Goal: Entertainment & Leisure: Consume media (video, audio)

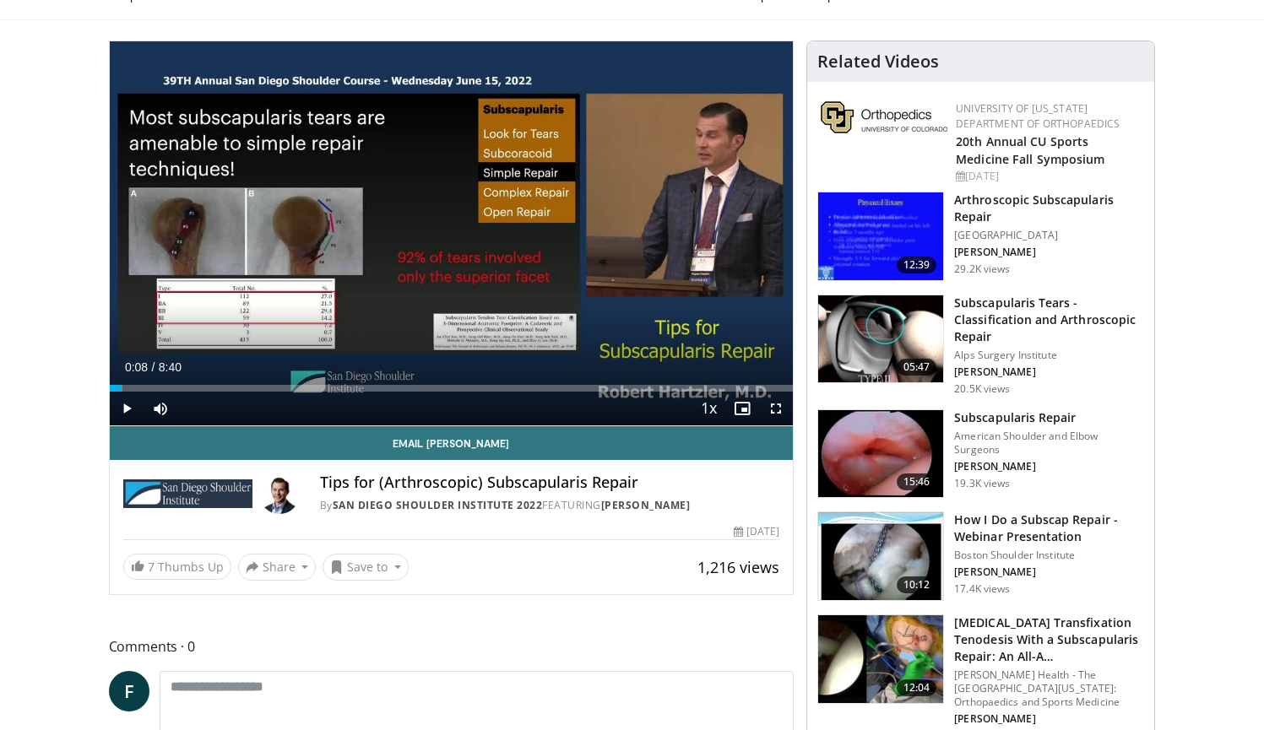
scroll to position [151, 0]
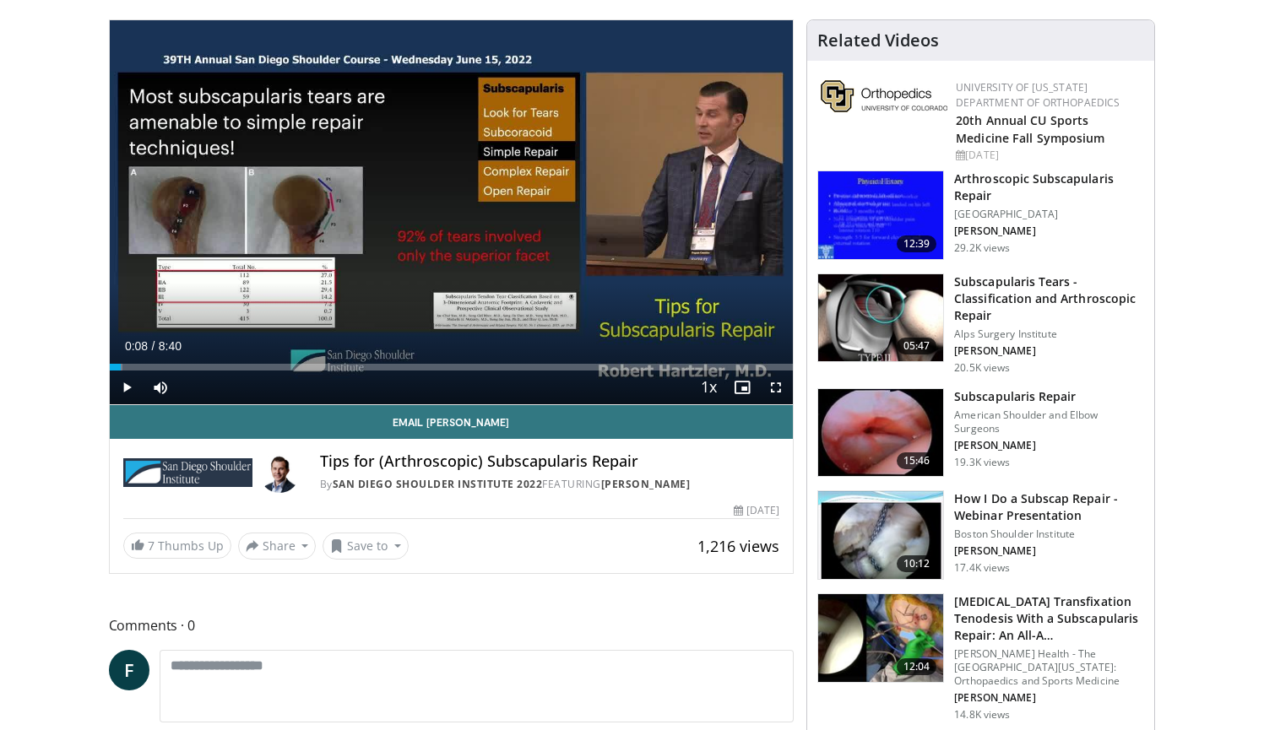
click at [985, 397] on h3 "Subscapularis Repair" at bounding box center [1049, 396] width 190 height 17
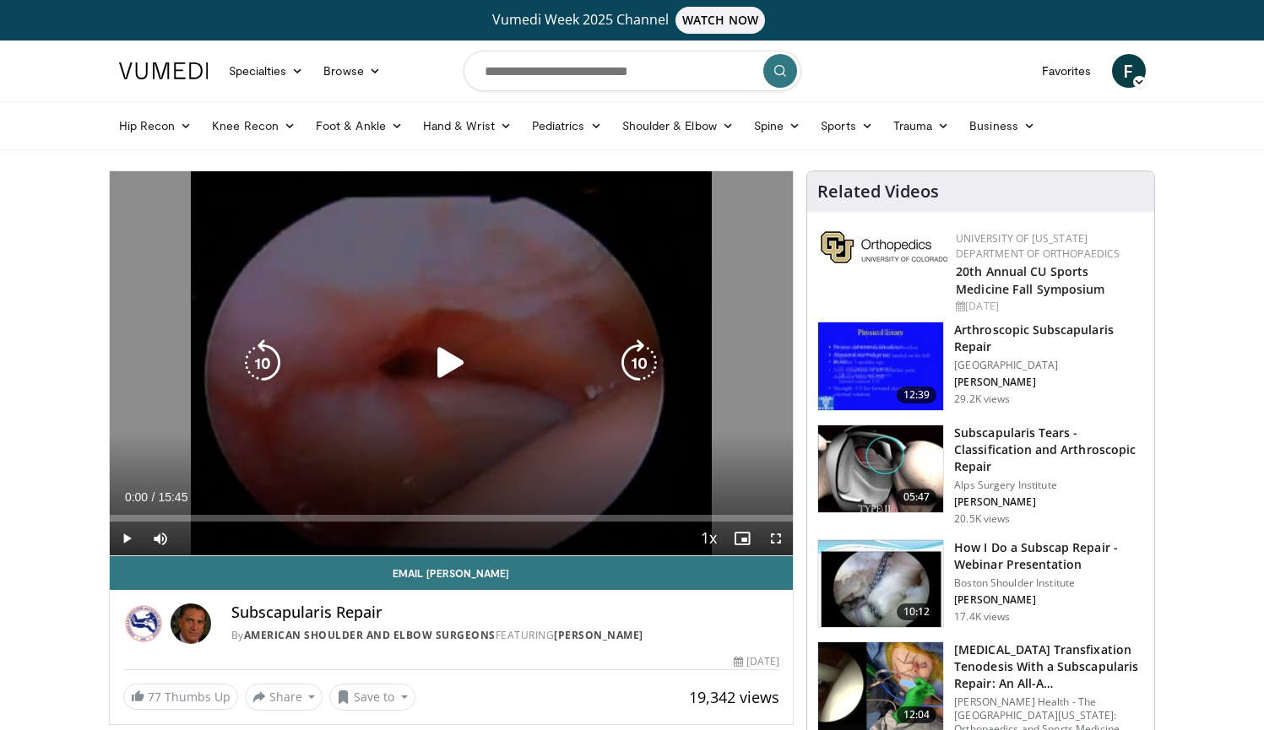
click at [445, 373] on icon "Video Player" at bounding box center [450, 362] width 47 height 47
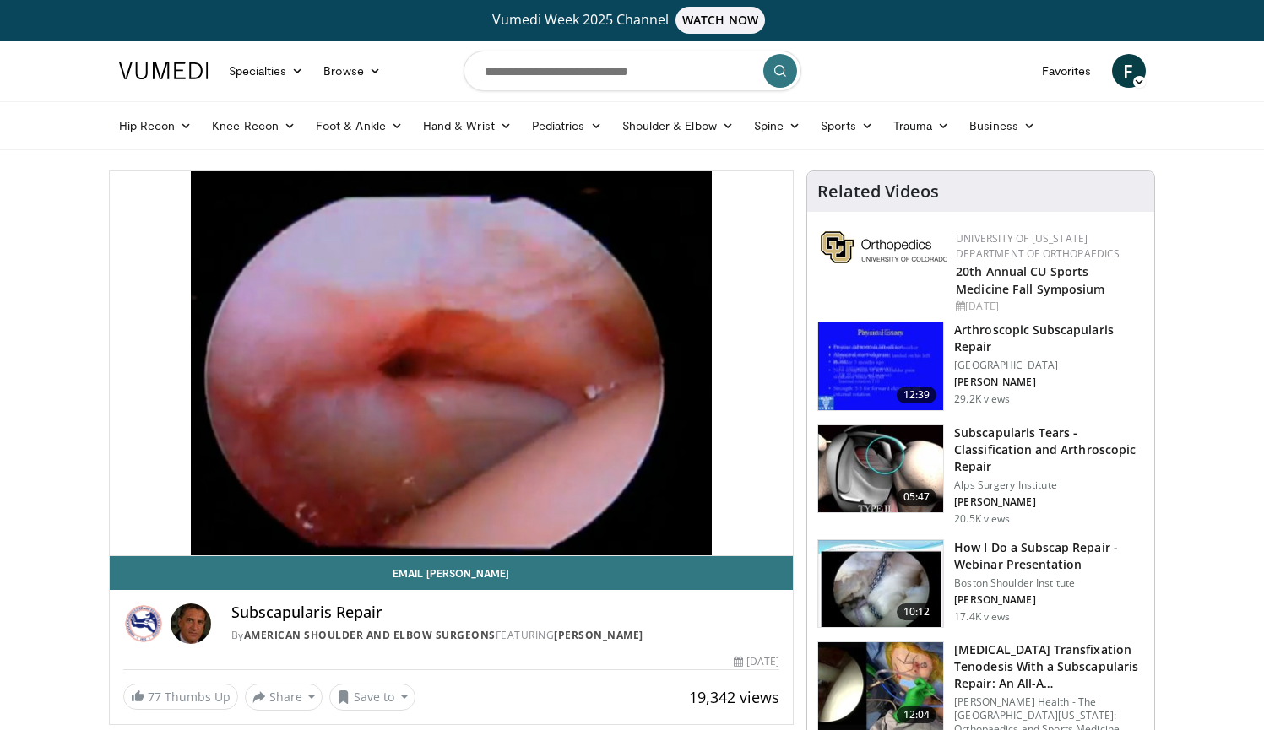
click at [778, 537] on div "10 seconds Tap to unmute" at bounding box center [452, 363] width 684 height 384
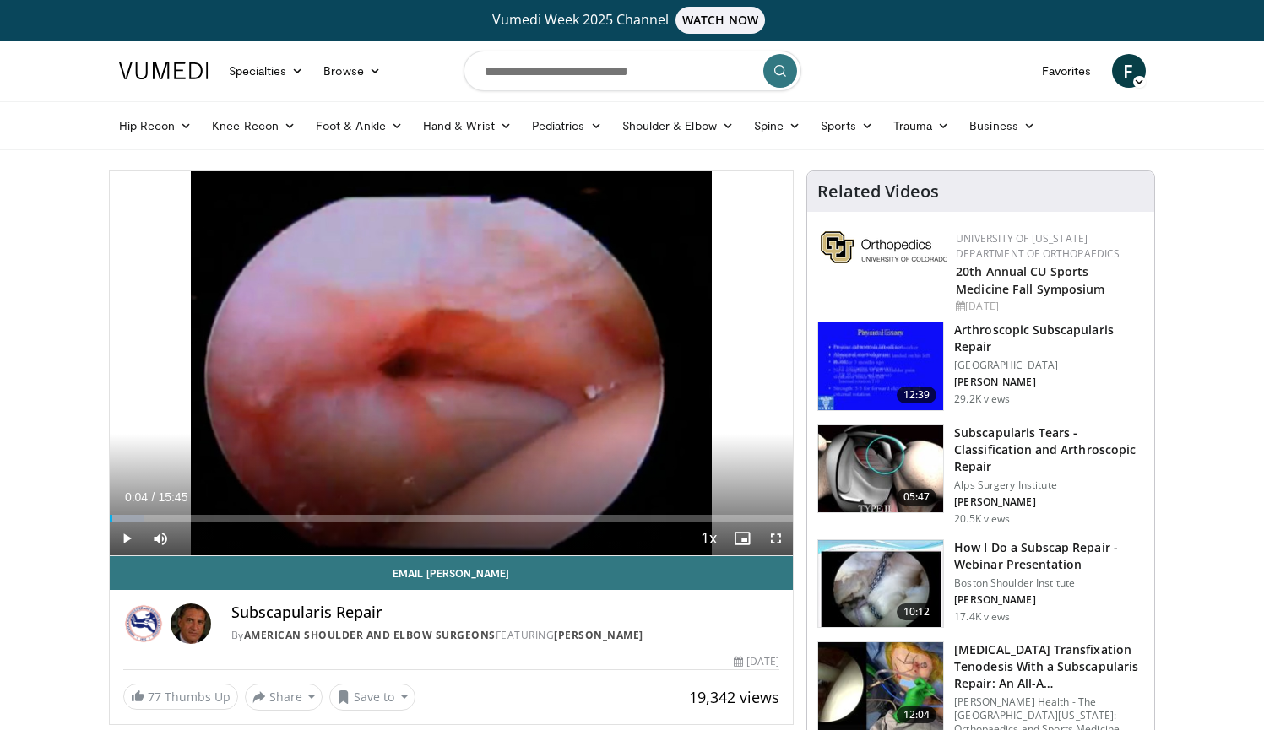
click at [125, 537] on span "Video Player" at bounding box center [127, 539] width 34 height 34
click at [776, 534] on span "Video Player" at bounding box center [776, 539] width 34 height 34
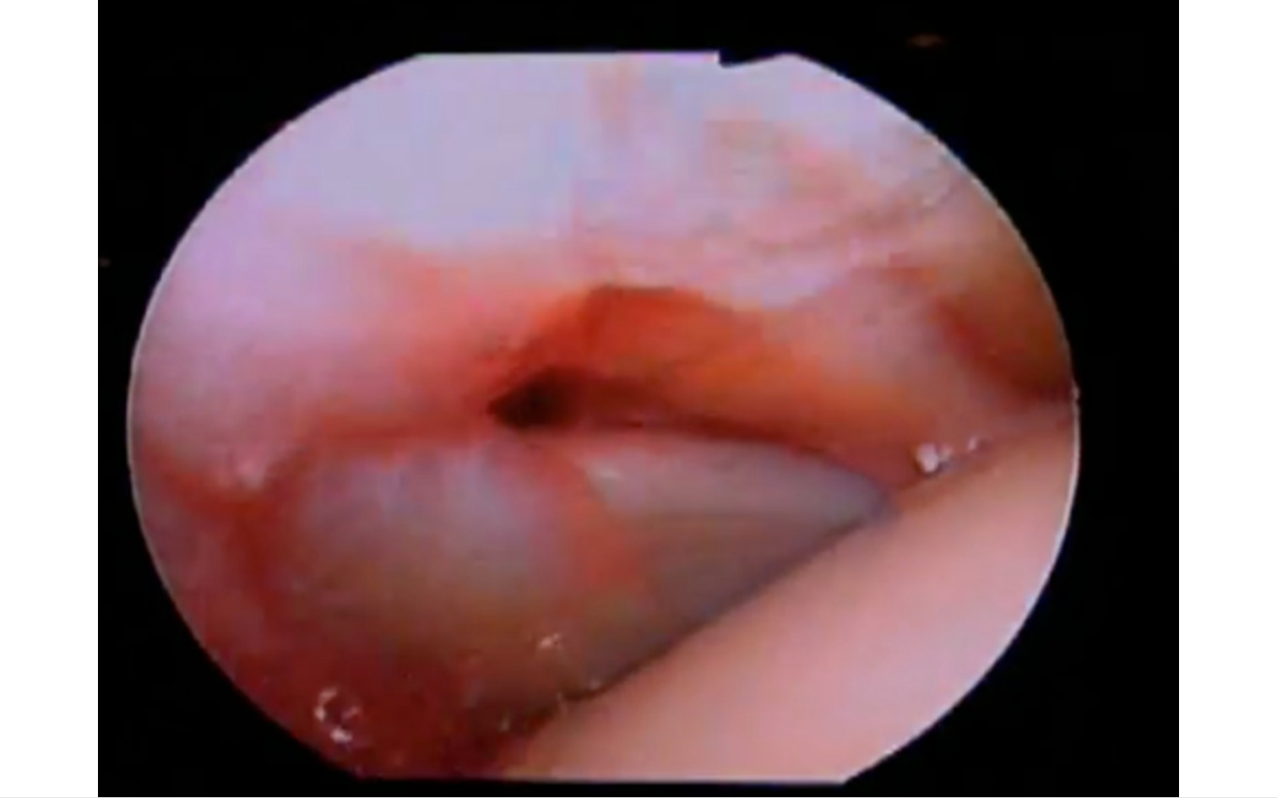
click at [776, 601] on div "10 seconds Tap to unmute" at bounding box center [638, 398] width 1277 height 797
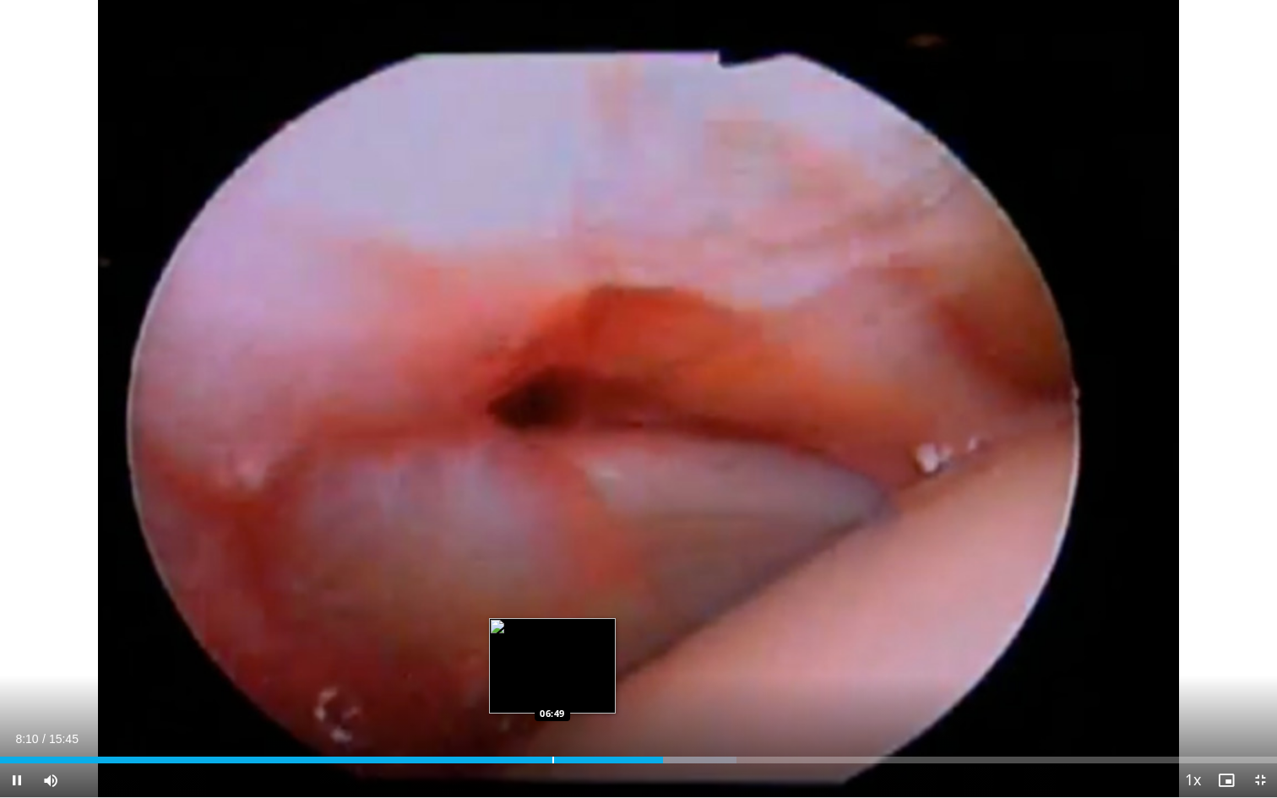
click at [552, 730] on div "Progress Bar" at bounding box center [553, 760] width 2 height 7
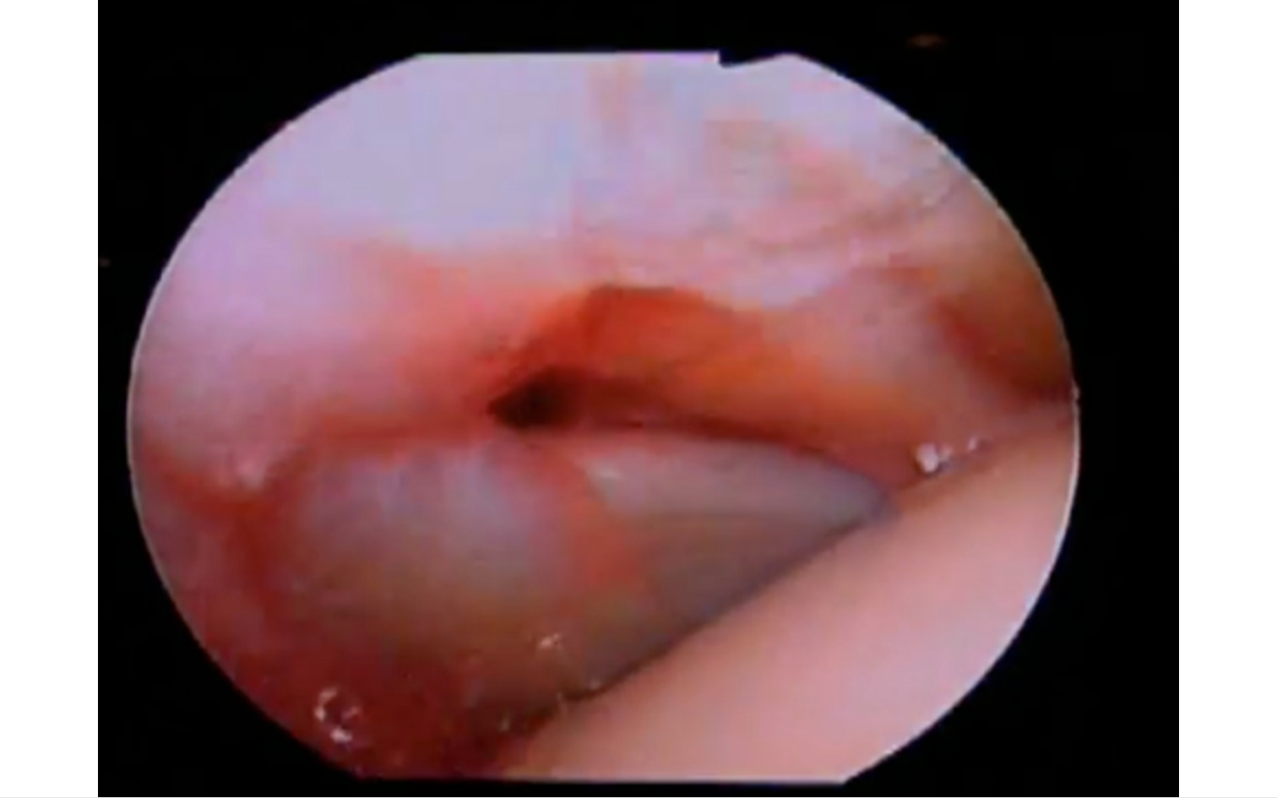
click at [14, 730] on div "10 seconds Tap to unmute" at bounding box center [638, 398] width 1277 height 797
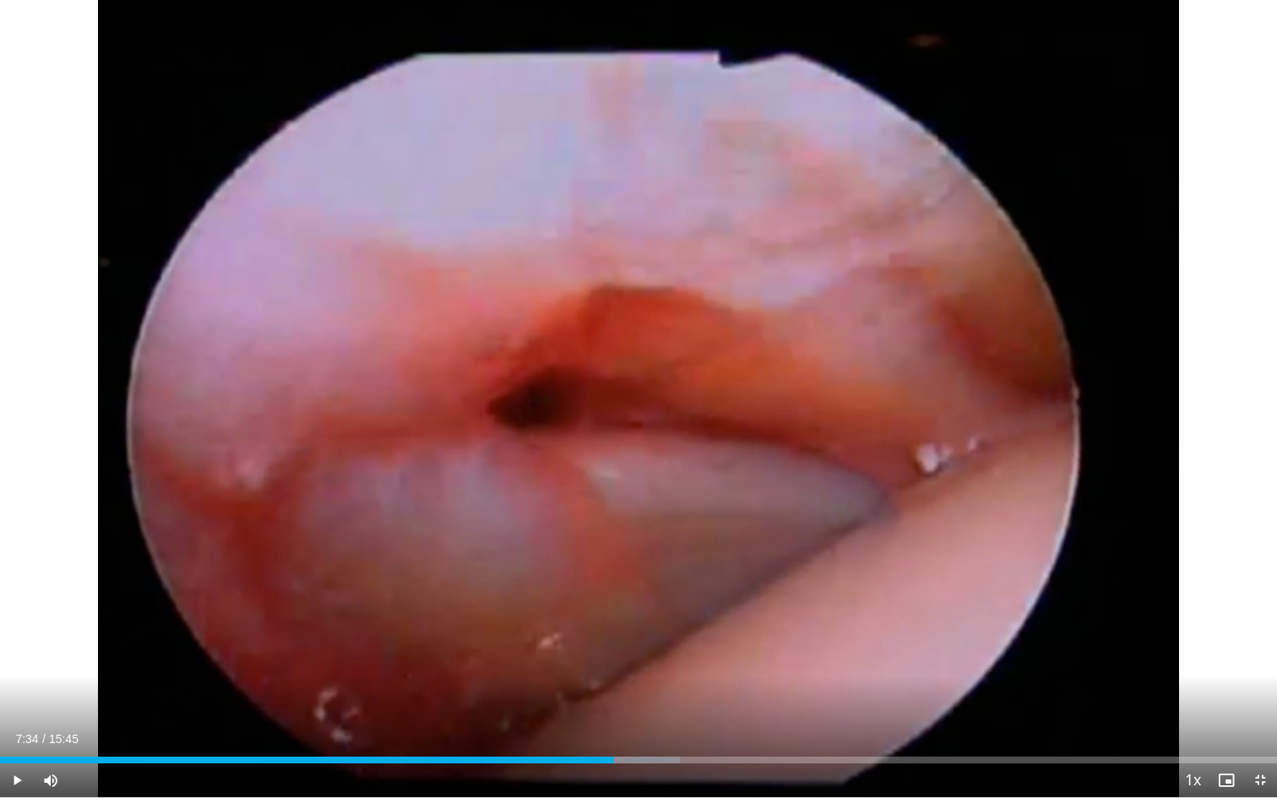
click at [14, 730] on span "Video Player" at bounding box center [17, 780] width 34 height 34
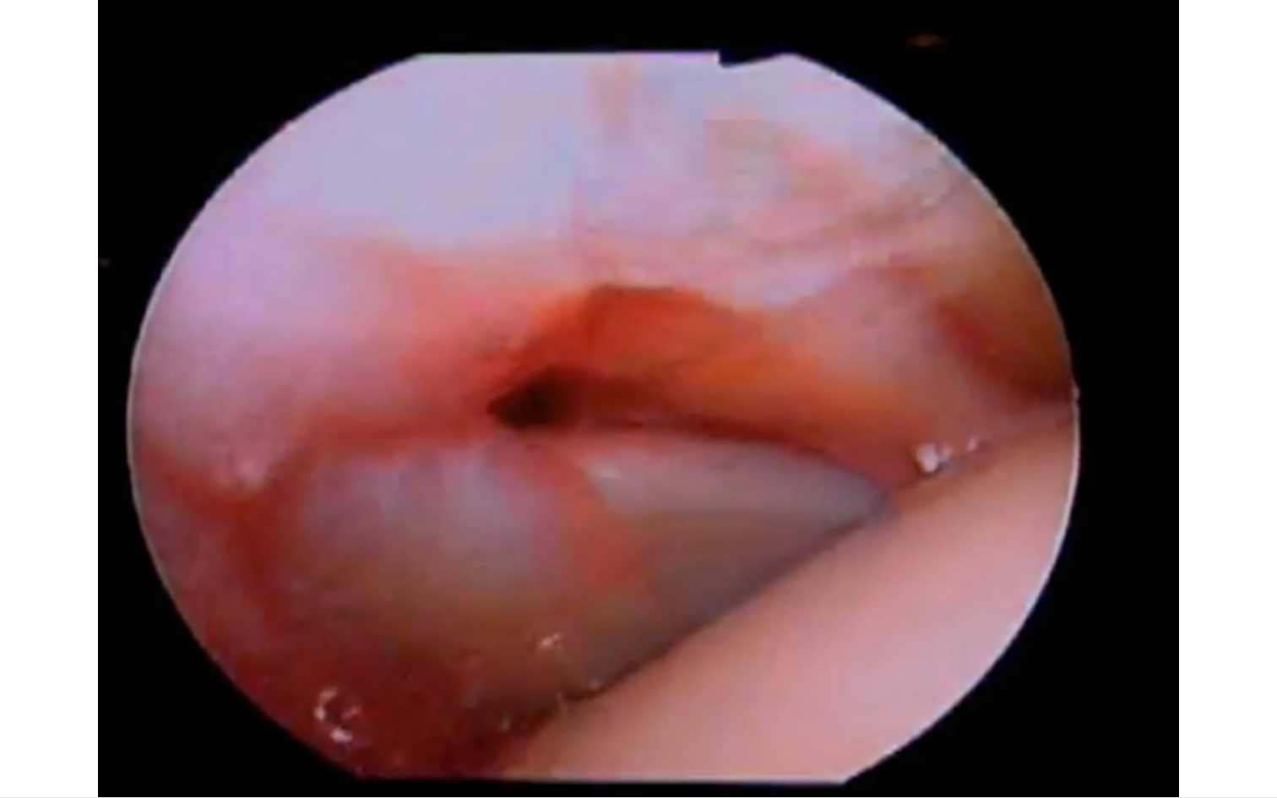
click at [14, 730] on div "10 seconds Tap to unmute" at bounding box center [638, 398] width 1277 height 797
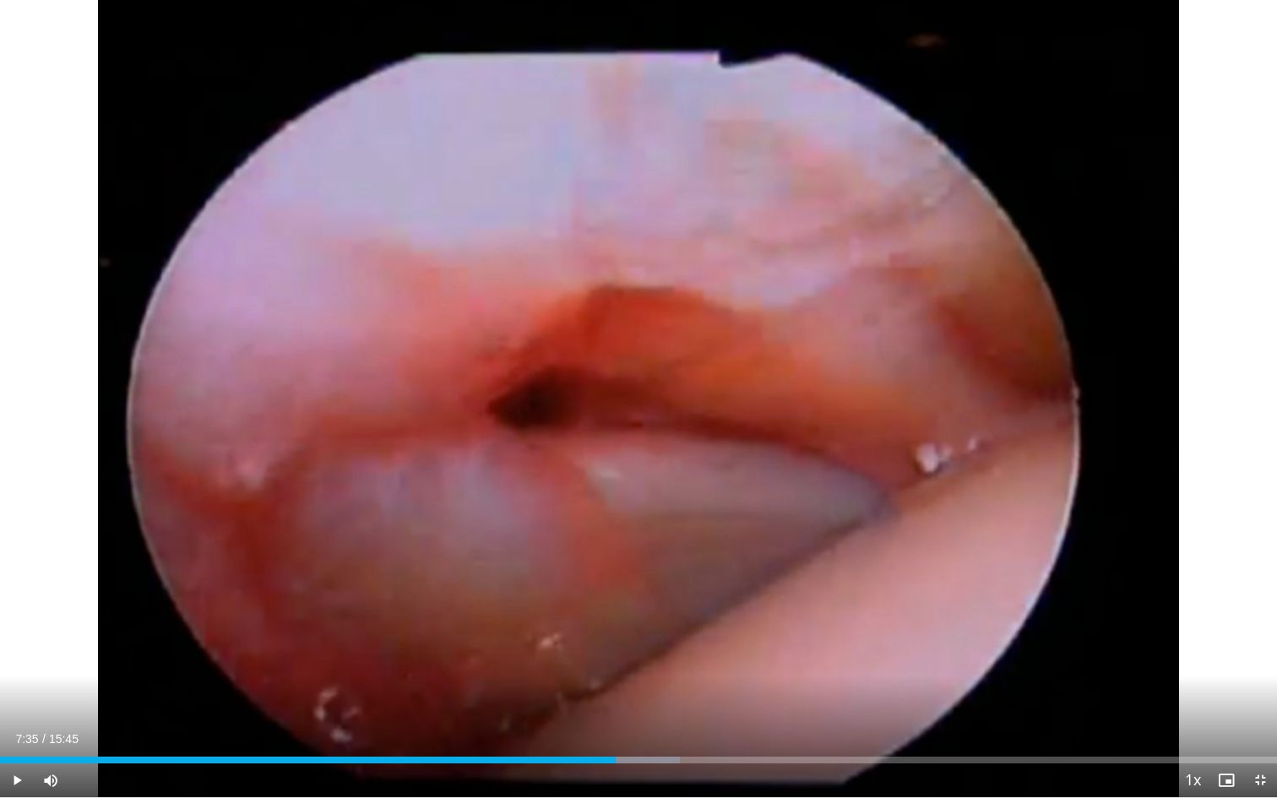
click at [14, 730] on span "Video Player" at bounding box center [17, 780] width 34 height 34
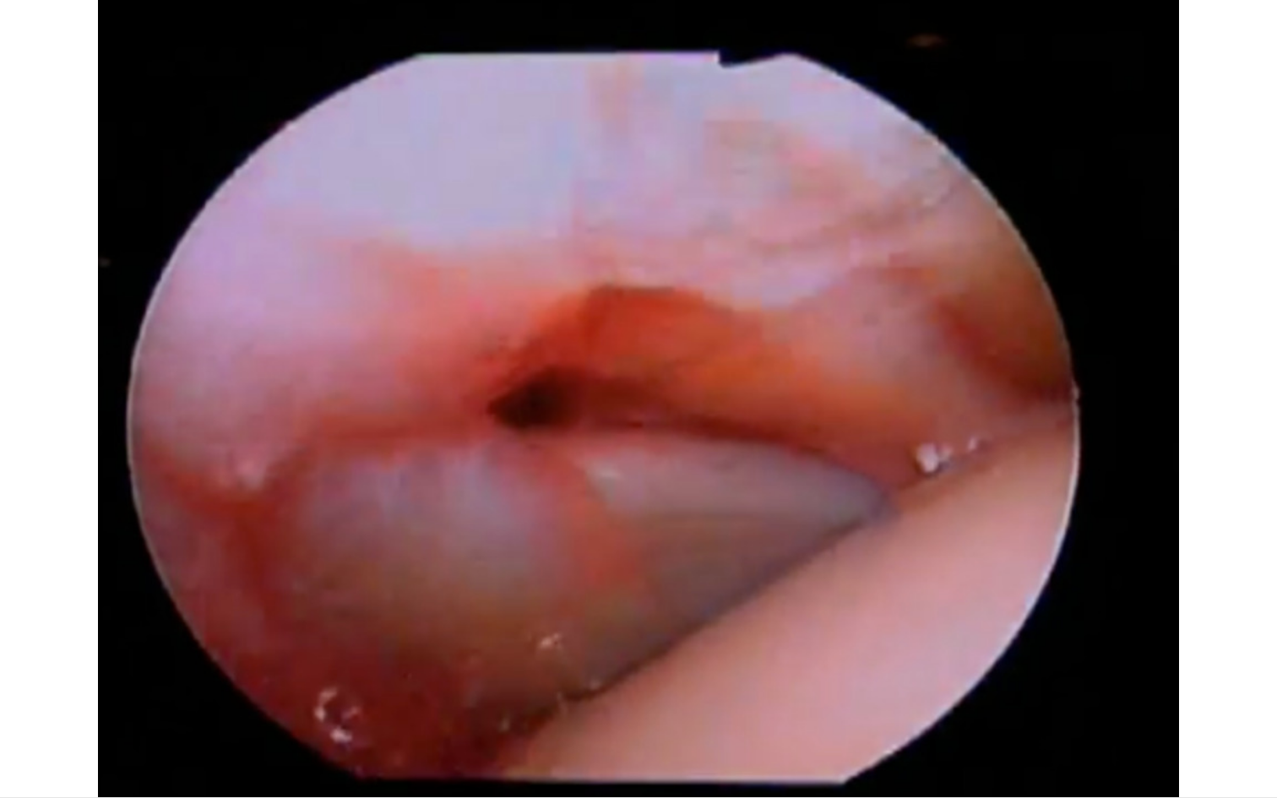
click at [14, 730] on div "10 seconds Tap to unmute" at bounding box center [638, 398] width 1277 height 797
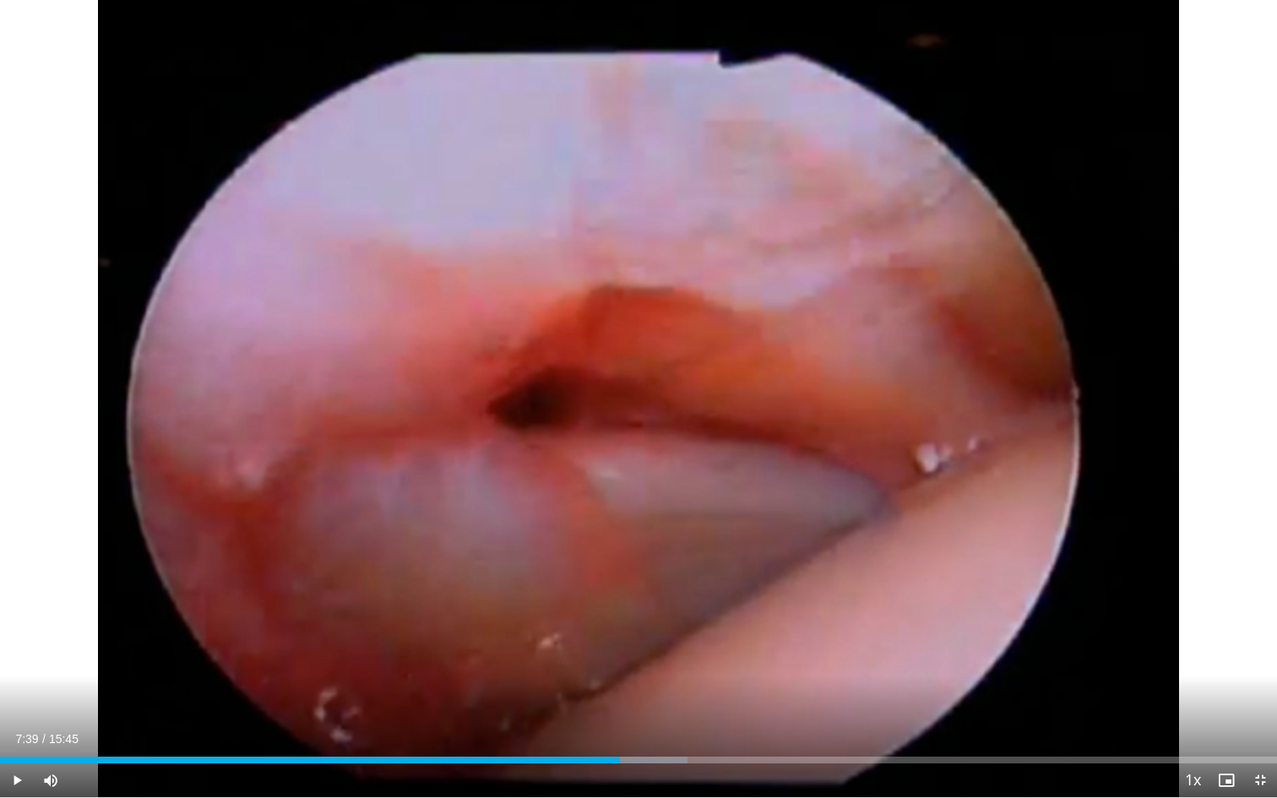
click at [14, 730] on span "Video Player" at bounding box center [17, 780] width 34 height 34
click at [18, 730] on span "Video Player" at bounding box center [17, 780] width 34 height 34
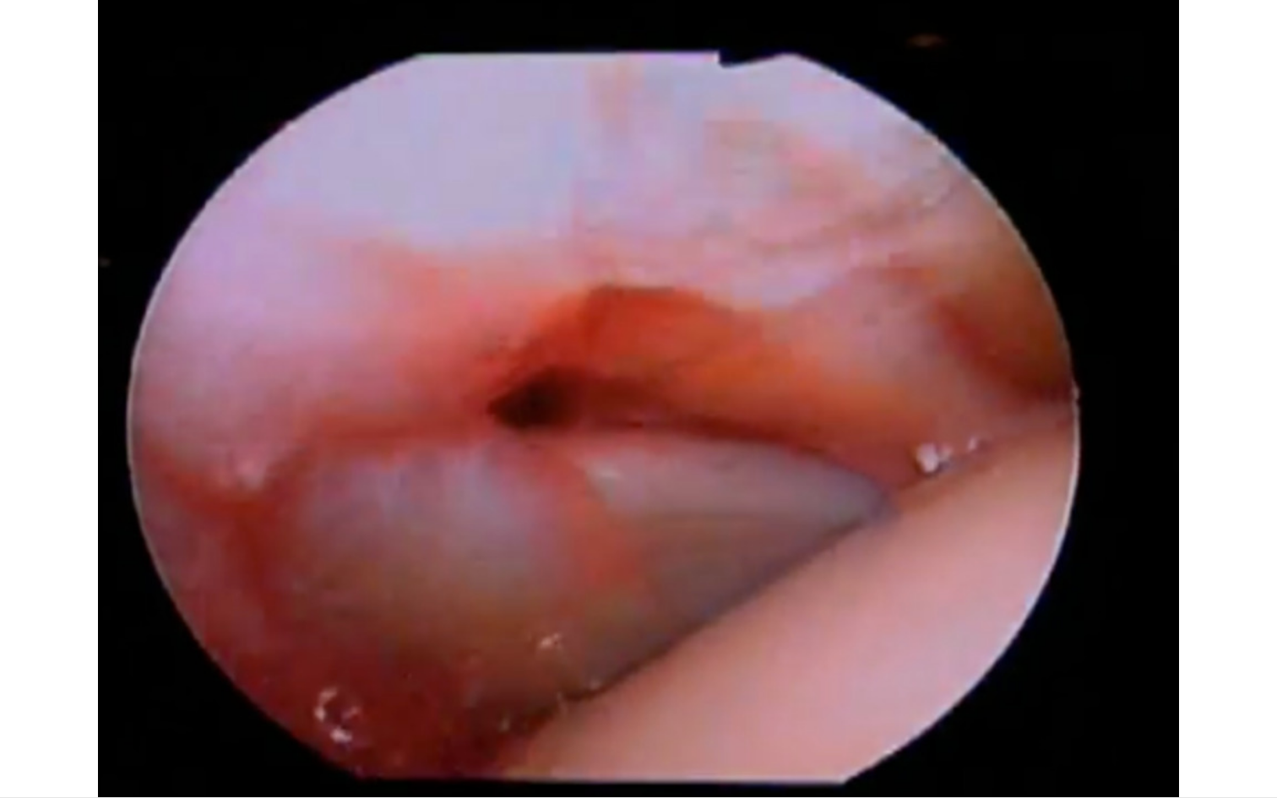
click at [18, 730] on div "10 seconds Tap to unmute" at bounding box center [638, 398] width 1277 height 797
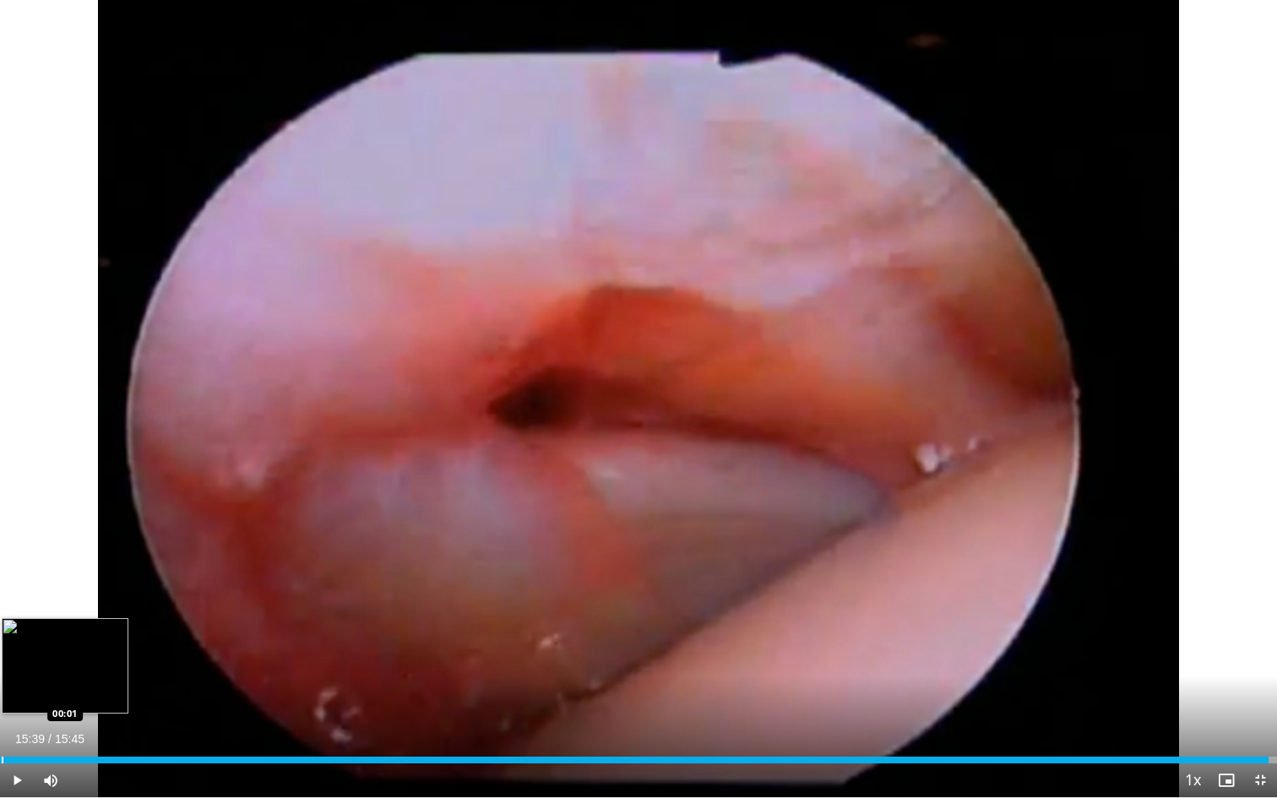
click at [2, 730] on div "Progress Bar" at bounding box center [3, 760] width 2 height 7
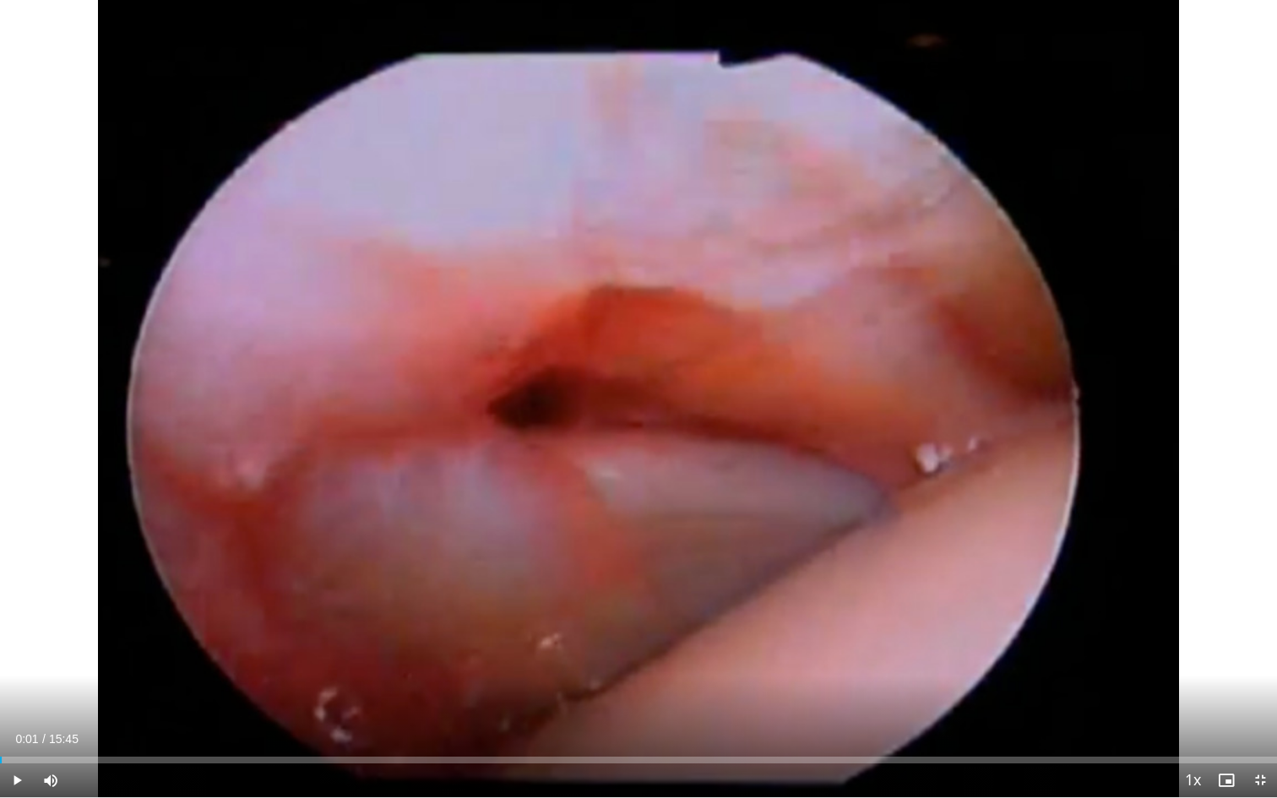
click at [18, 730] on span "Video Player" at bounding box center [17, 780] width 34 height 34
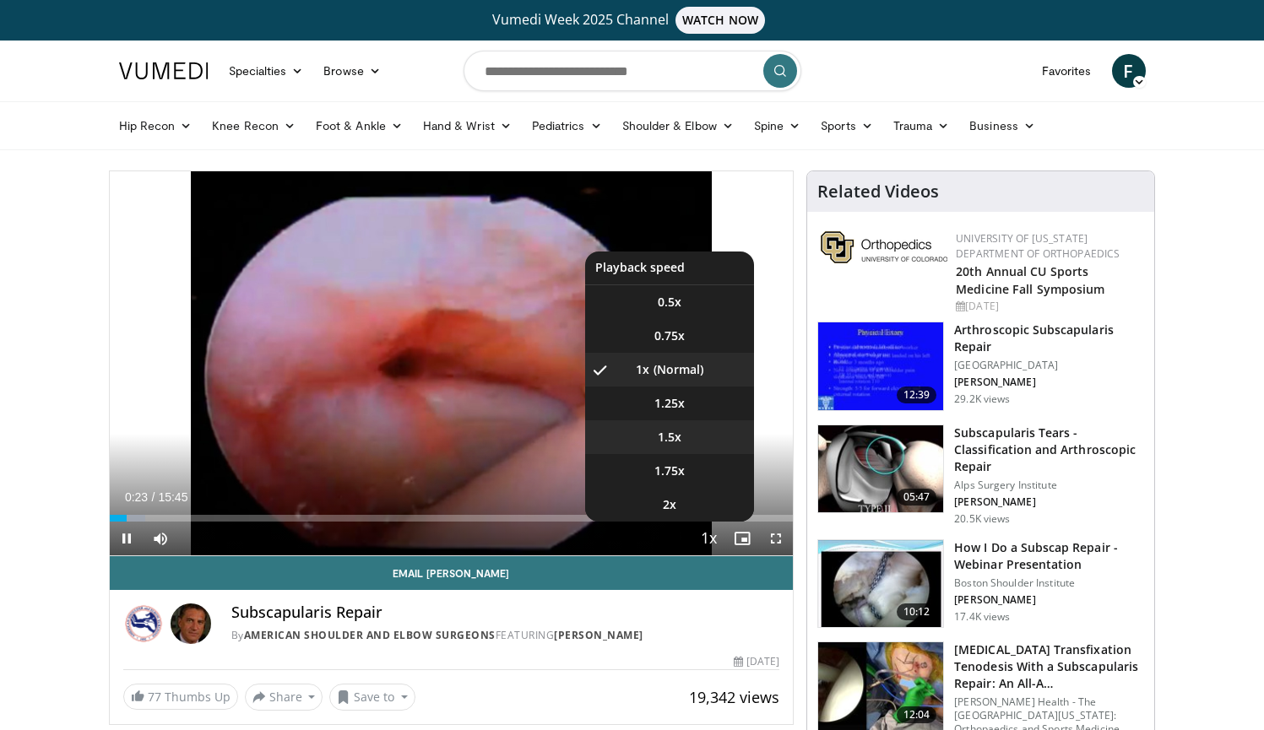
click at [663, 437] on span "1.5x" at bounding box center [670, 437] width 24 height 17
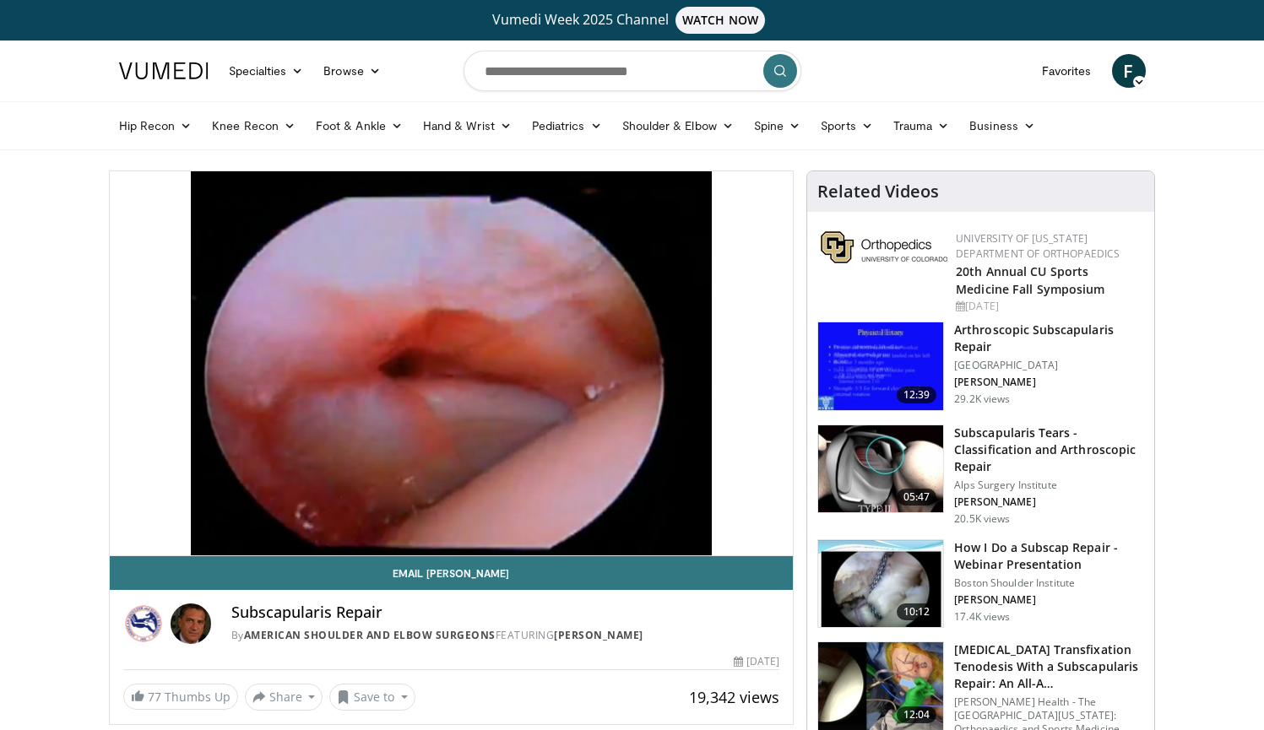
click at [128, 535] on div "10 seconds Tap to unmute" at bounding box center [452, 363] width 684 height 384
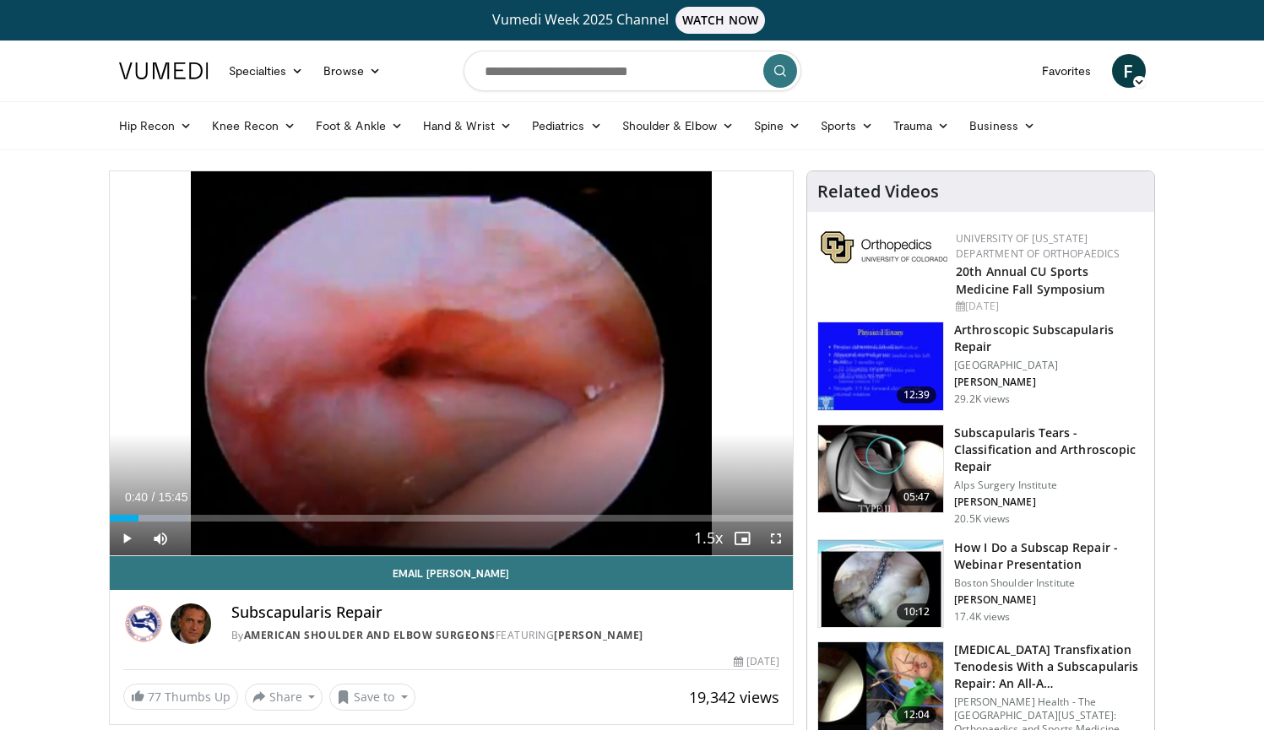
click at [128, 535] on span "Video Player" at bounding box center [127, 539] width 34 height 34
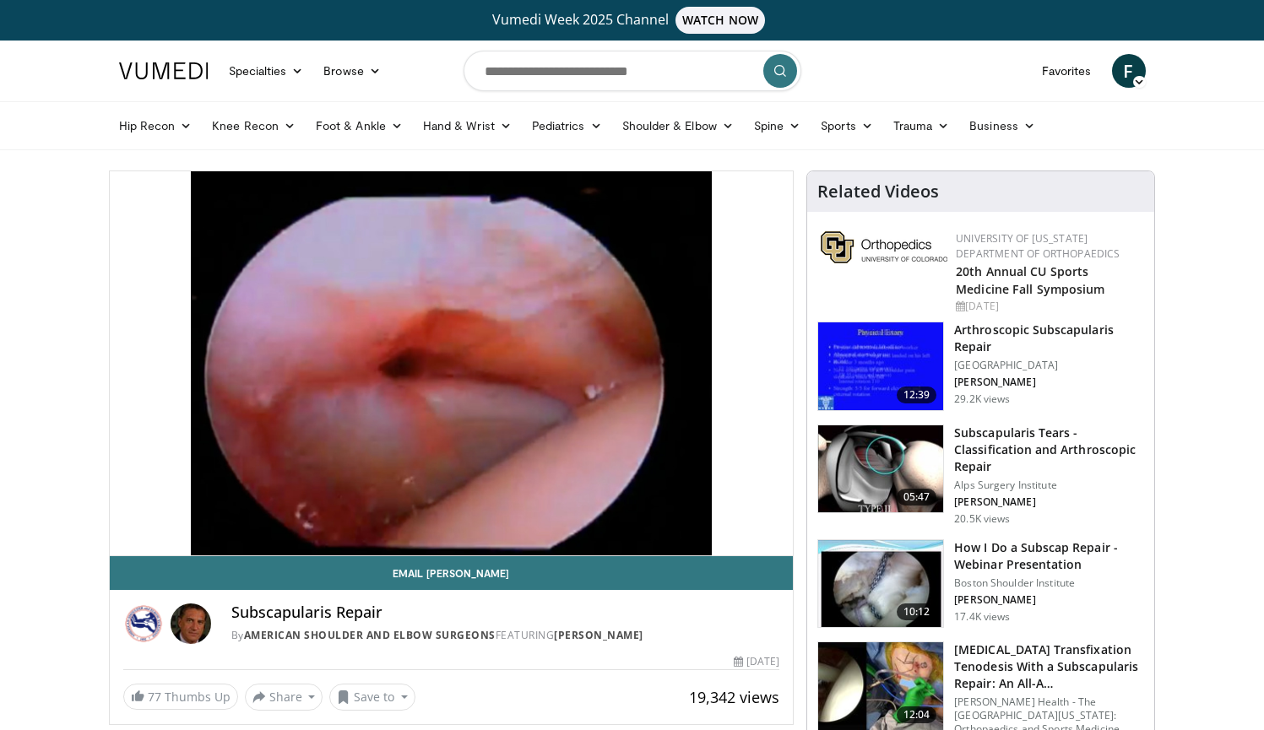
click at [128, 535] on div "10 seconds Tap to unmute" at bounding box center [452, 363] width 684 height 384
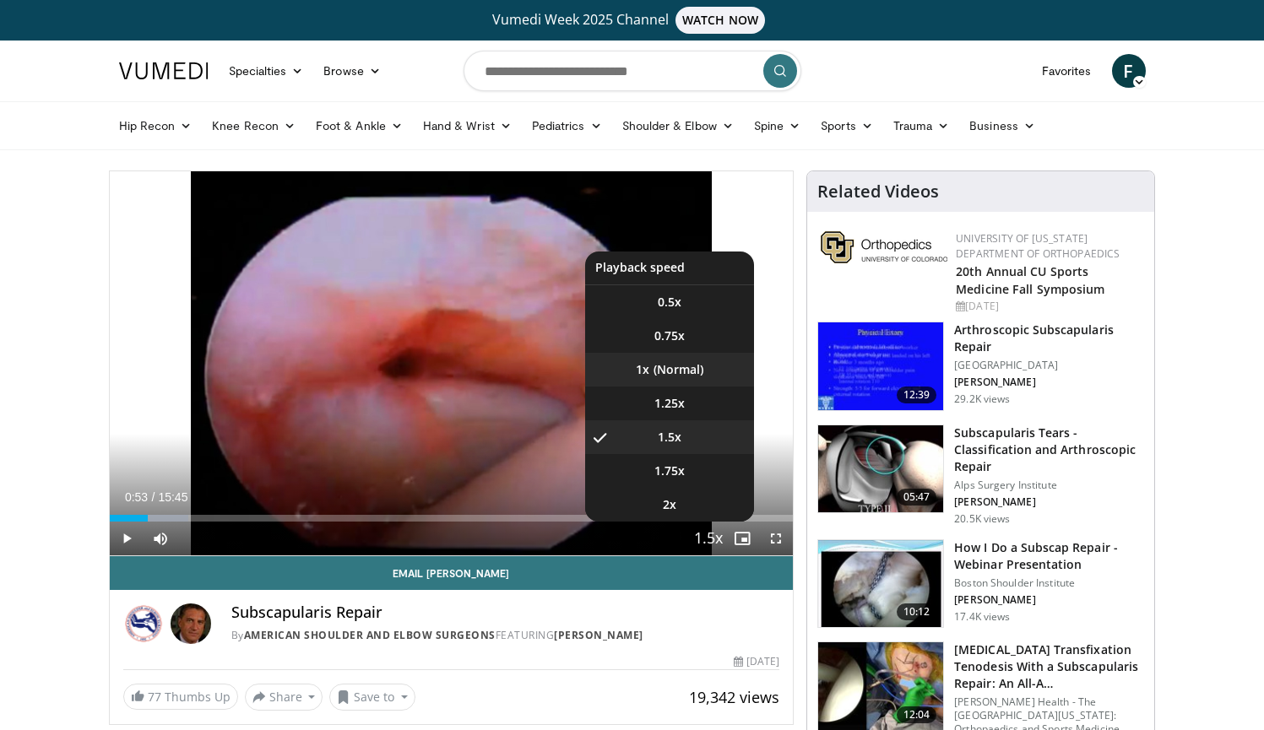
click at [665, 375] on li "1x" at bounding box center [669, 370] width 169 height 34
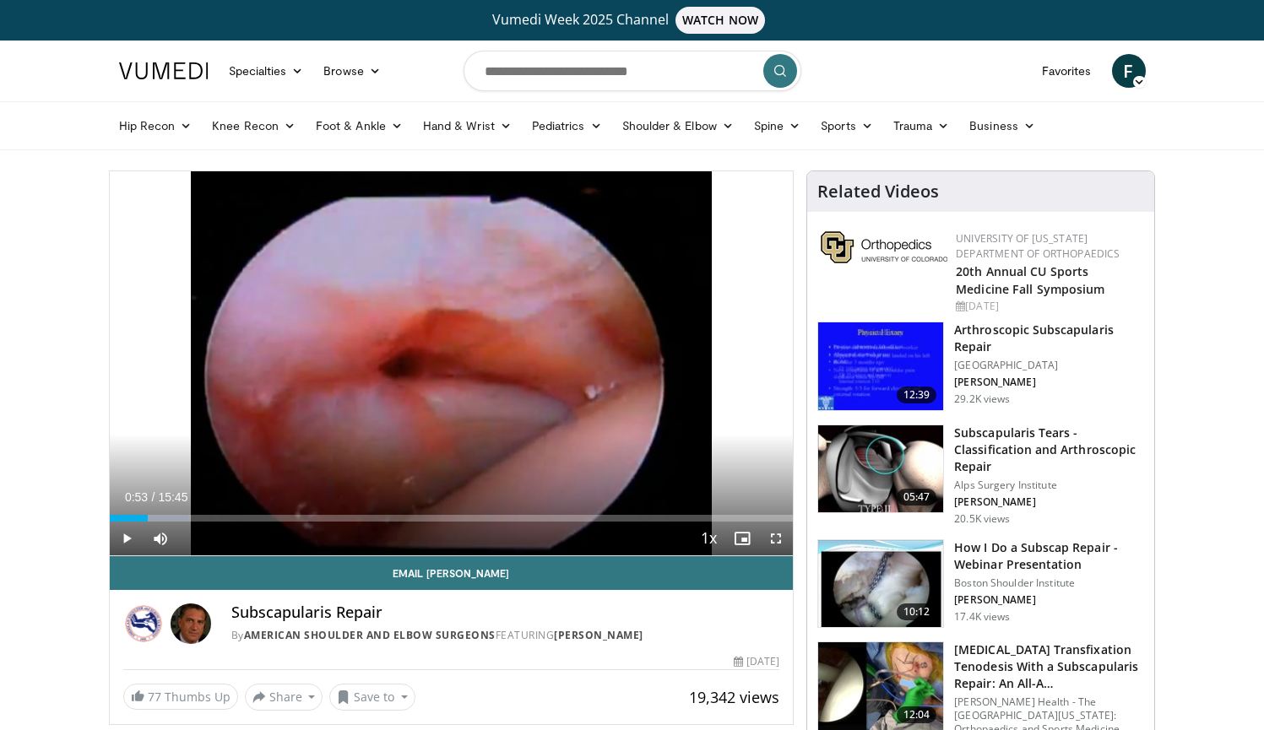
click at [125, 537] on span "Video Player" at bounding box center [127, 539] width 34 height 34
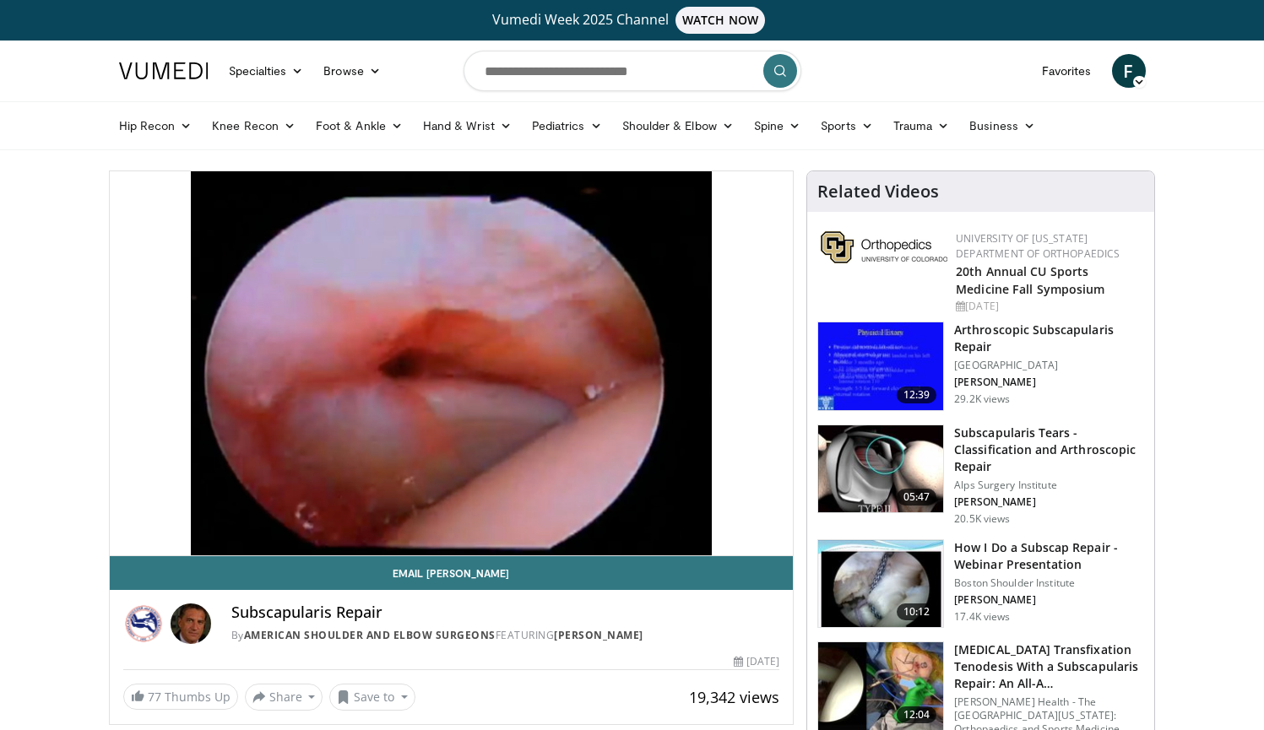
click at [125, 537] on div "10 seconds Tap to unmute" at bounding box center [452, 363] width 684 height 384
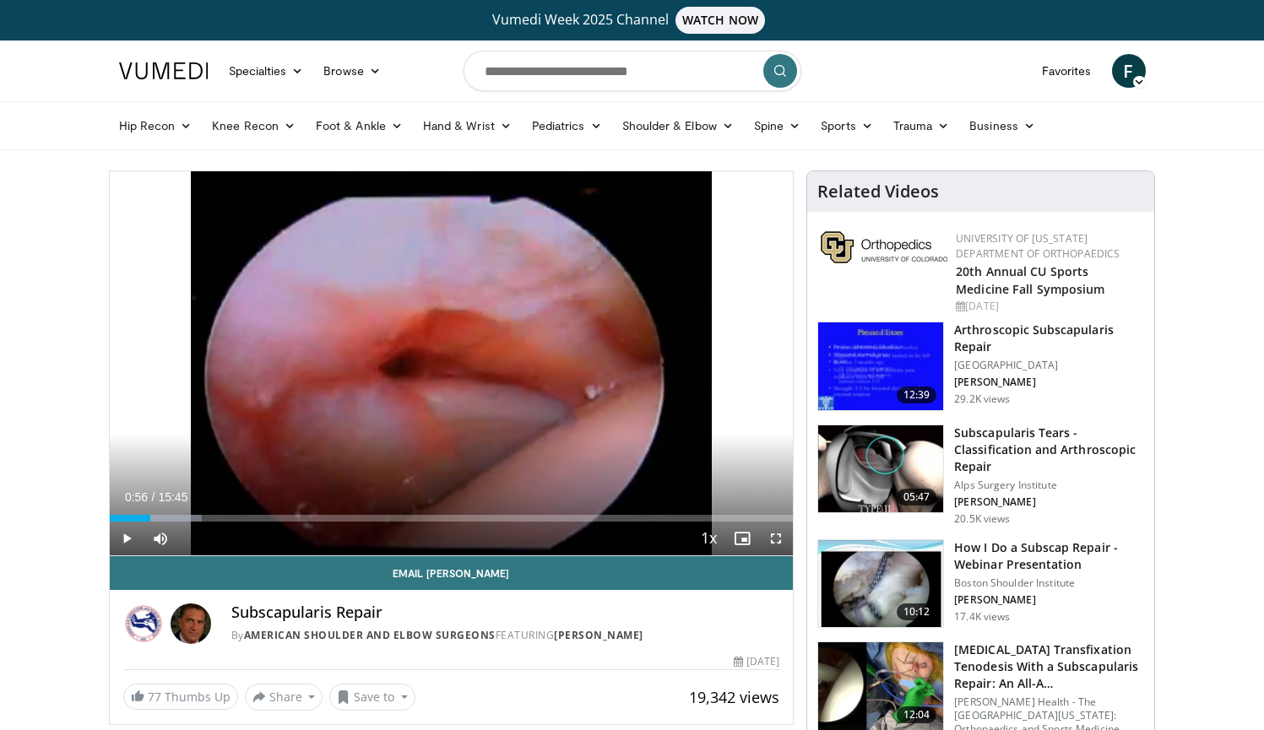
click at [127, 538] on span "Video Player" at bounding box center [127, 539] width 34 height 34
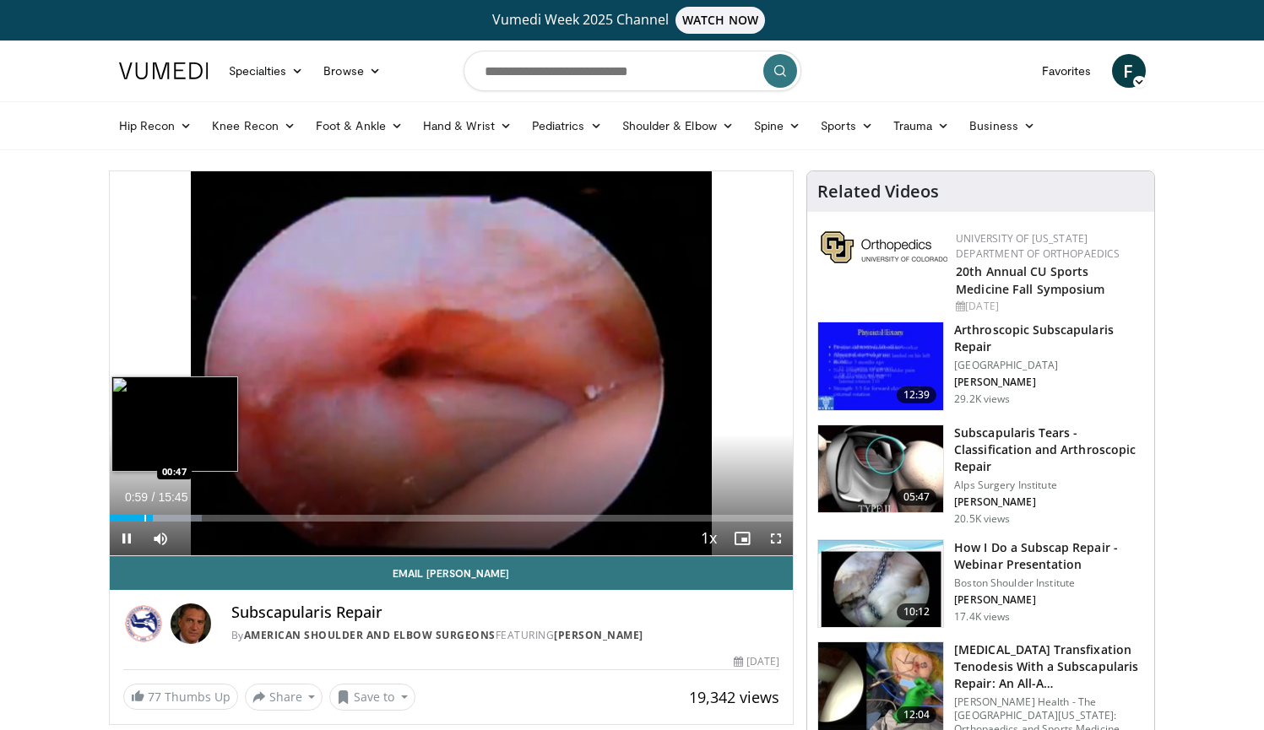
click at [143, 515] on div "00:59" at bounding box center [131, 518] width 43 height 7
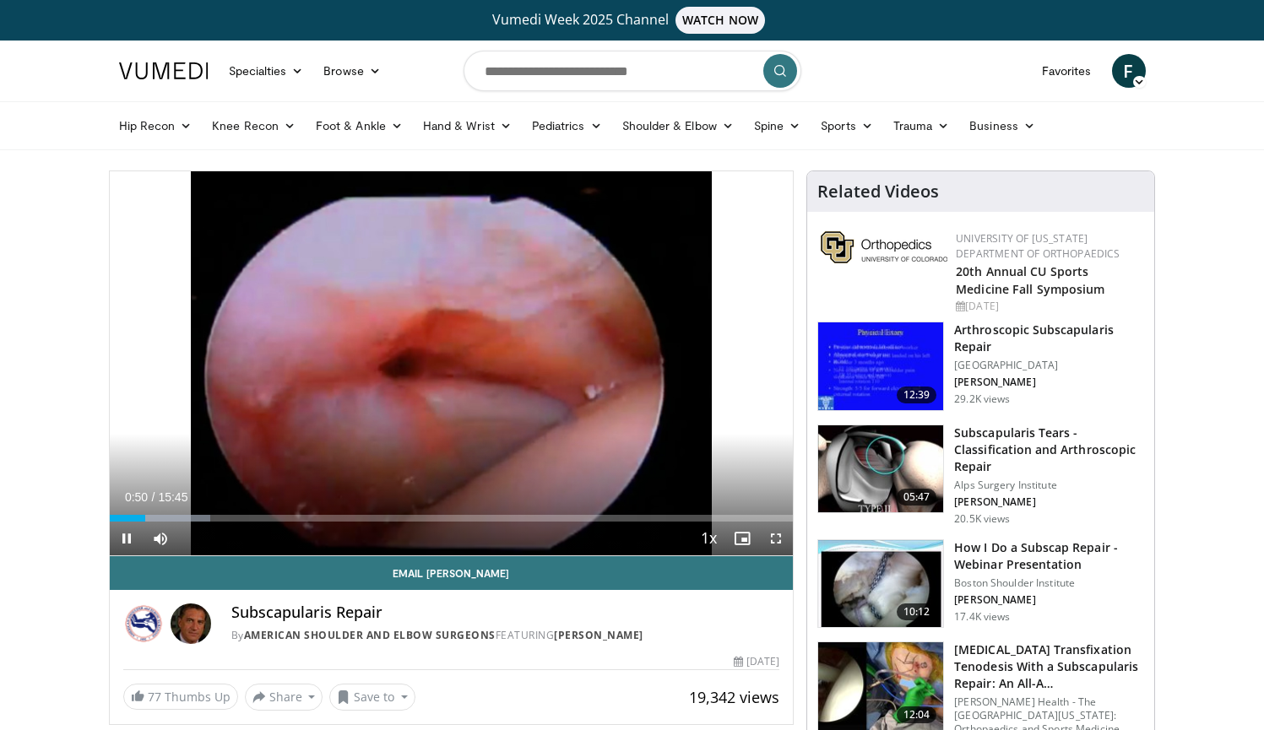
click at [775, 537] on span "Video Player" at bounding box center [776, 539] width 34 height 34
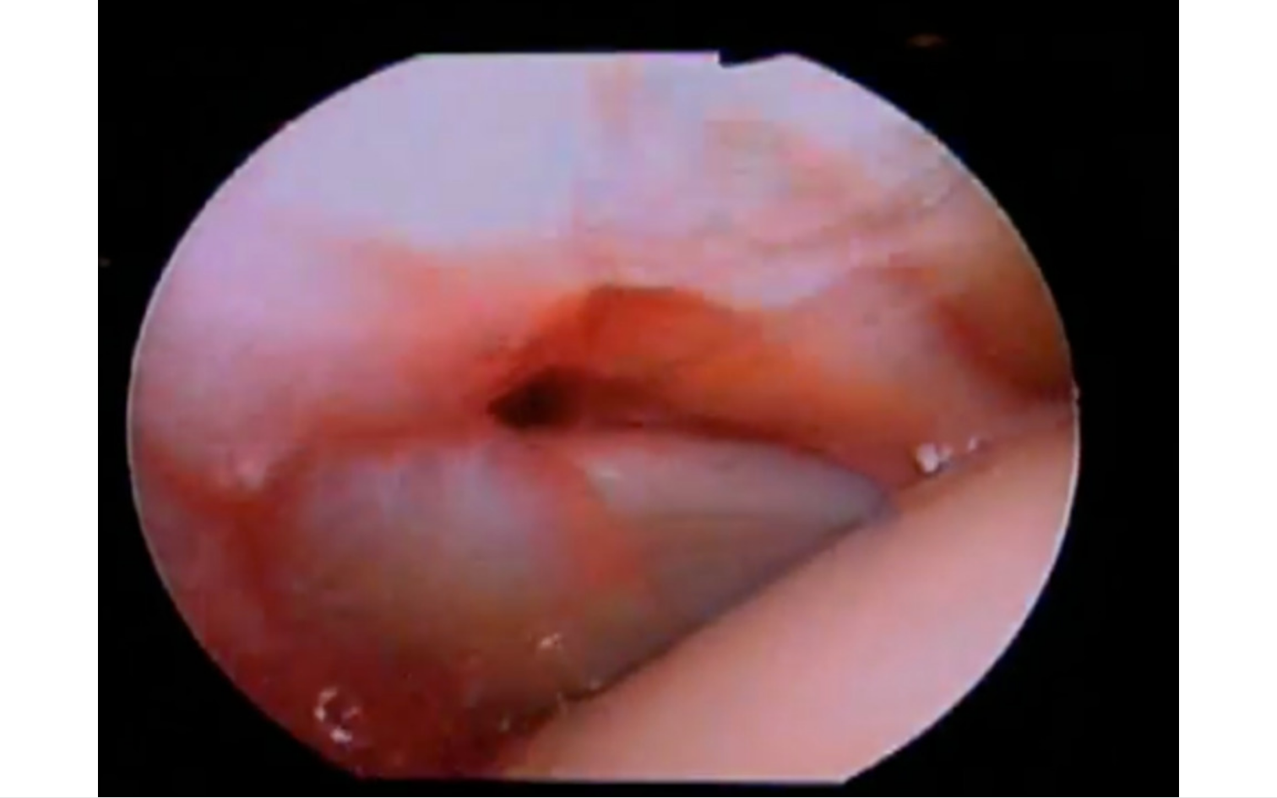
click at [14, 730] on div "10 seconds Tap to unmute" at bounding box center [638, 398] width 1277 height 797
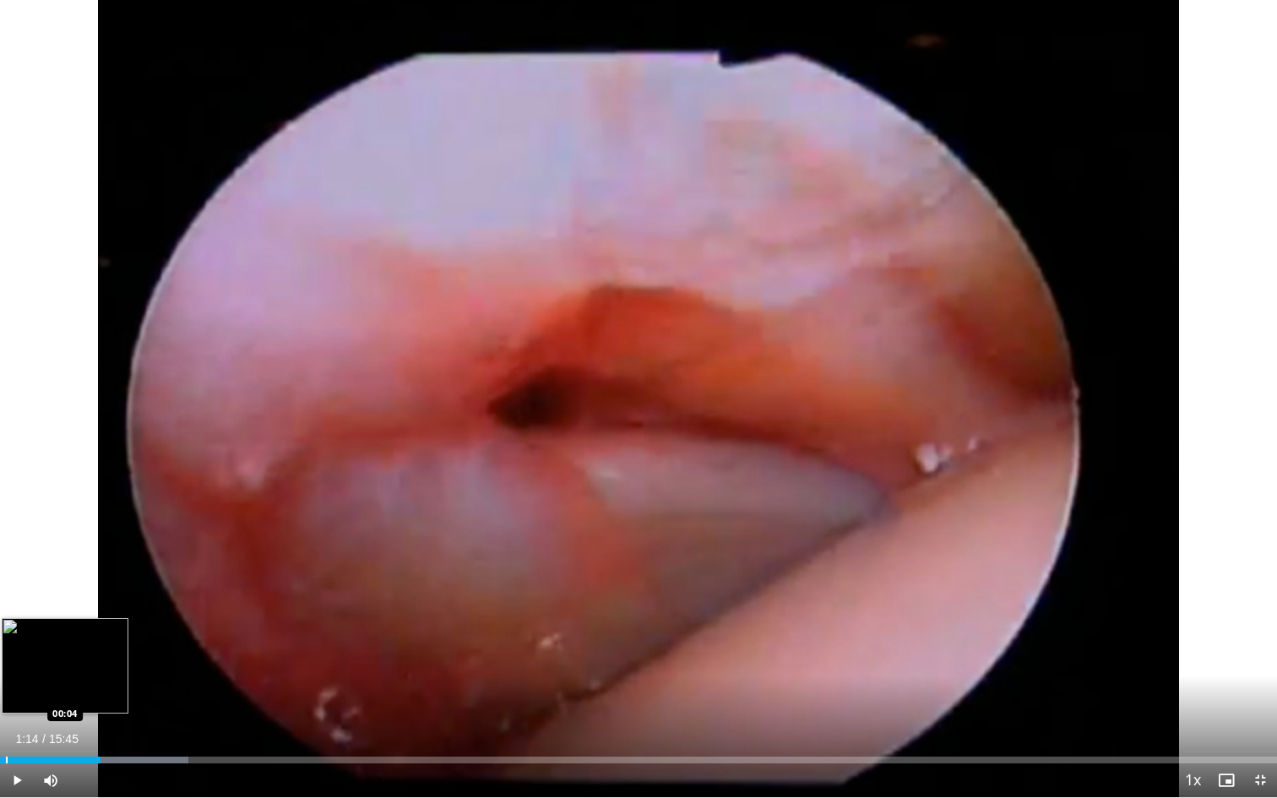
click at [6, 730] on div "Progress Bar" at bounding box center [7, 760] width 2 height 7
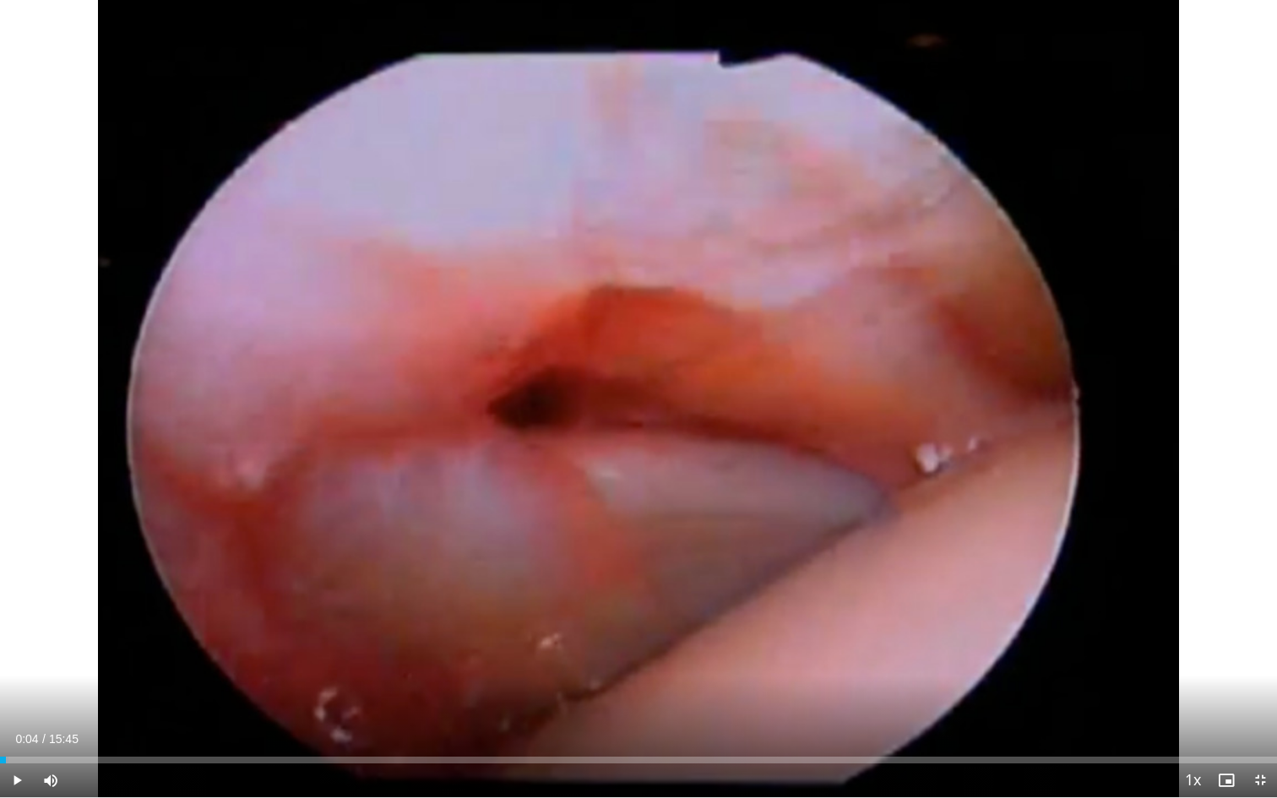
click at [18, 730] on span "Video Player" at bounding box center [17, 780] width 34 height 34
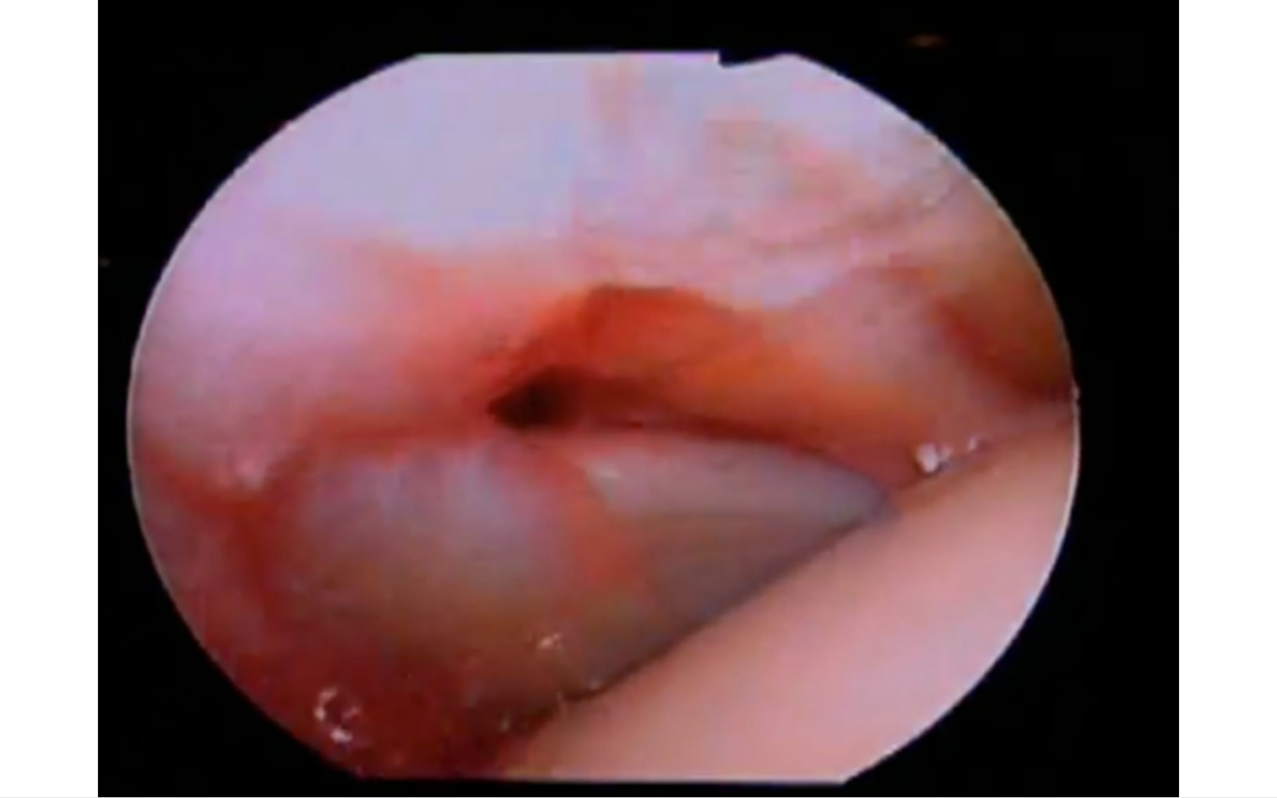
click at [19, 730] on div "10 seconds Tap to unmute" at bounding box center [638, 398] width 1277 height 797
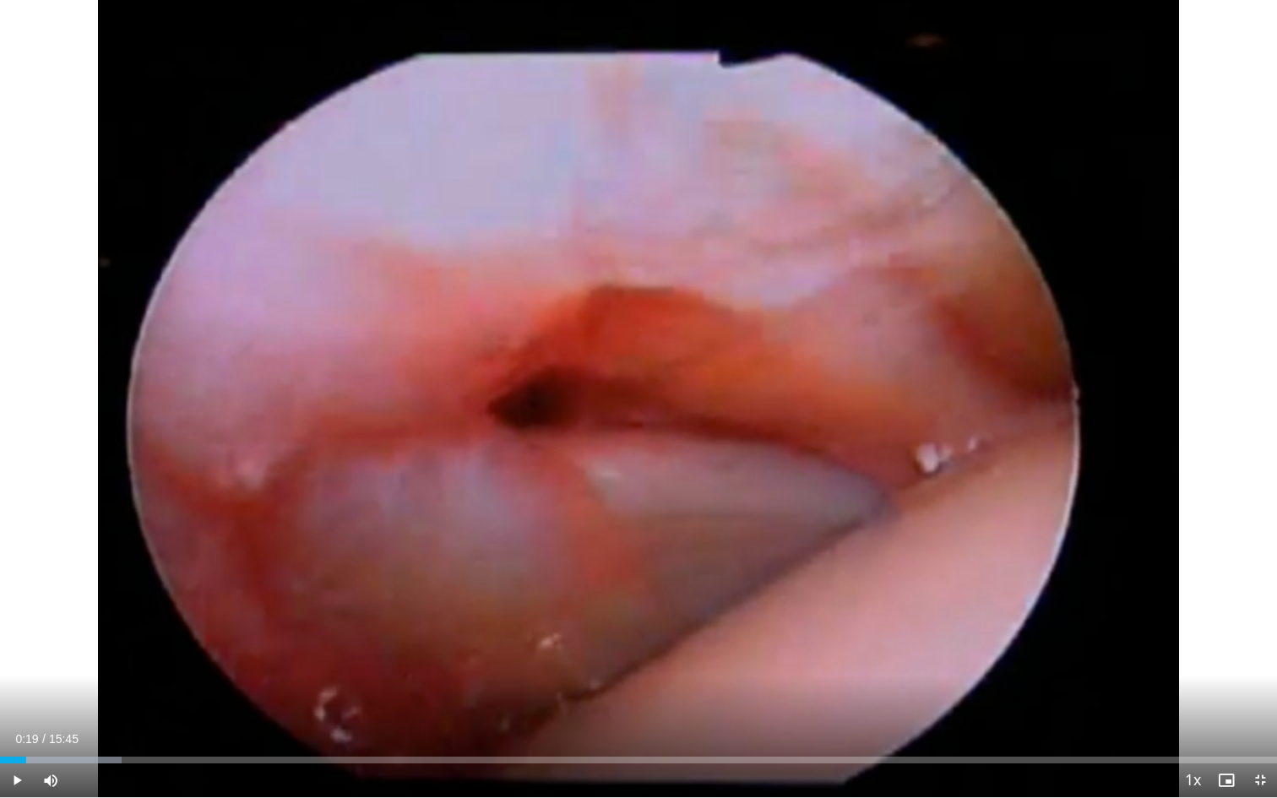
click at [19, 730] on span "Video Player" at bounding box center [17, 780] width 34 height 34
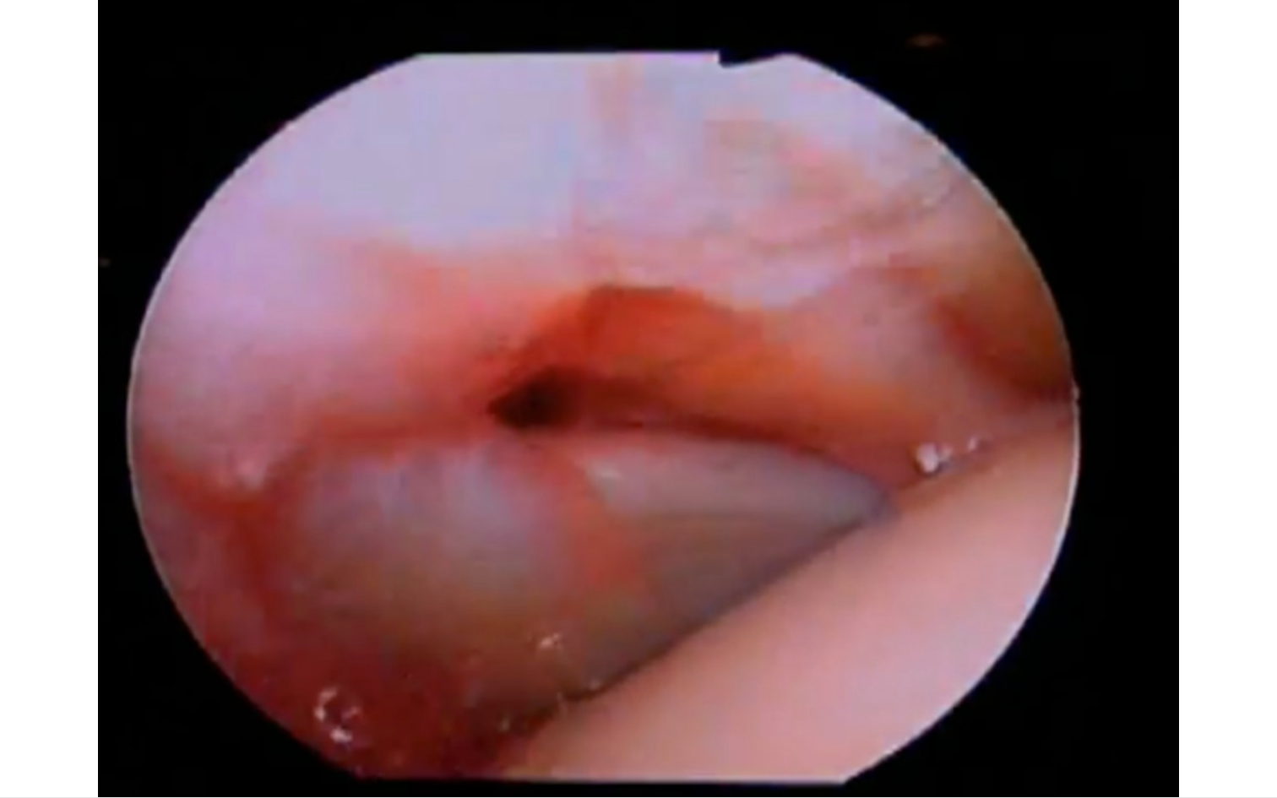
click at [19, 730] on div "10 seconds Tap to unmute" at bounding box center [638, 398] width 1277 height 797
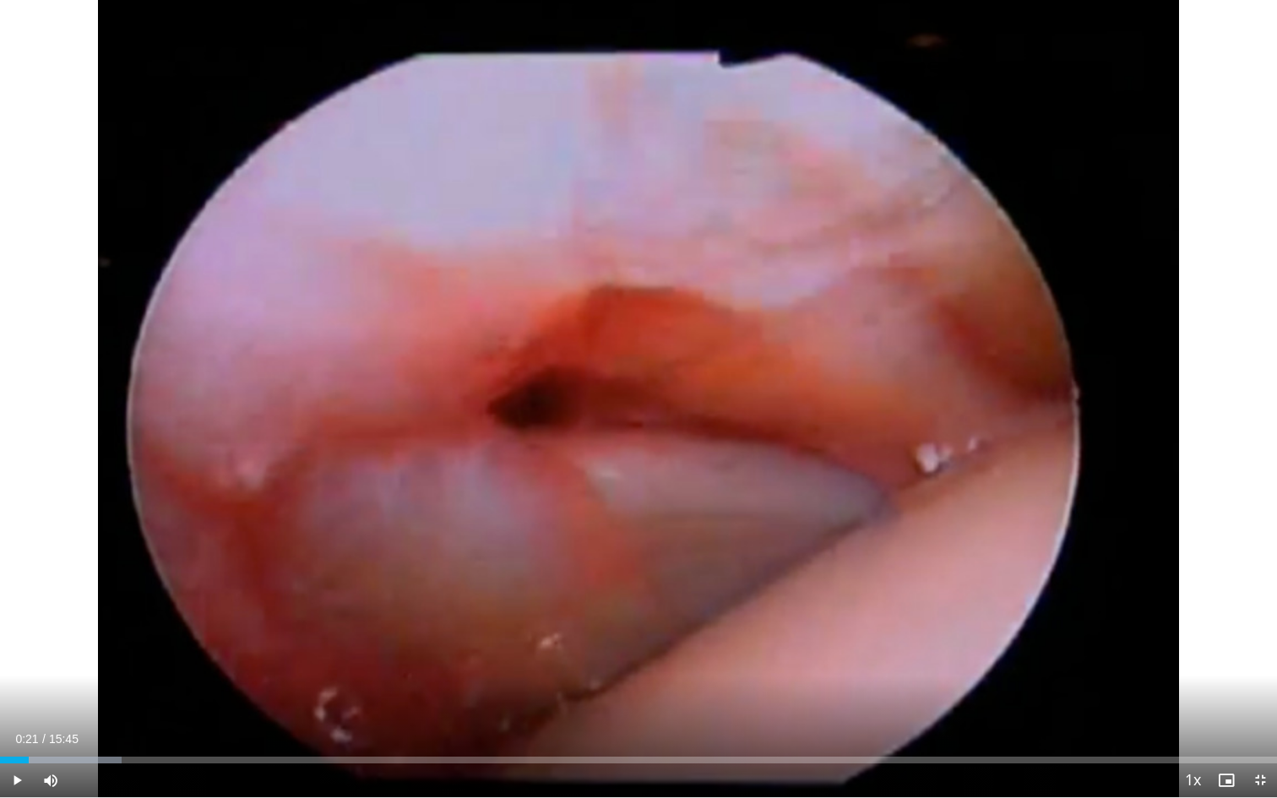
click at [19, 730] on span "Video Player" at bounding box center [17, 780] width 34 height 34
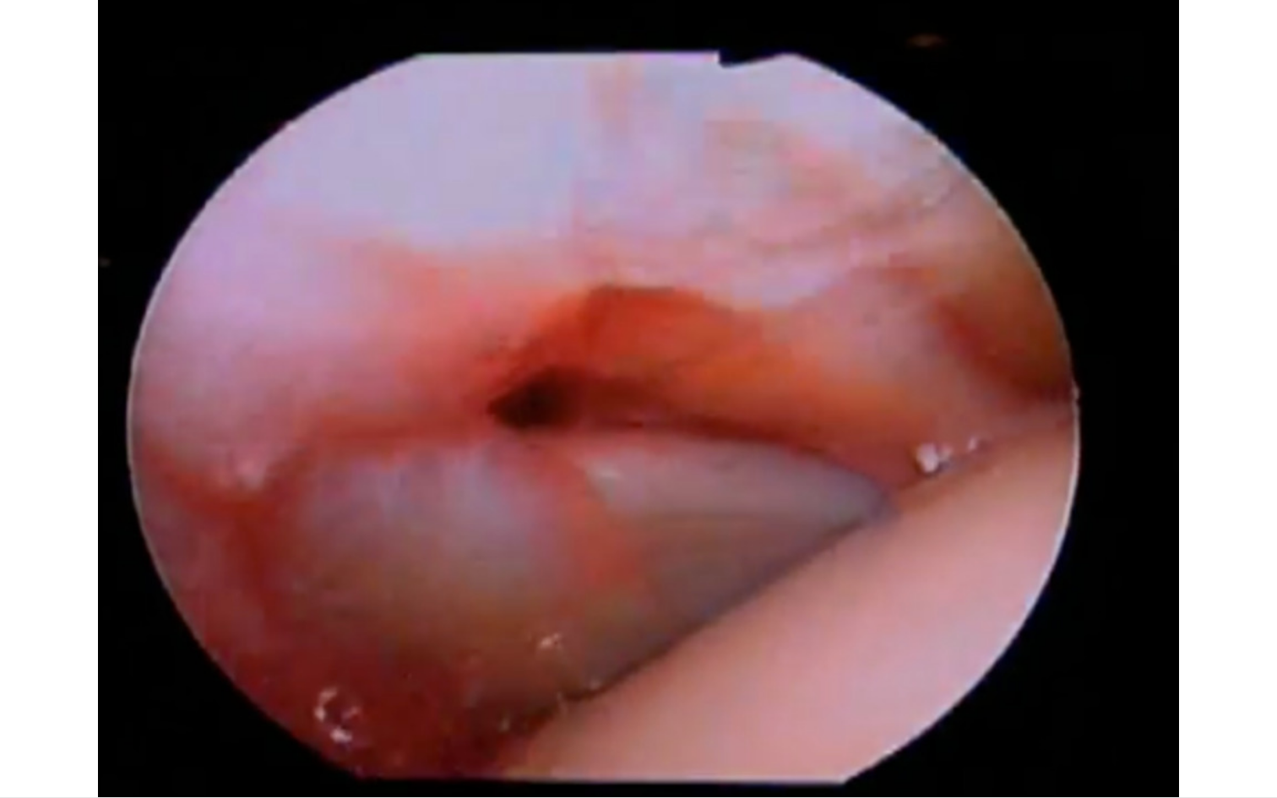
click at [19, 730] on div "10 seconds Tap to unmute" at bounding box center [638, 398] width 1277 height 797
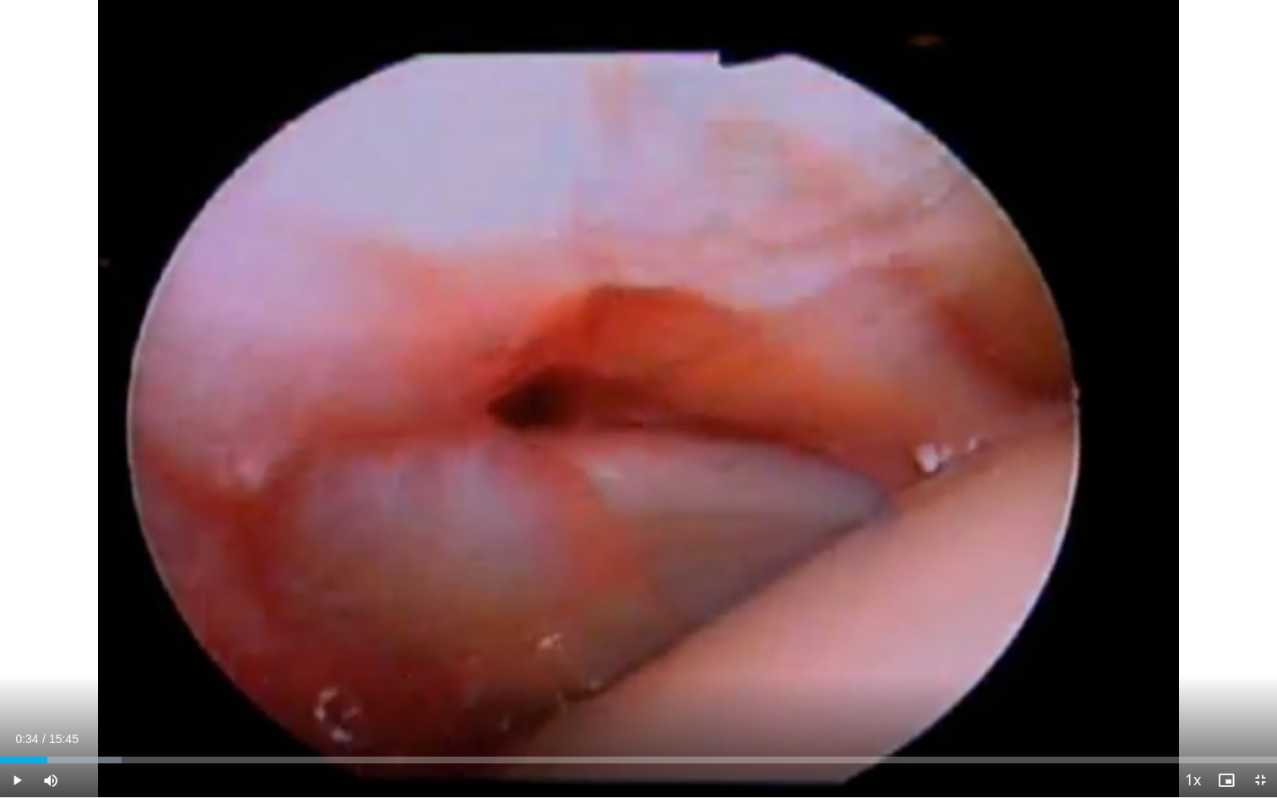
click at [15, 730] on span "Video Player" at bounding box center [17, 780] width 34 height 34
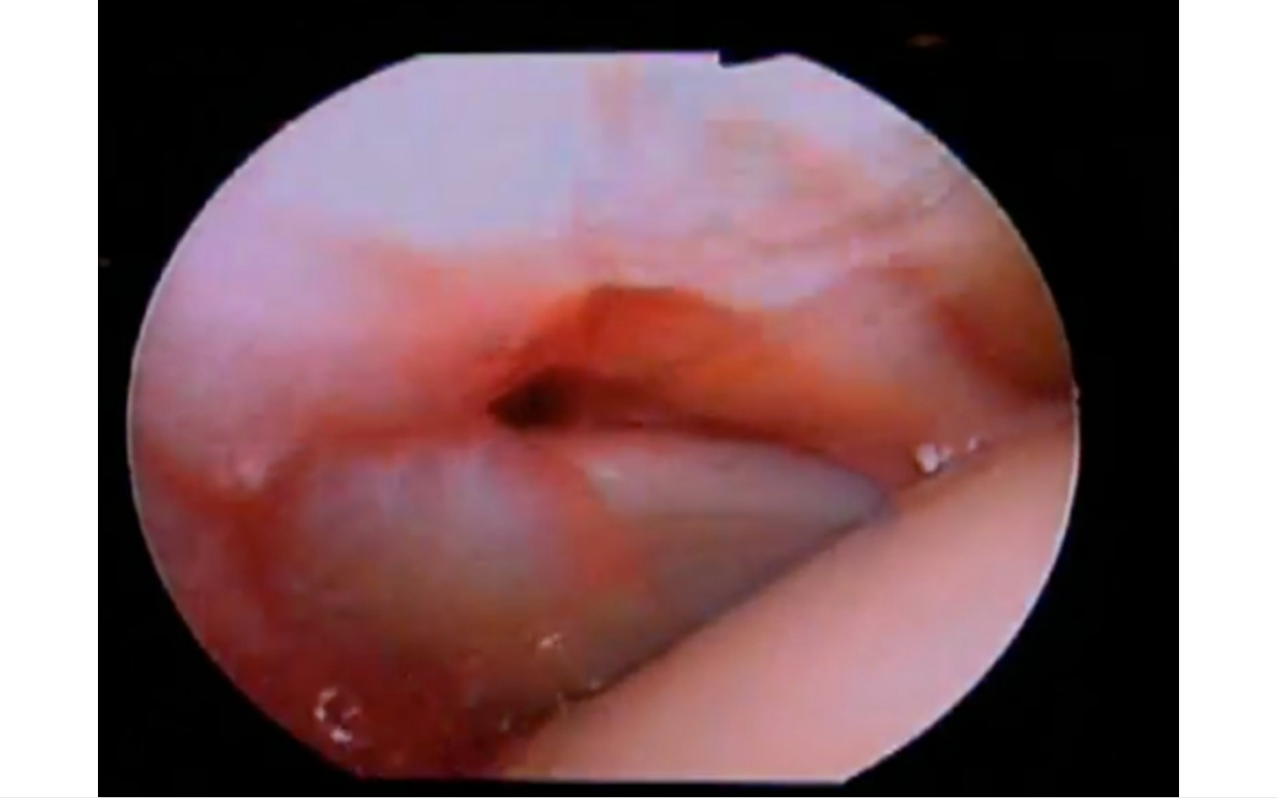
click at [15, 730] on div "10 seconds Tap to unmute" at bounding box center [638, 398] width 1277 height 797
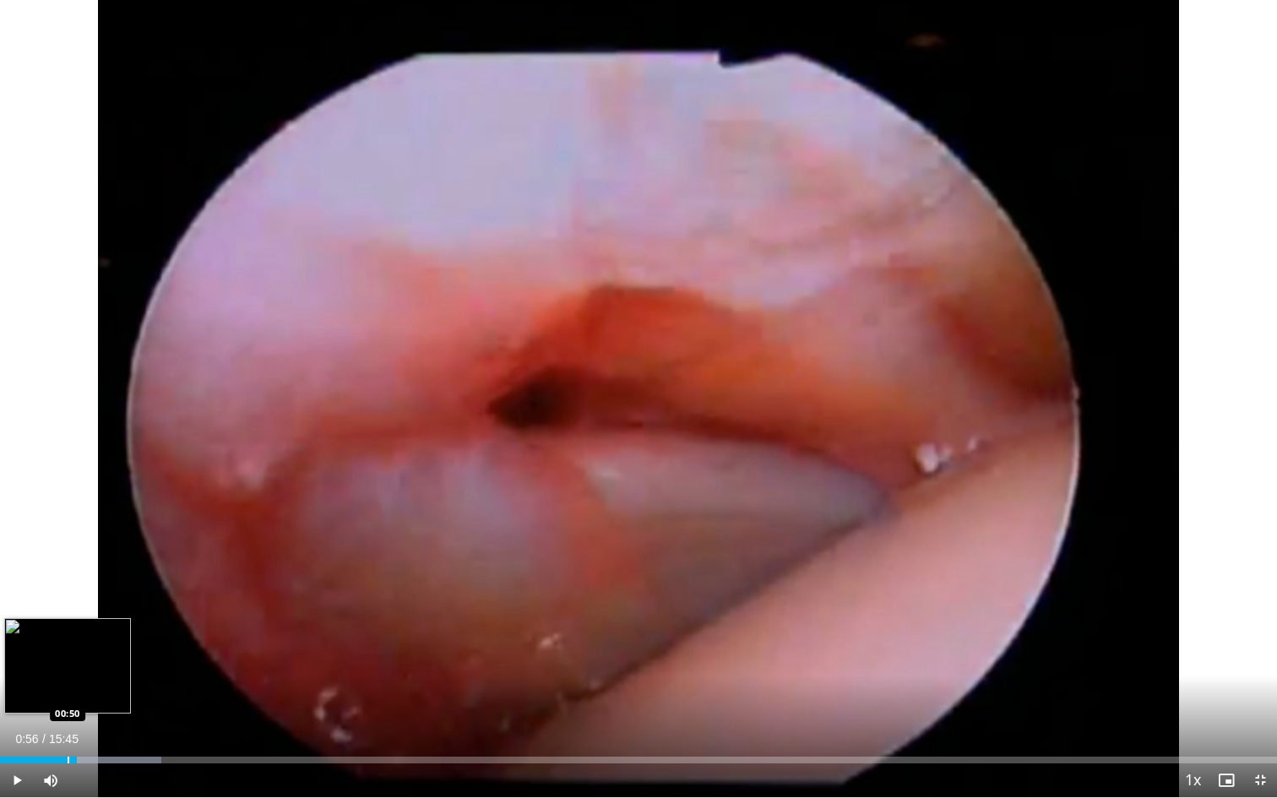
click at [68, 730] on div "Progress Bar" at bounding box center [69, 760] width 2 height 7
click at [18, 730] on span "Video Player" at bounding box center [17, 780] width 34 height 34
click at [74, 730] on div "Progress Bar" at bounding box center [75, 760] width 2 height 7
click at [42, 730] on div "Progress Bar" at bounding box center [43, 760] width 2 height 7
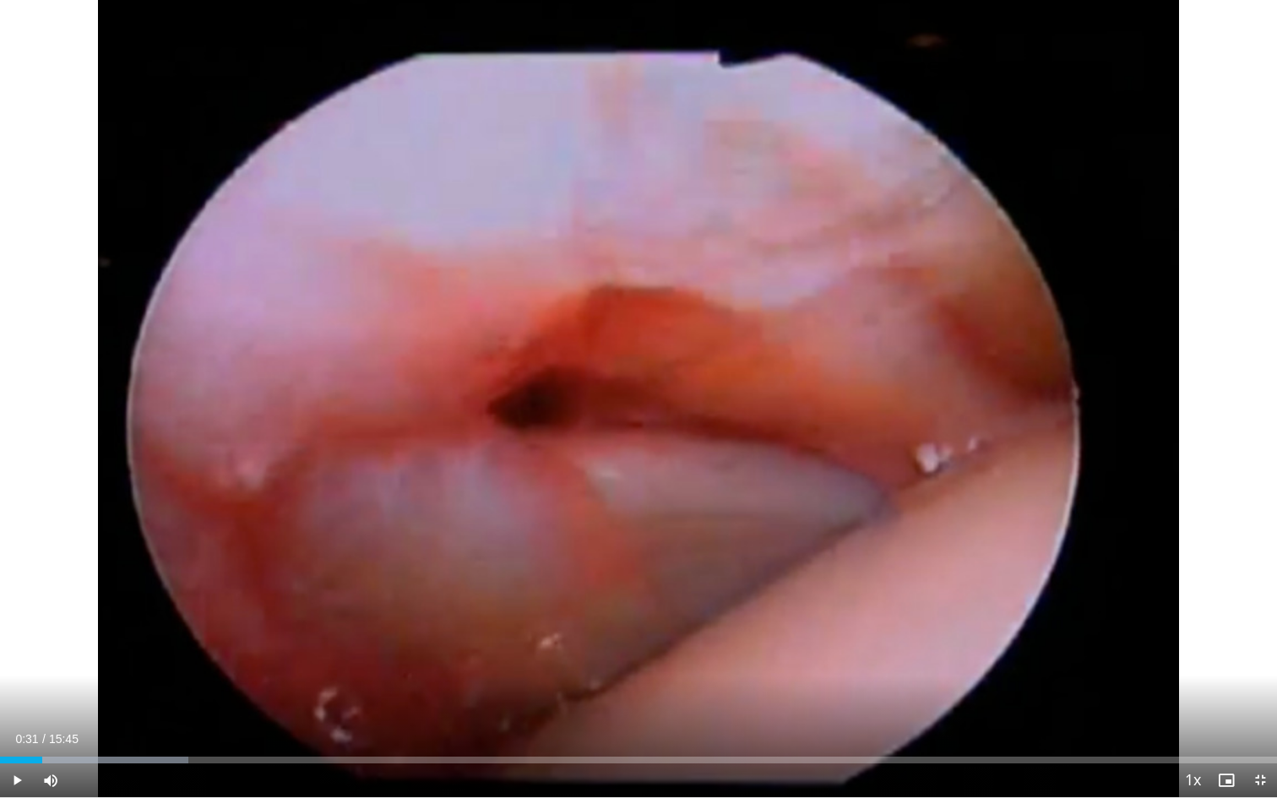
click at [15, 730] on span "Video Player" at bounding box center [17, 780] width 34 height 34
click at [19, 730] on span "Video Player" at bounding box center [17, 780] width 34 height 34
click at [56, 730] on div "Loaded : 14.74% 00:56 00:41" at bounding box center [638, 755] width 1277 height 16
click at [20, 730] on span "Video Player" at bounding box center [17, 780] width 34 height 34
click at [19, 730] on span "Video Player" at bounding box center [17, 780] width 34 height 34
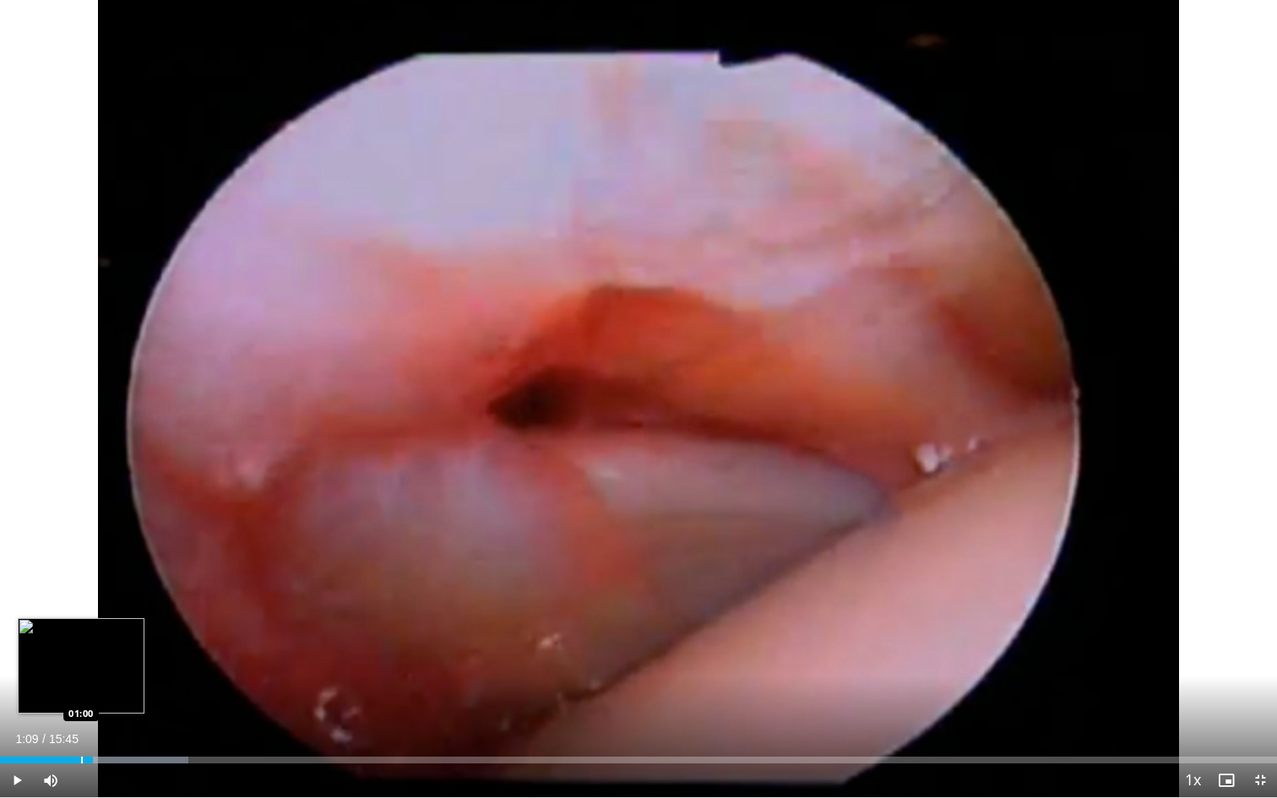
click at [81, 730] on div "Progress Bar" at bounding box center [82, 760] width 2 height 7
click at [16, 730] on span "Video Player" at bounding box center [17, 780] width 34 height 34
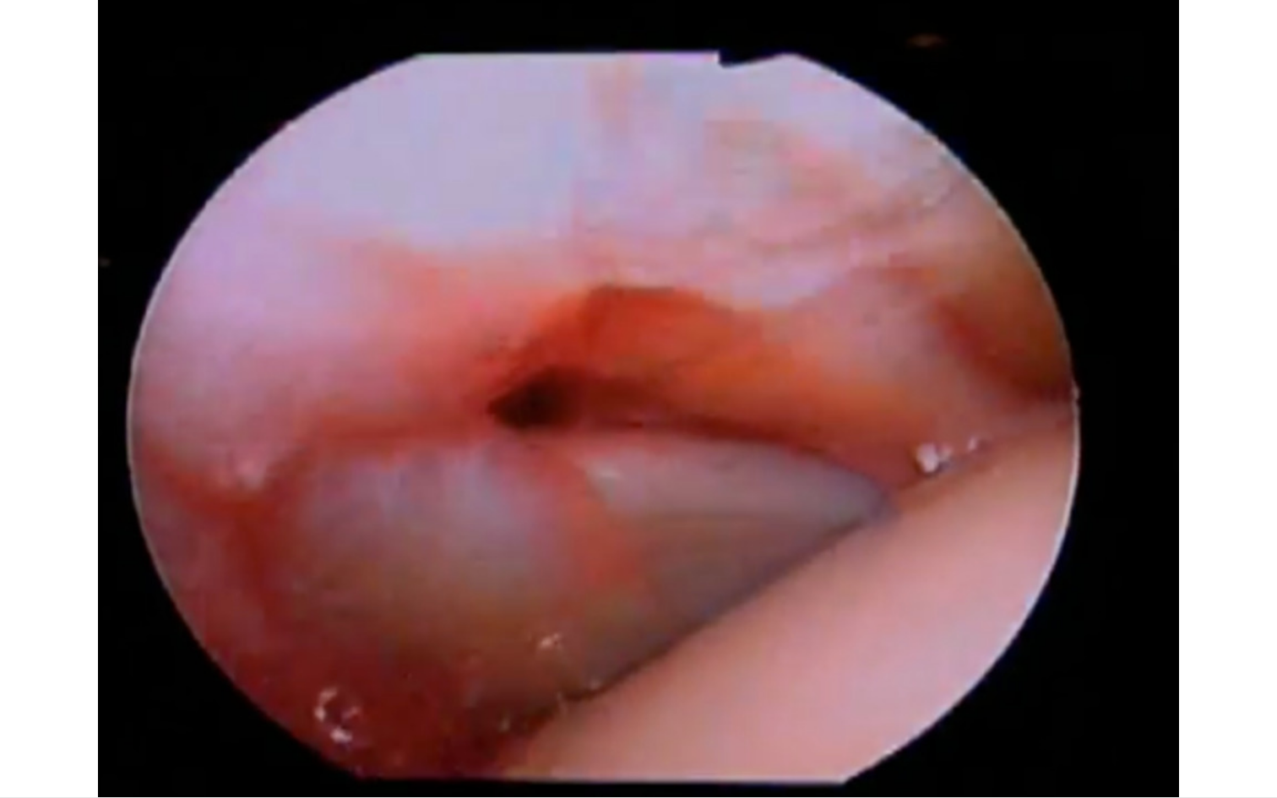
click at [16, 730] on div "10 seconds Tap to unmute" at bounding box center [638, 398] width 1277 height 797
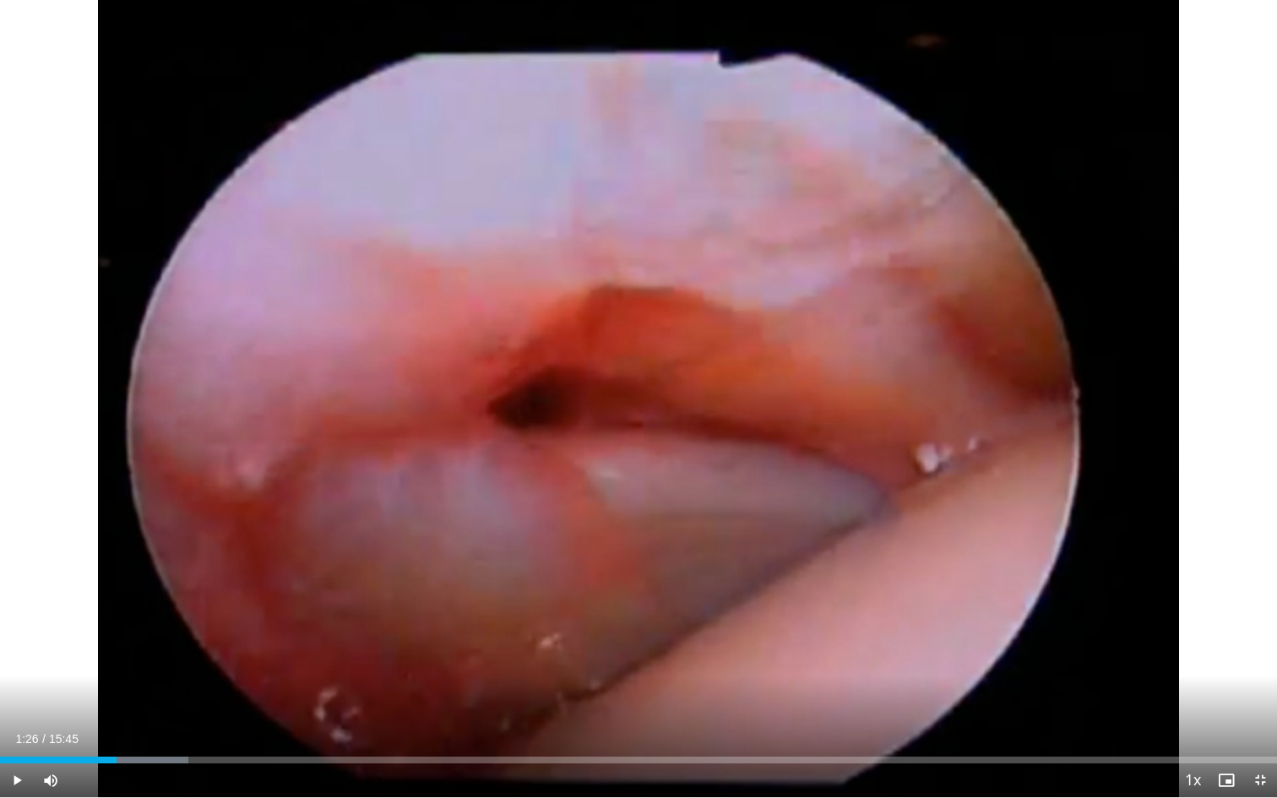
click at [18, 730] on span "Video Player" at bounding box center [17, 780] width 34 height 34
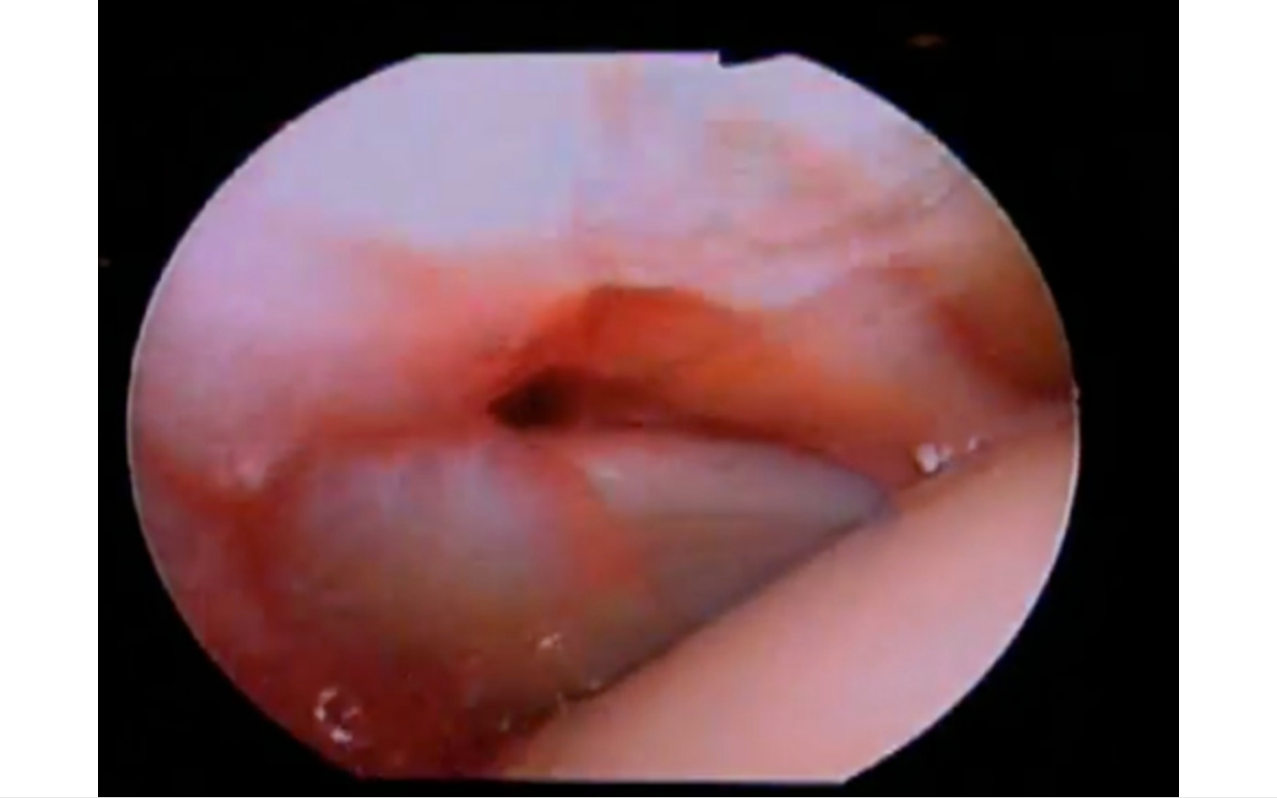
click at [16, 730] on div "10 seconds Tap to unmute" at bounding box center [638, 398] width 1277 height 797
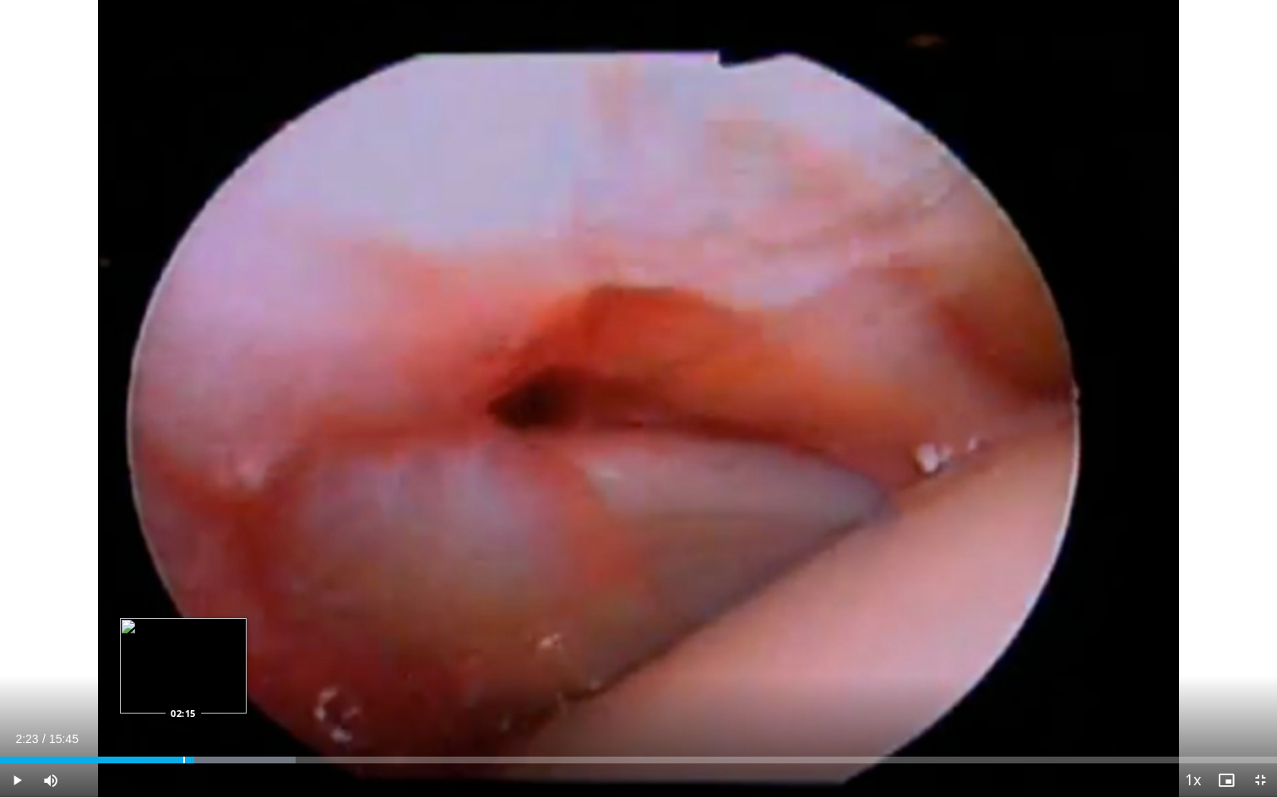
click at [184, 730] on div "Progress Bar" at bounding box center [184, 760] width 2 height 7
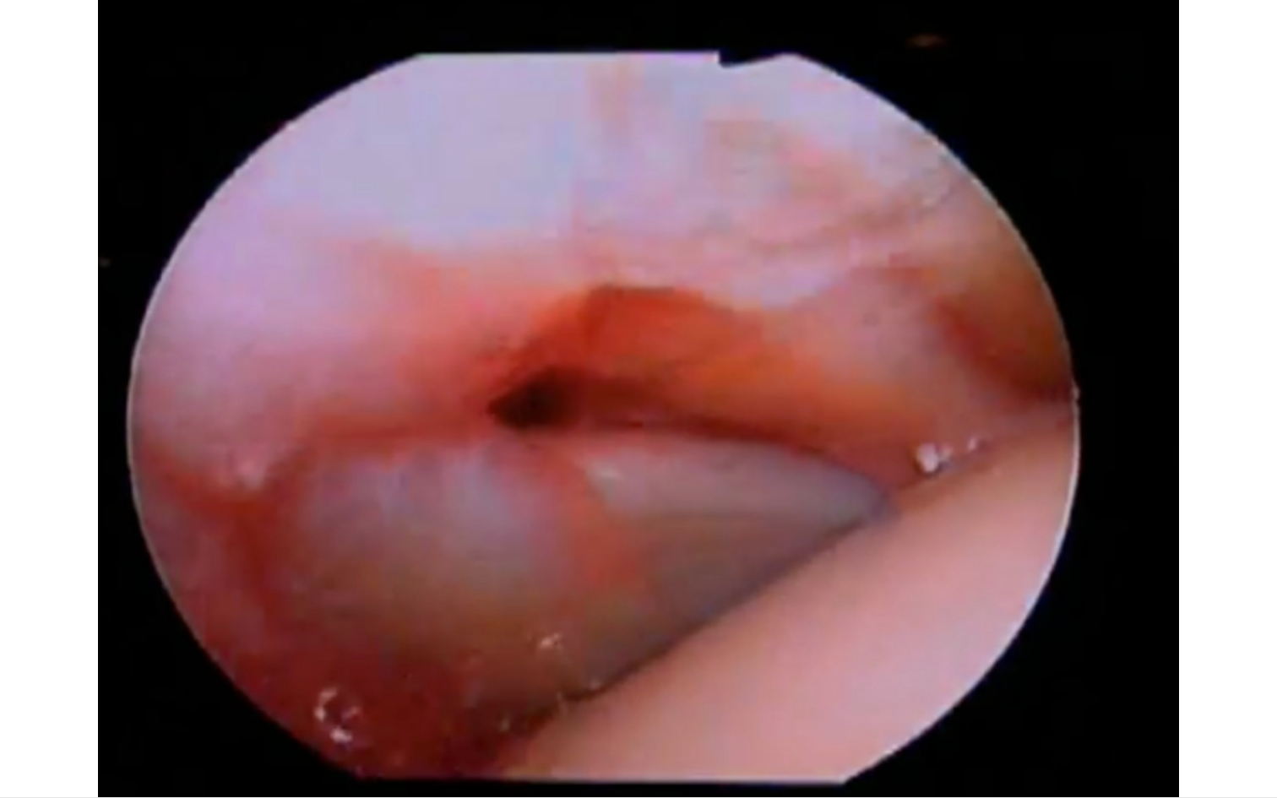
click at [184, 730] on div "10 seconds Tap to unmute" at bounding box center [638, 398] width 1277 height 797
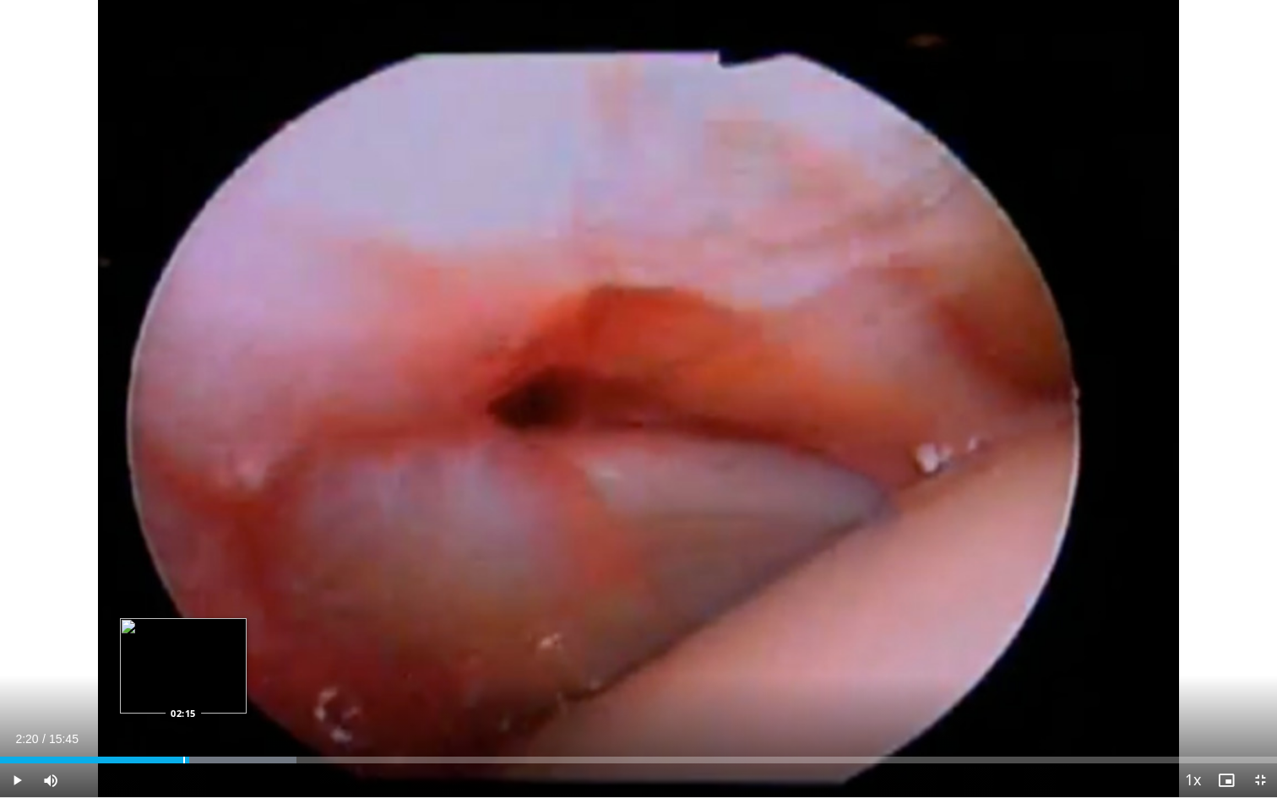
click at [184, 730] on div "Loaded : 23.20% 02:20 02:15" at bounding box center [638, 760] width 1277 height 7
click at [23, 730] on span "Video Player" at bounding box center [17, 780] width 34 height 34
click at [16, 730] on span "Video Player" at bounding box center [17, 780] width 34 height 34
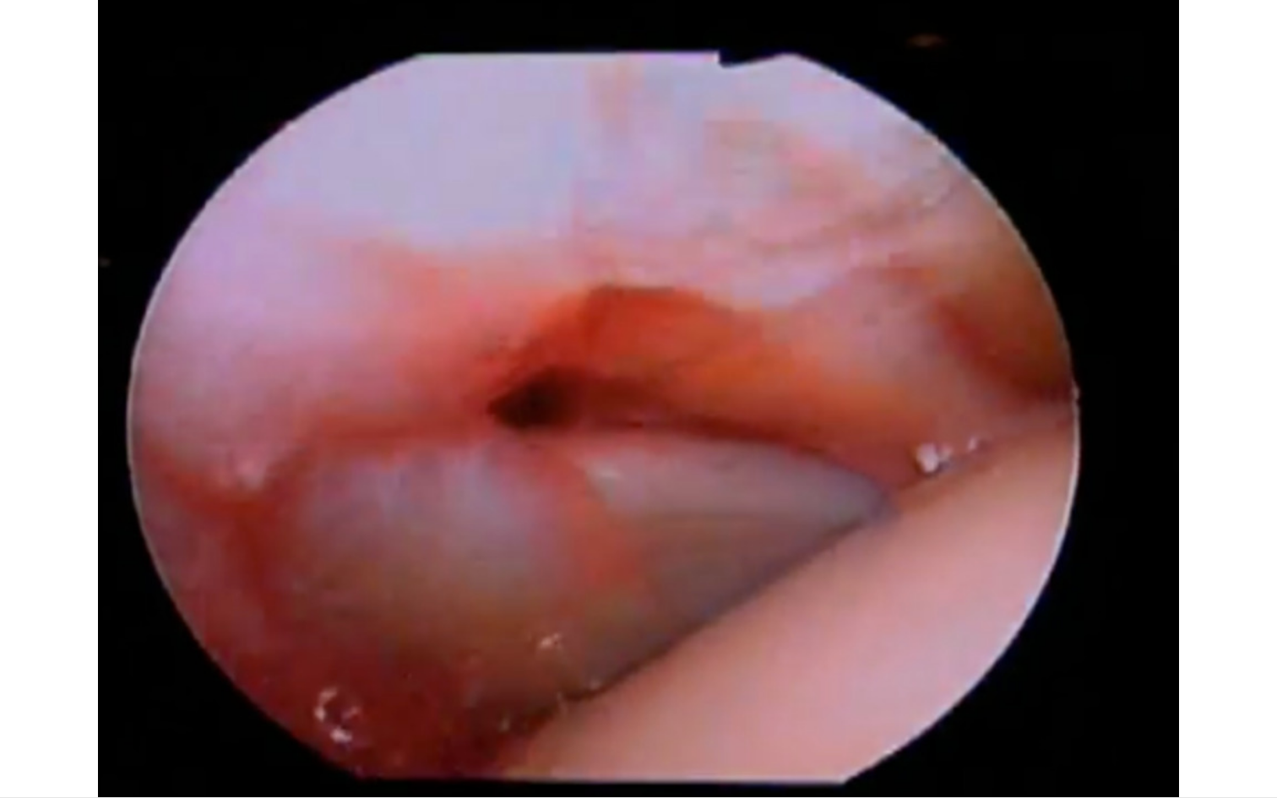
click at [16, 730] on div "10 seconds Tap to unmute" at bounding box center [638, 398] width 1277 height 797
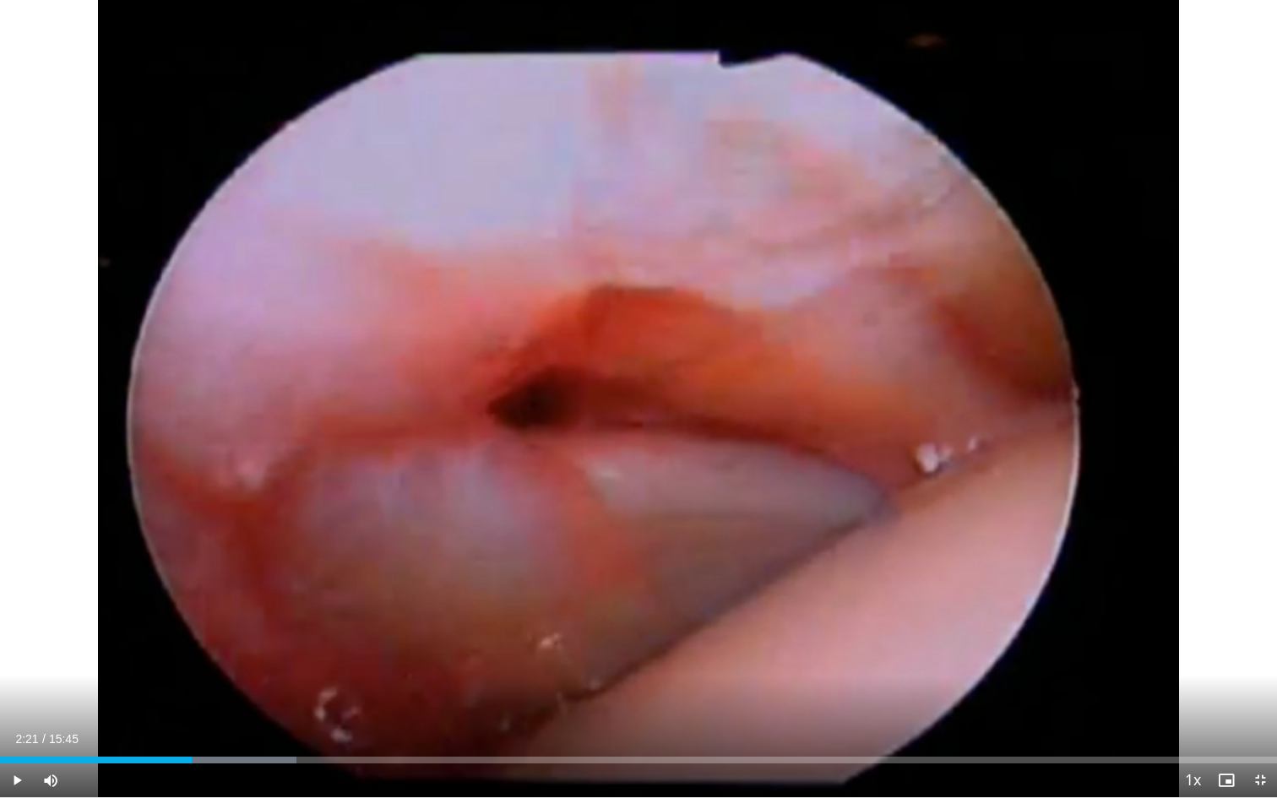
click at [19, 730] on span "Video Player" at bounding box center [17, 780] width 34 height 34
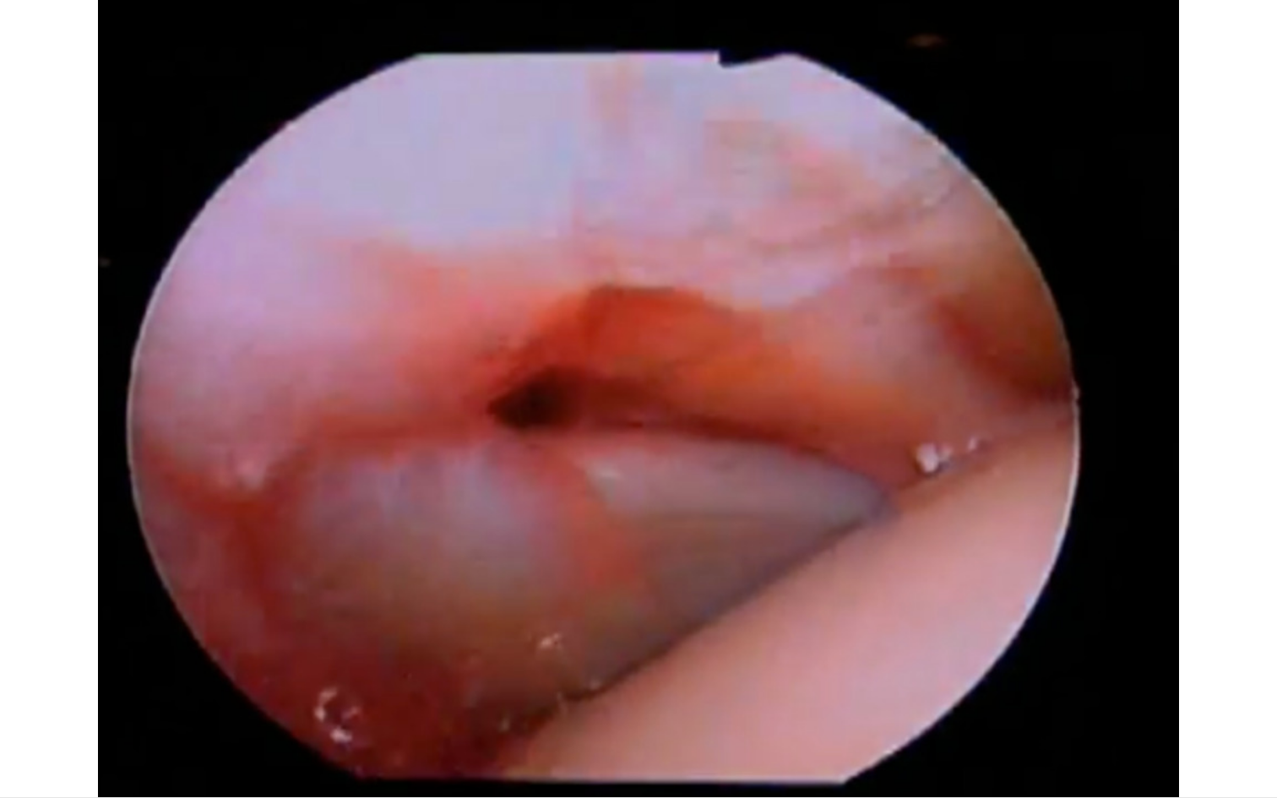
click at [19, 730] on div "10 seconds Tap to unmute" at bounding box center [638, 398] width 1277 height 797
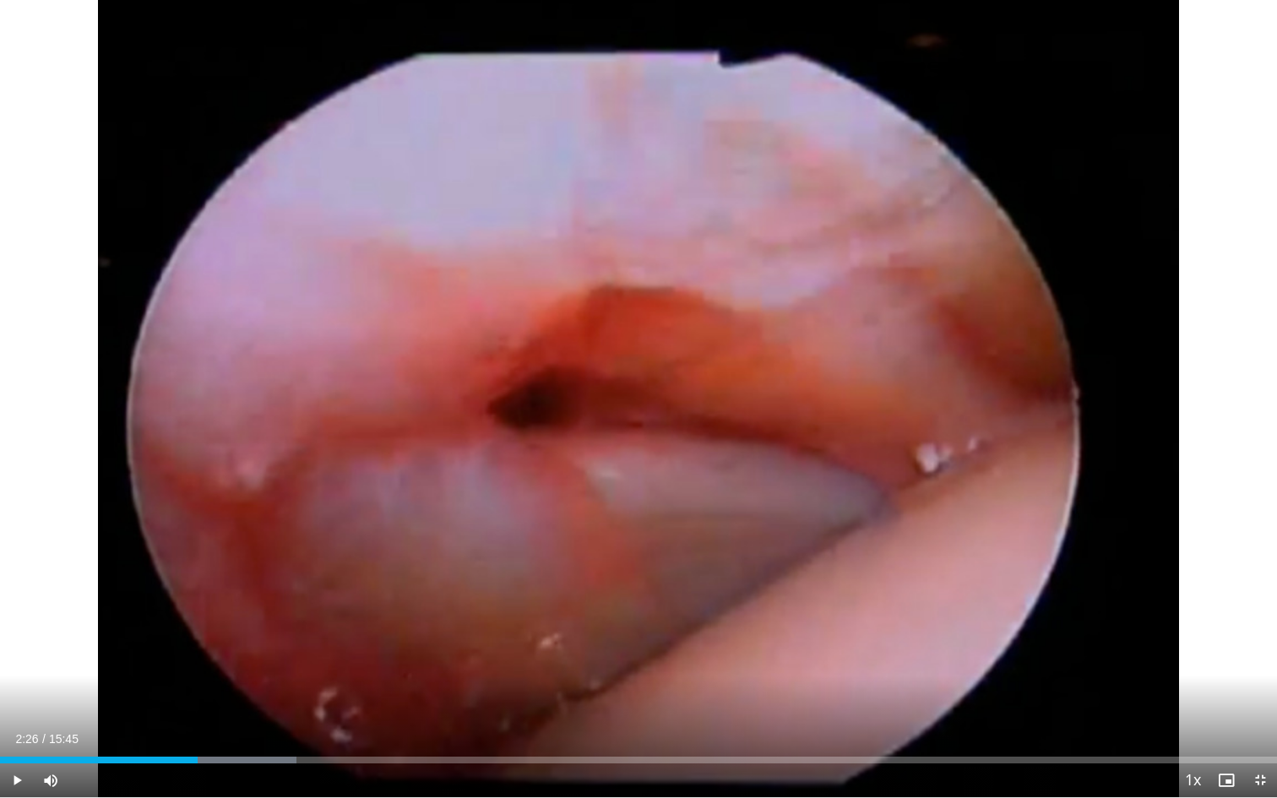
click at [17, 730] on span "Video Player" at bounding box center [17, 780] width 34 height 34
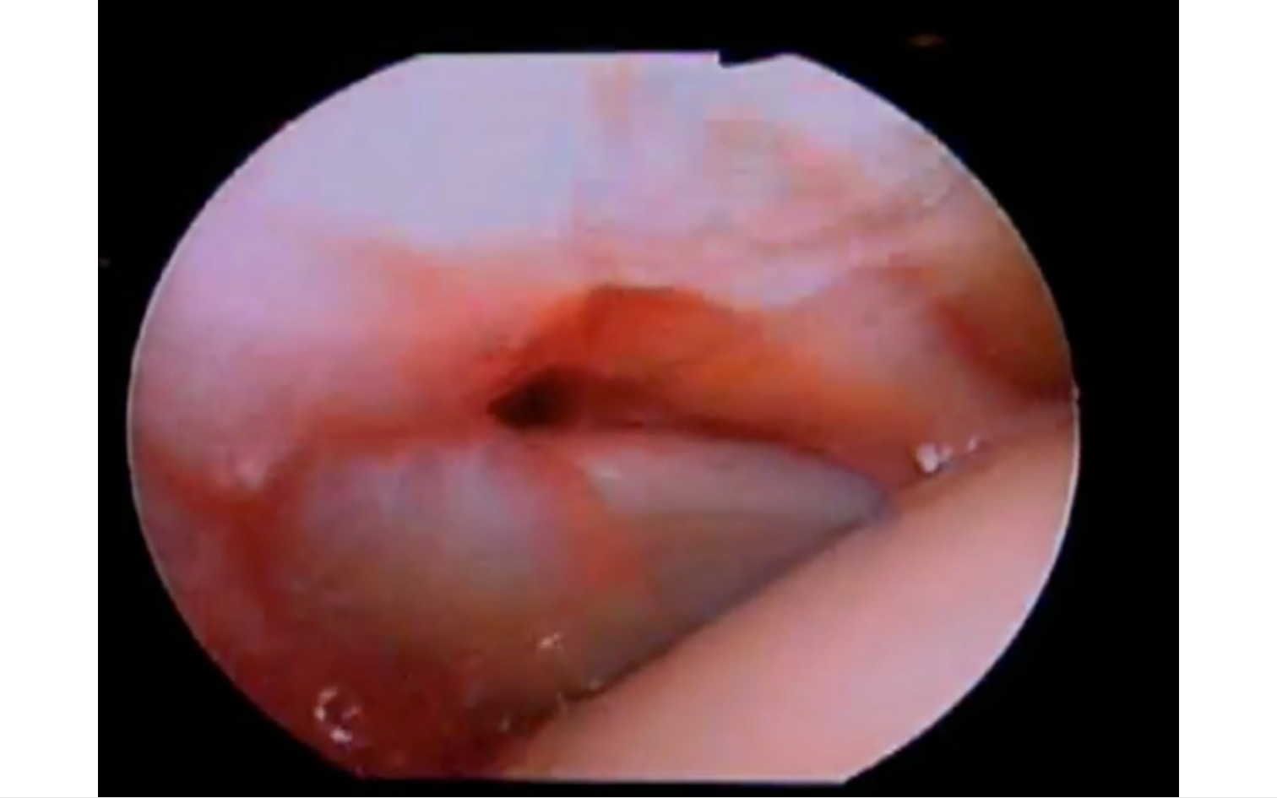
click at [17, 730] on div "10 seconds Tap to unmute" at bounding box center [638, 398] width 1277 height 797
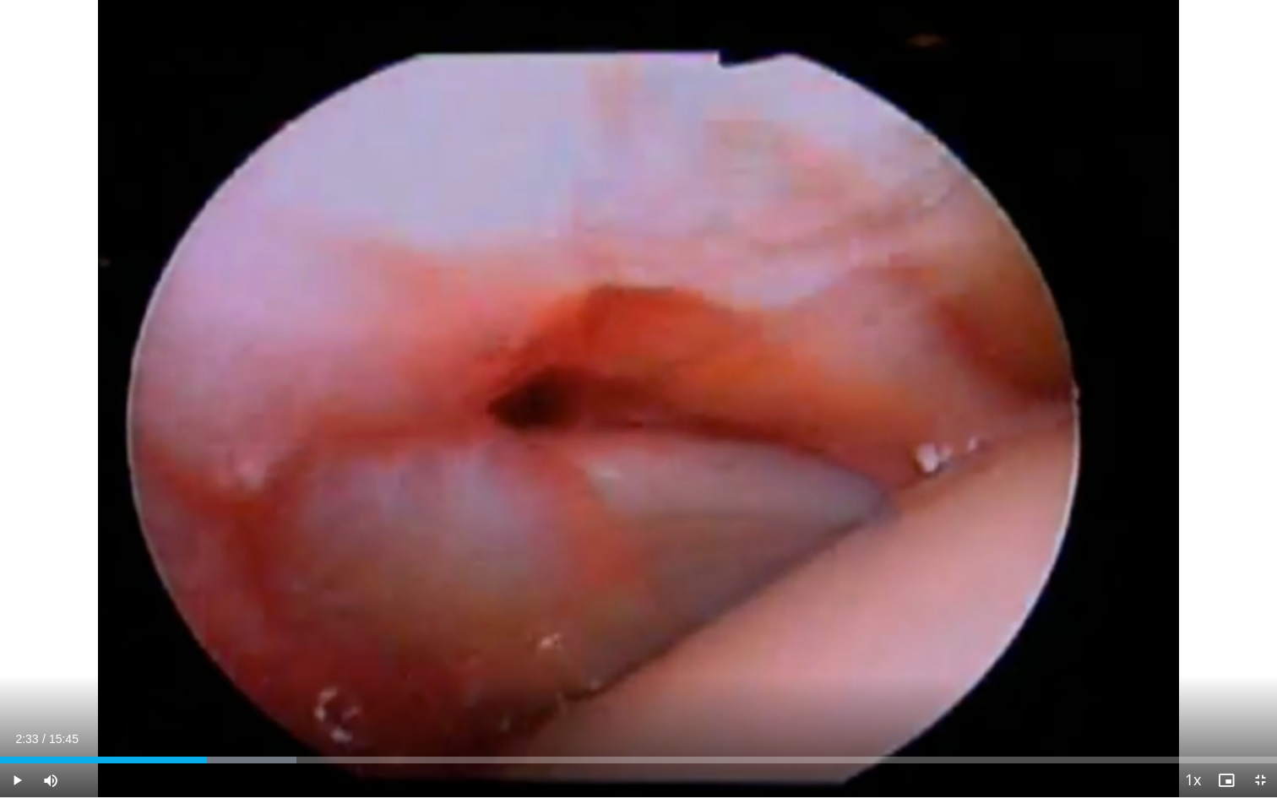
click at [17, 730] on span "Video Player" at bounding box center [17, 780] width 34 height 34
click at [14, 730] on span "Video Player" at bounding box center [17, 780] width 34 height 34
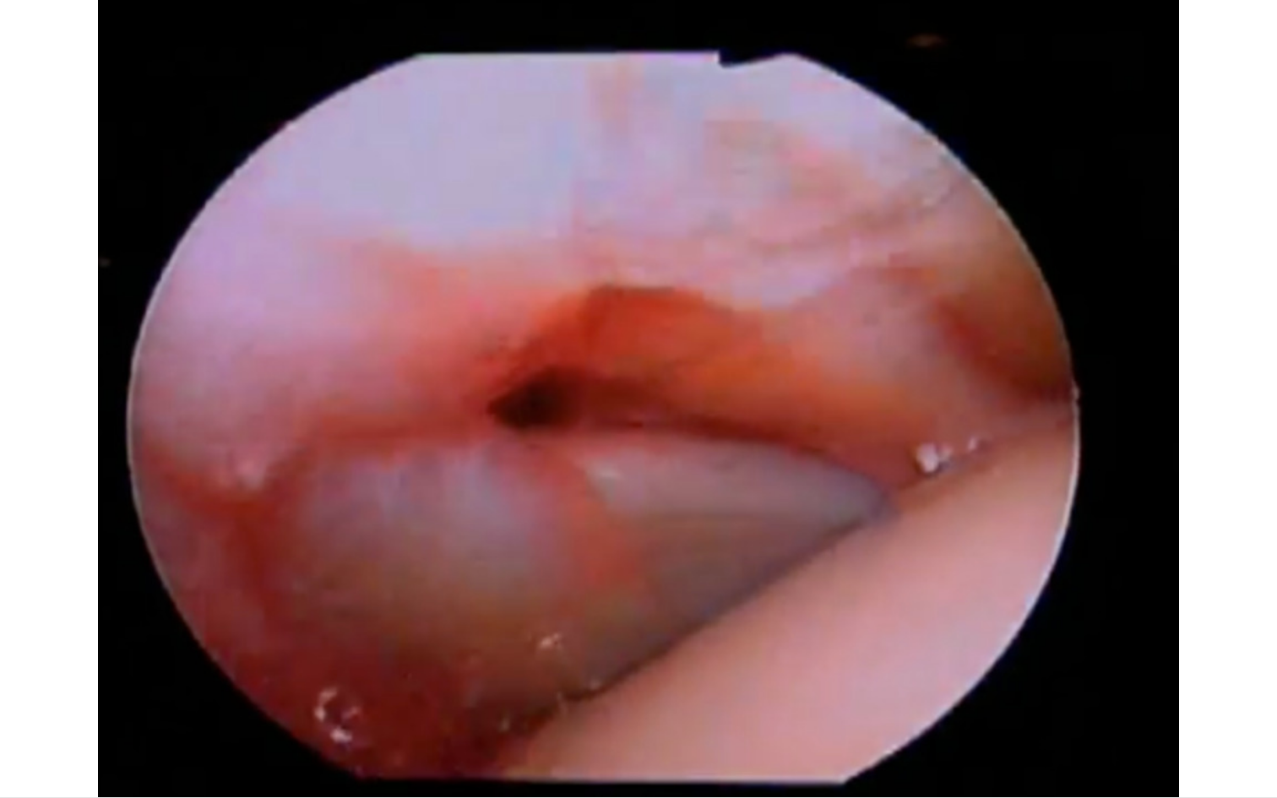
click at [14, 730] on div "10 seconds Tap to unmute" at bounding box center [638, 398] width 1277 height 797
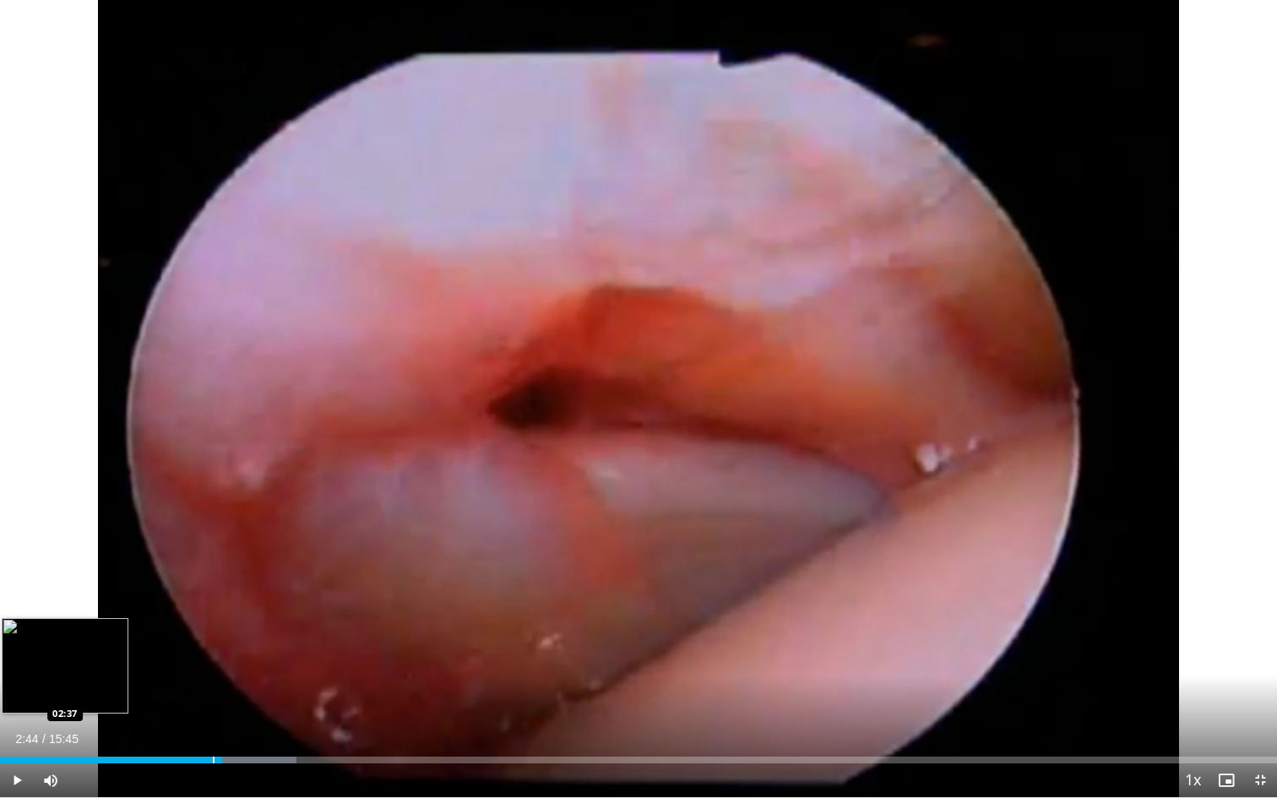
click at [213, 730] on div "Progress Bar" at bounding box center [214, 760] width 2 height 7
click at [17, 730] on span "Video Player" at bounding box center [17, 780] width 34 height 34
click at [19, 730] on span "Video Player" at bounding box center [17, 780] width 34 height 34
click at [16, 730] on span "Video Player" at bounding box center [17, 780] width 34 height 34
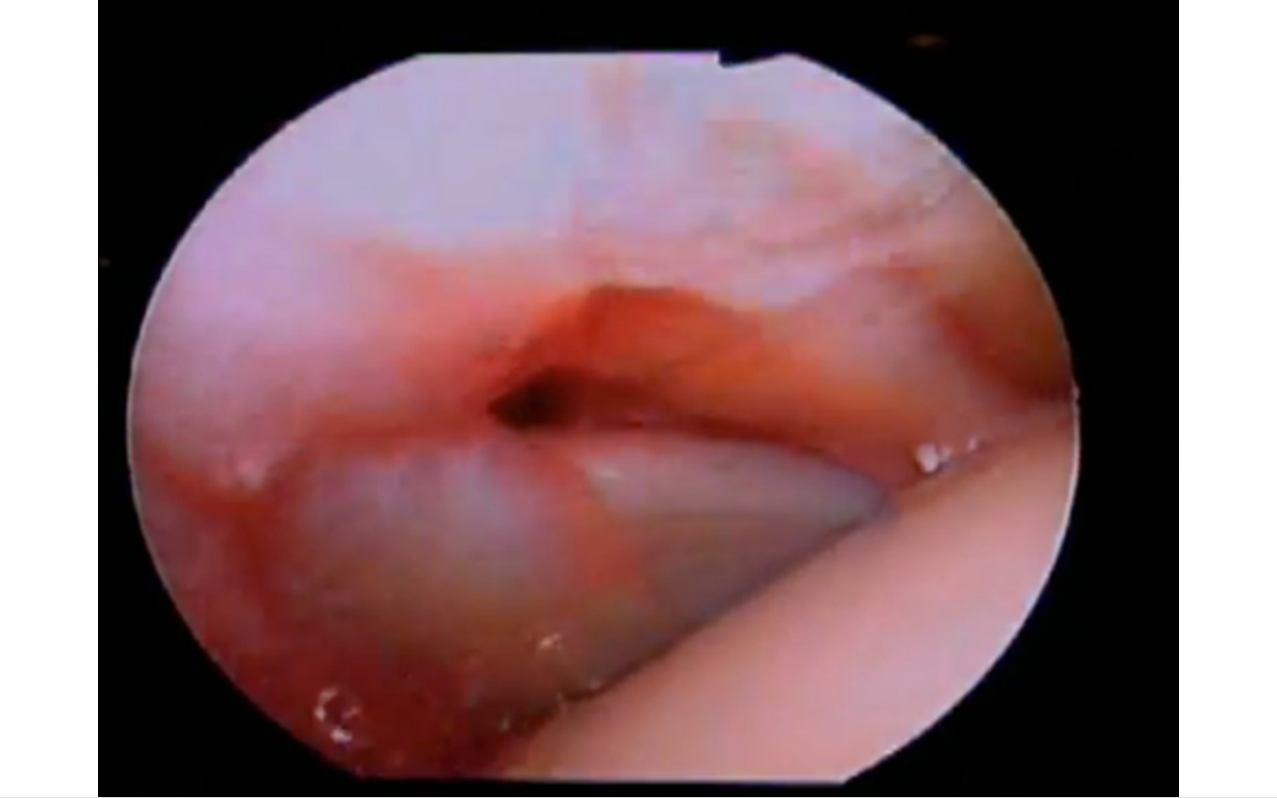
click at [16, 730] on div "10 seconds Tap to unmute" at bounding box center [638, 398] width 1277 height 797
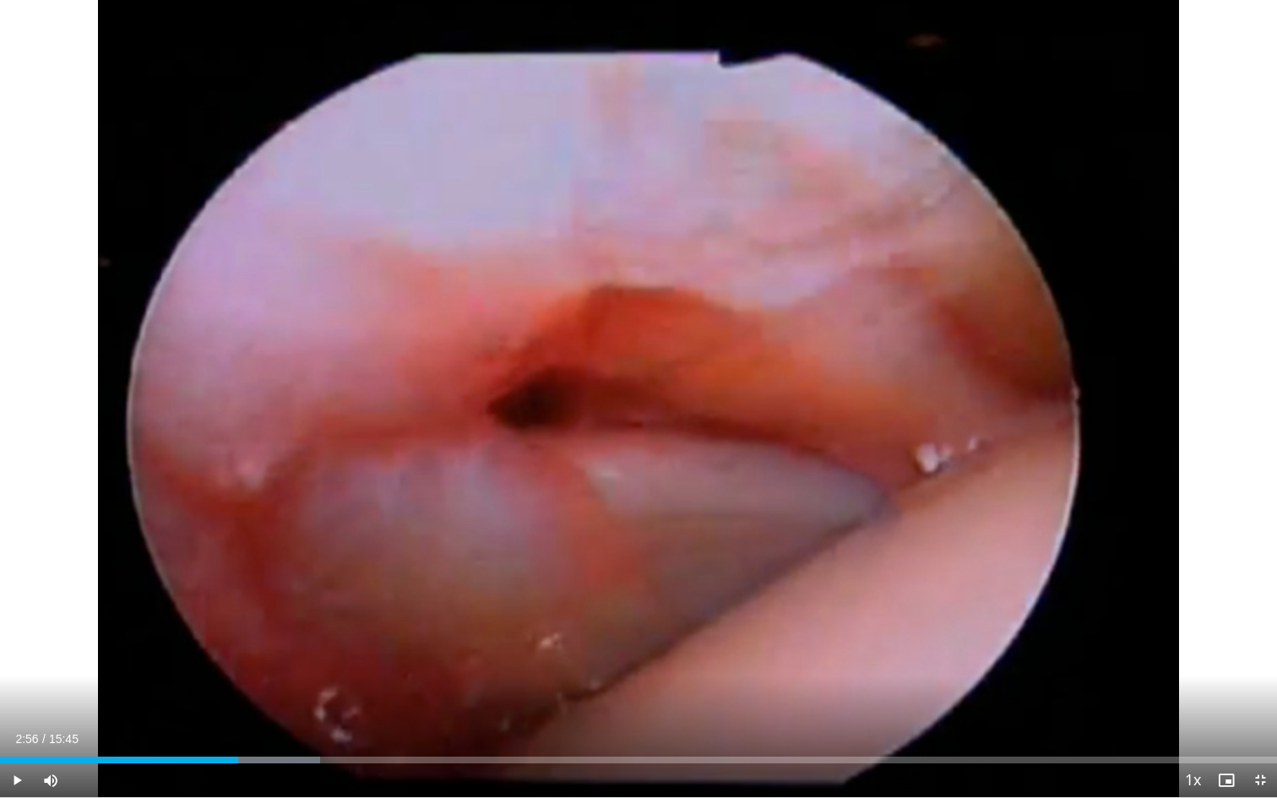
click at [15, 730] on span "Video Player" at bounding box center [17, 780] width 34 height 34
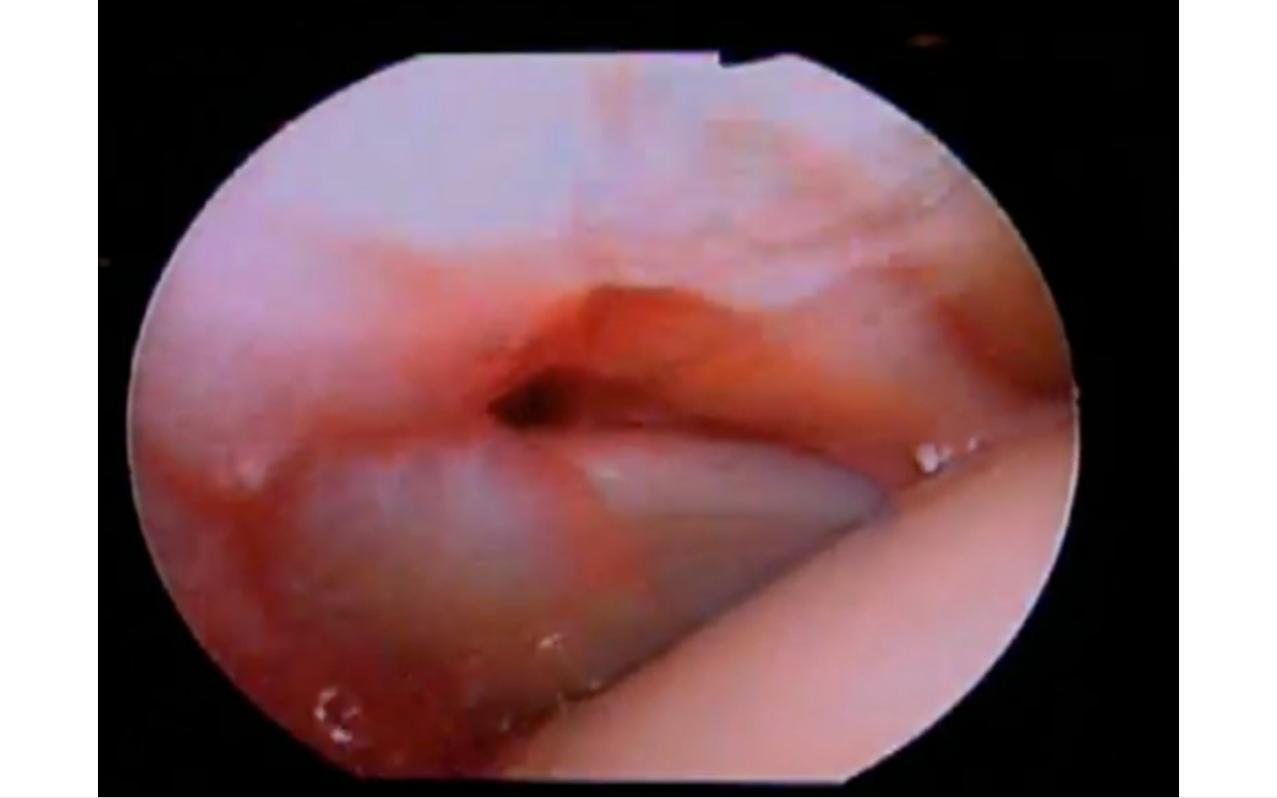
click at [15, 730] on div "10 seconds Tap to unmute" at bounding box center [638, 398] width 1277 height 797
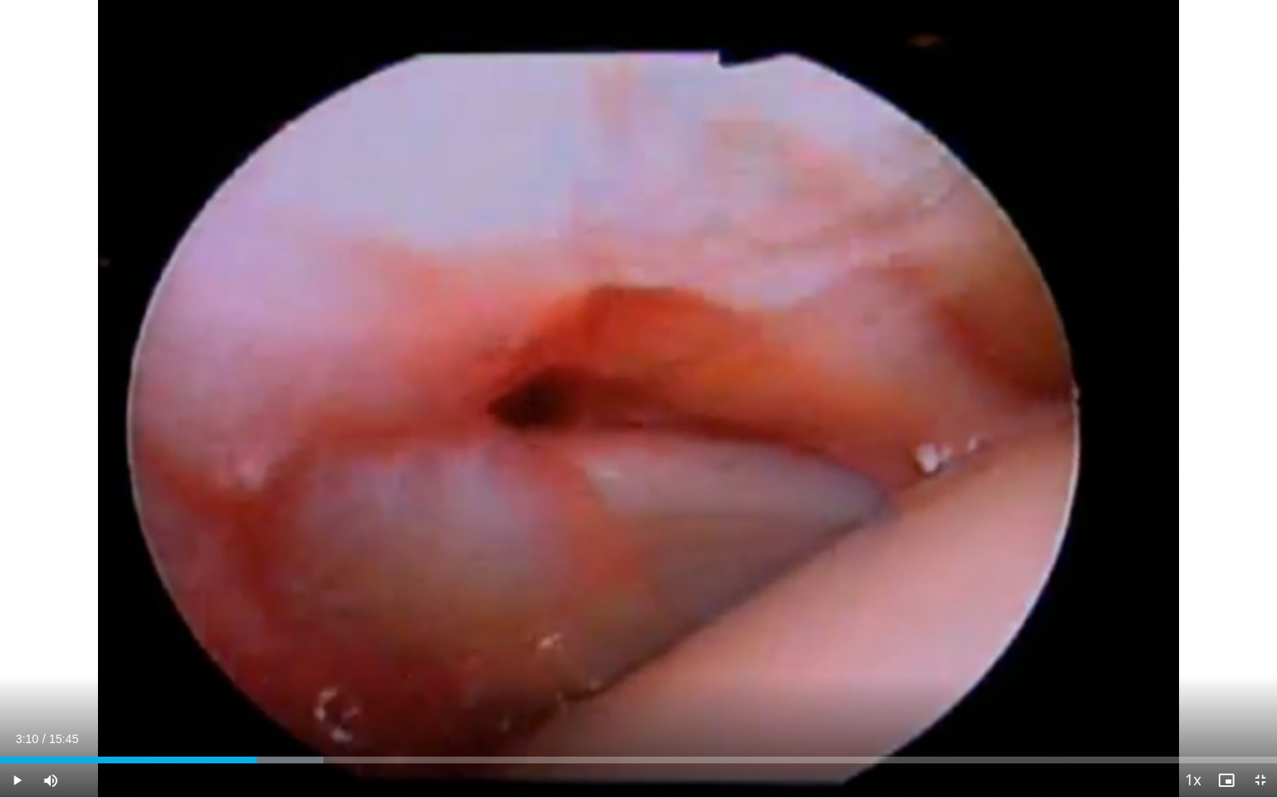
click at [19, 730] on span "Video Player" at bounding box center [17, 780] width 34 height 34
click at [15, 730] on span "Video Player" at bounding box center [17, 780] width 34 height 34
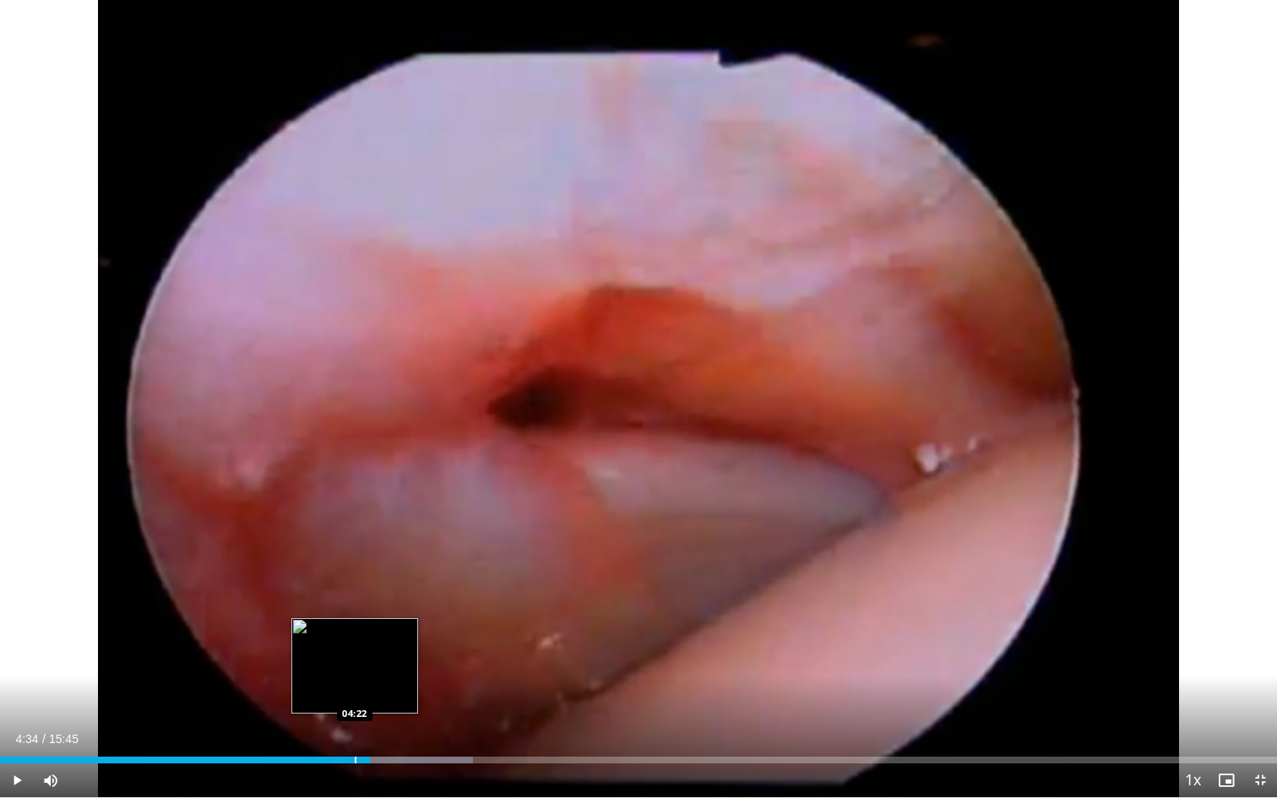
click at [355, 730] on div "Progress Bar" at bounding box center [356, 760] width 2 height 7
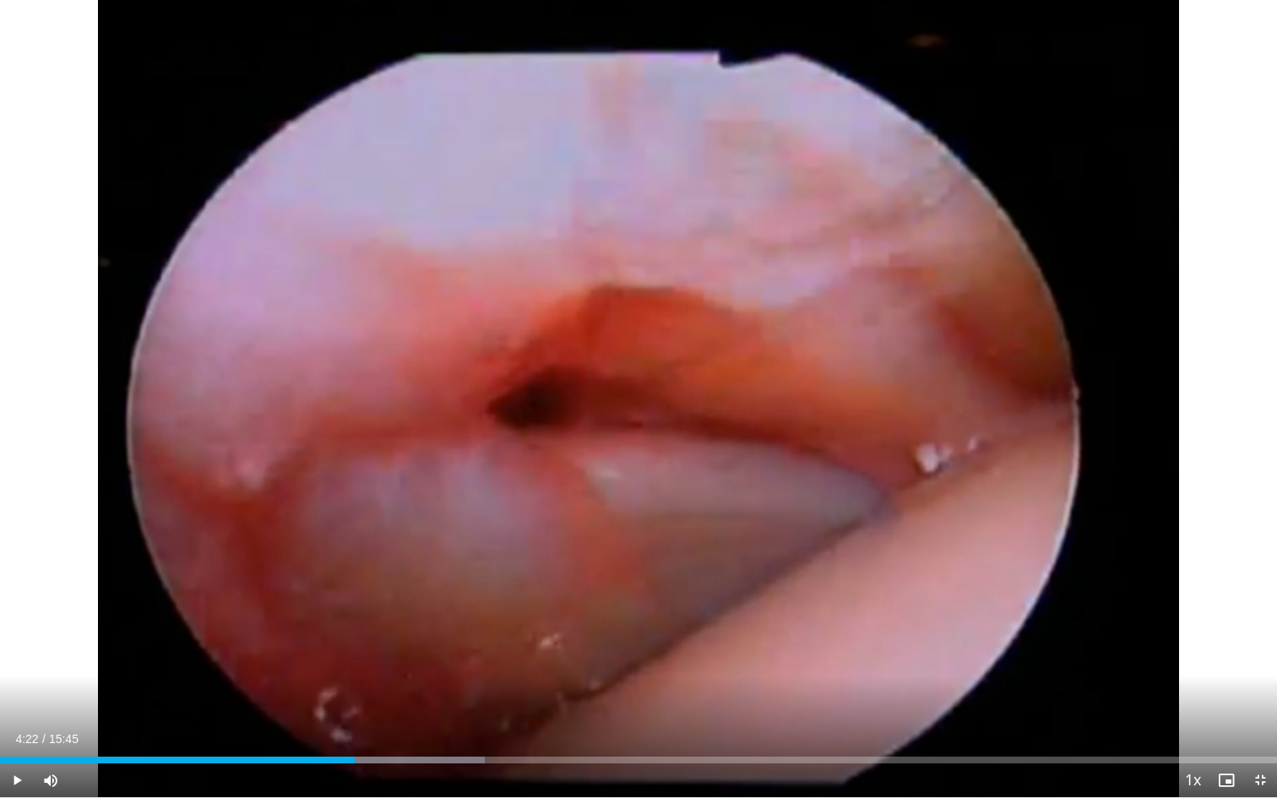
click at [340, 730] on div "Progress Bar" at bounding box center [341, 760] width 2 height 7
click at [322, 730] on div "Loaded : 39.03% 04:12 03:58" at bounding box center [638, 755] width 1277 height 16
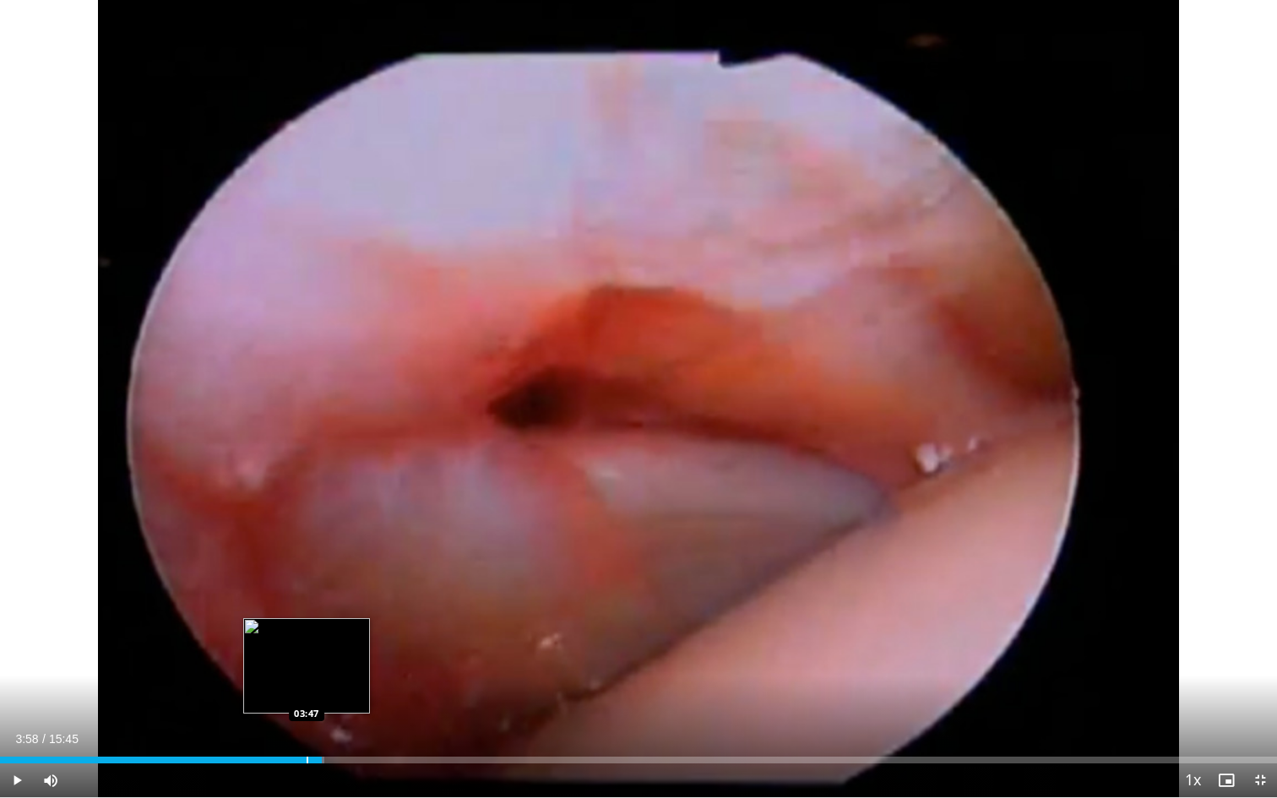
click at [307, 730] on div "Progress Bar" at bounding box center [308, 760] width 2 height 7
click at [281, 730] on div "Progress Bar" at bounding box center [282, 760] width 2 height 7
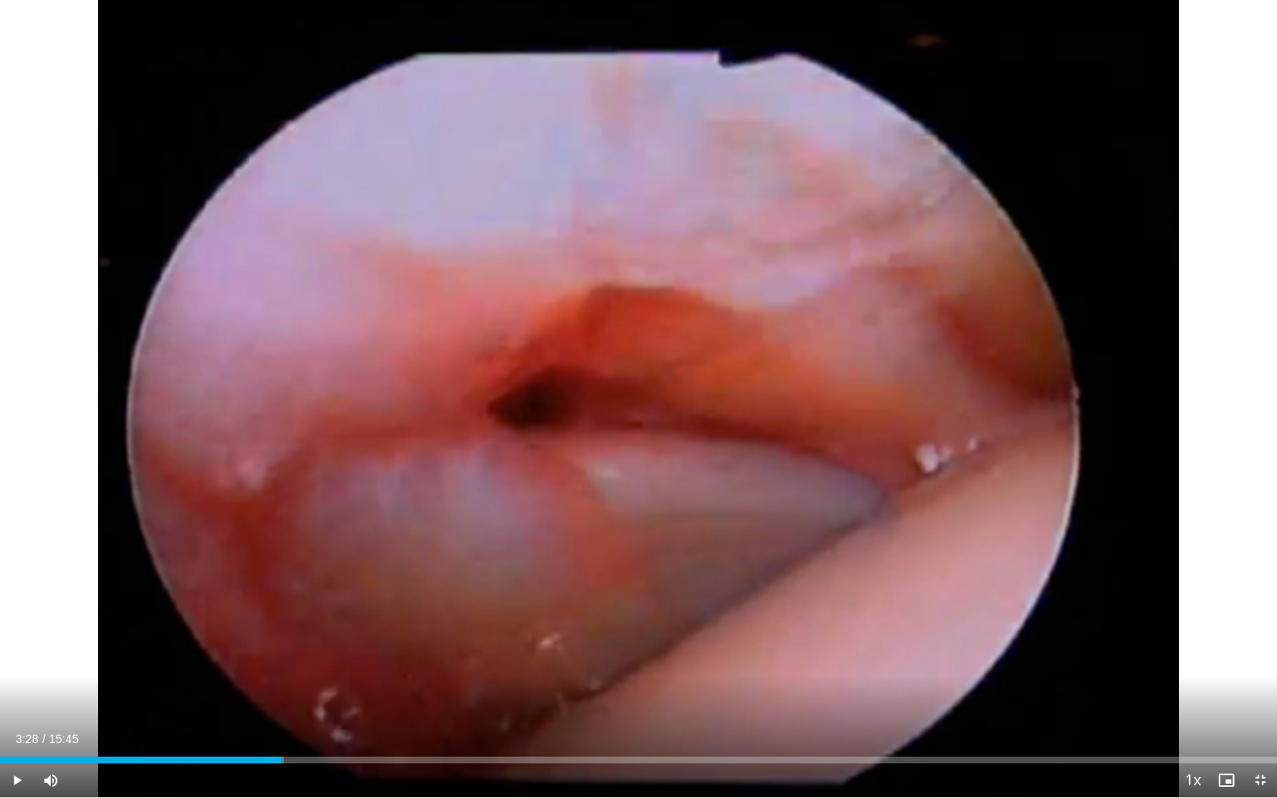
click at [19, 730] on span "Video Player" at bounding box center [17, 780] width 34 height 34
click at [19, 730] on video-js "**********" at bounding box center [638, 399] width 1277 height 798
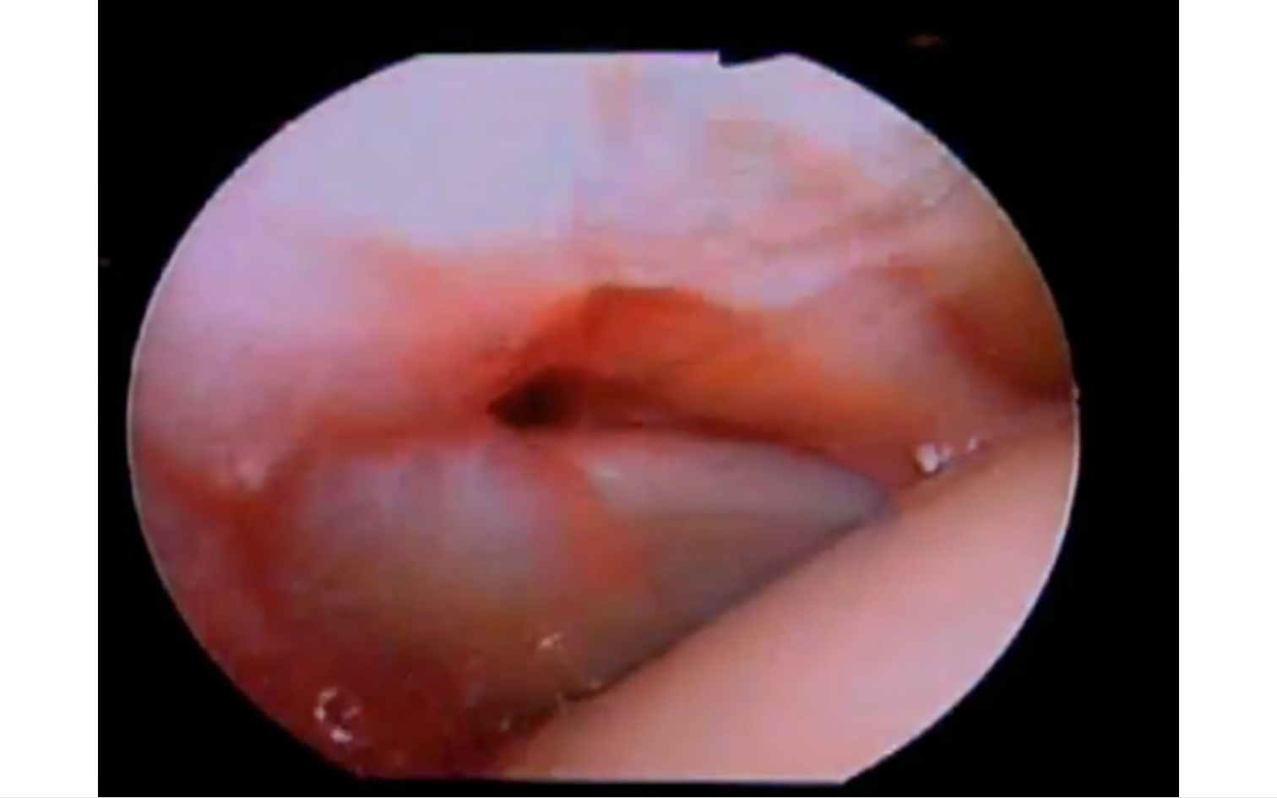
click at [19, 730] on div "10 seconds Tap to unmute" at bounding box center [638, 398] width 1277 height 797
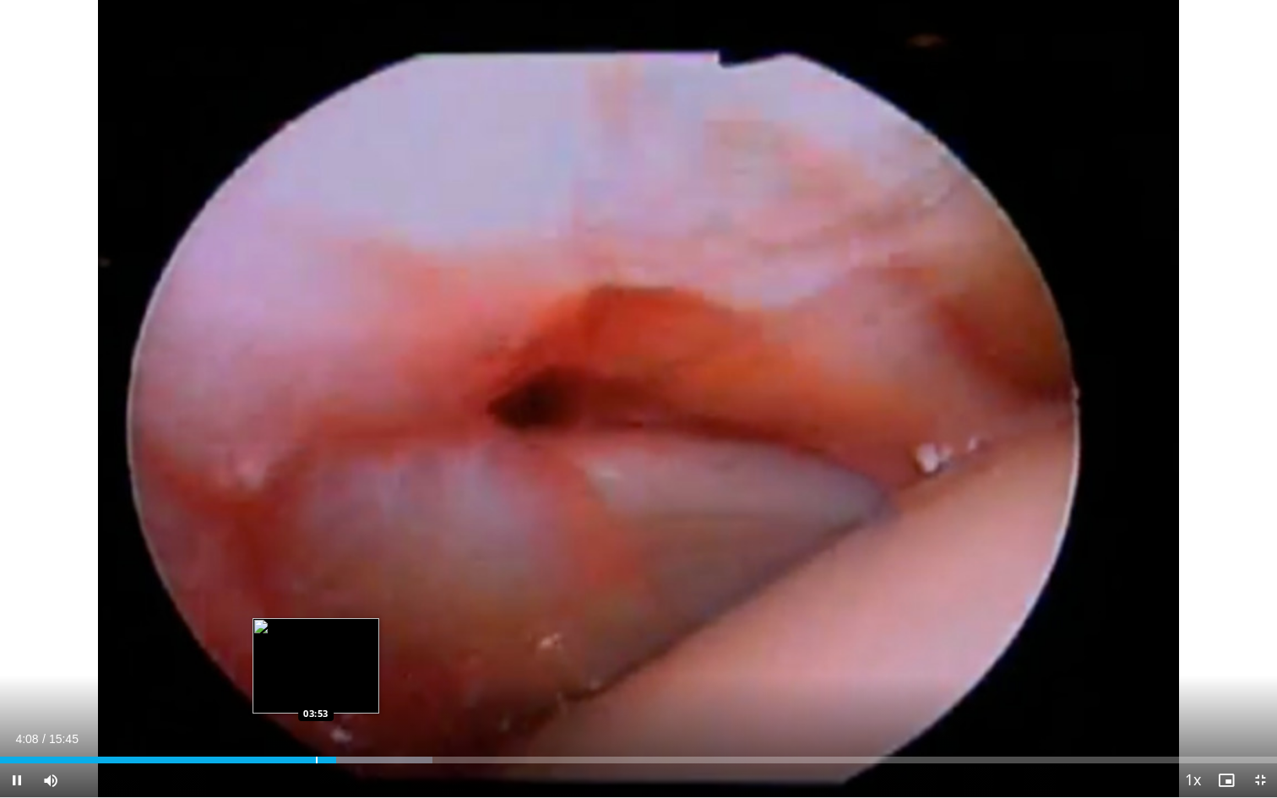
click at [316, 730] on div "Progress Bar" at bounding box center [317, 760] width 2 height 7
click at [287, 730] on div "Progress Bar" at bounding box center [288, 760] width 2 height 7
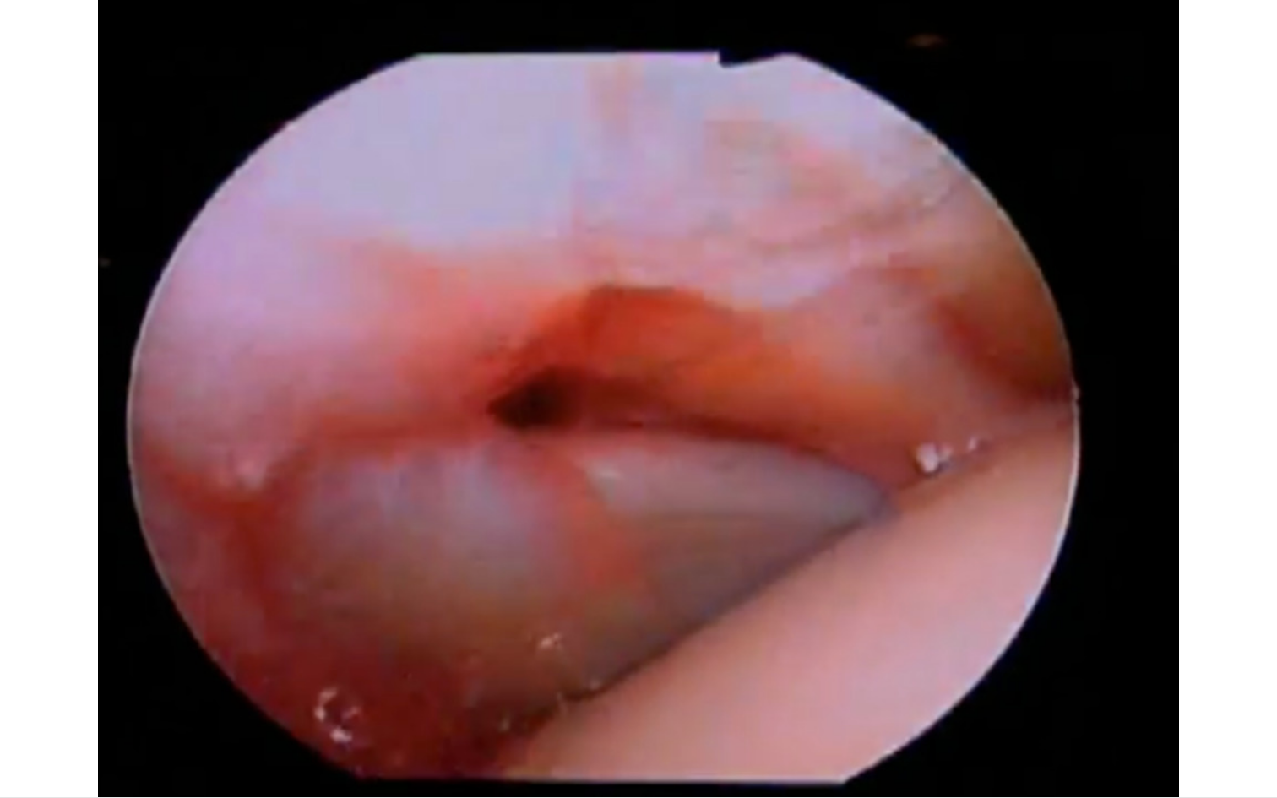
click at [17, 730] on div "10 seconds Tap to unmute" at bounding box center [638, 398] width 1277 height 797
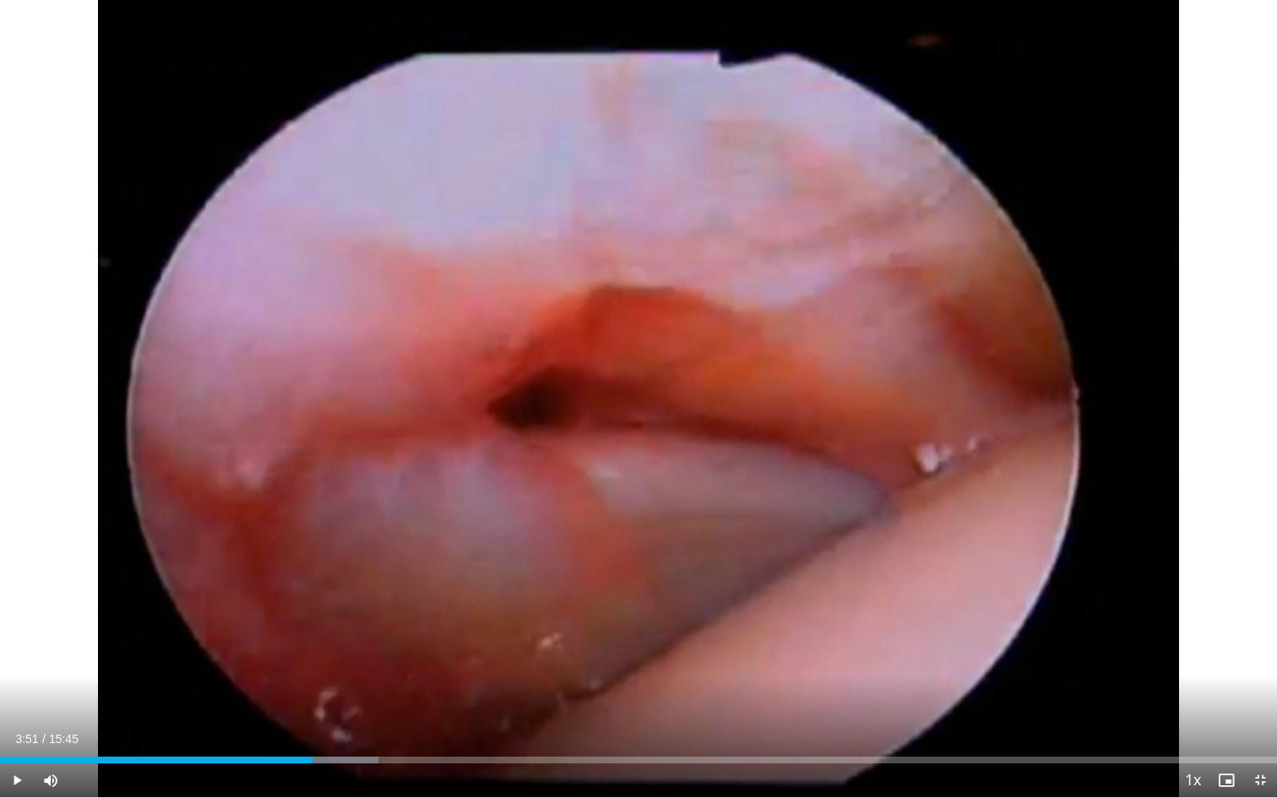
click at [19, 730] on span "Video Player" at bounding box center [17, 780] width 34 height 34
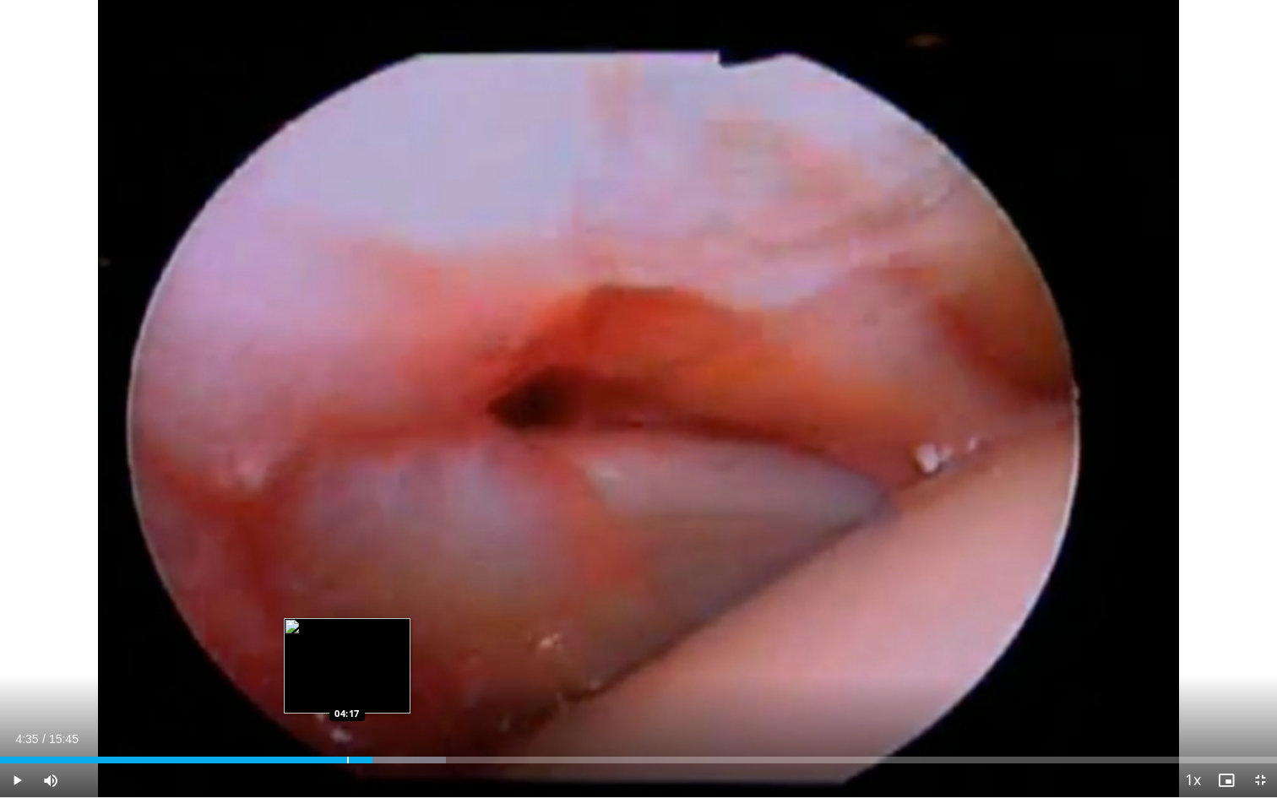
click at [347, 730] on div "Progress Bar" at bounding box center [348, 760] width 2 height 7
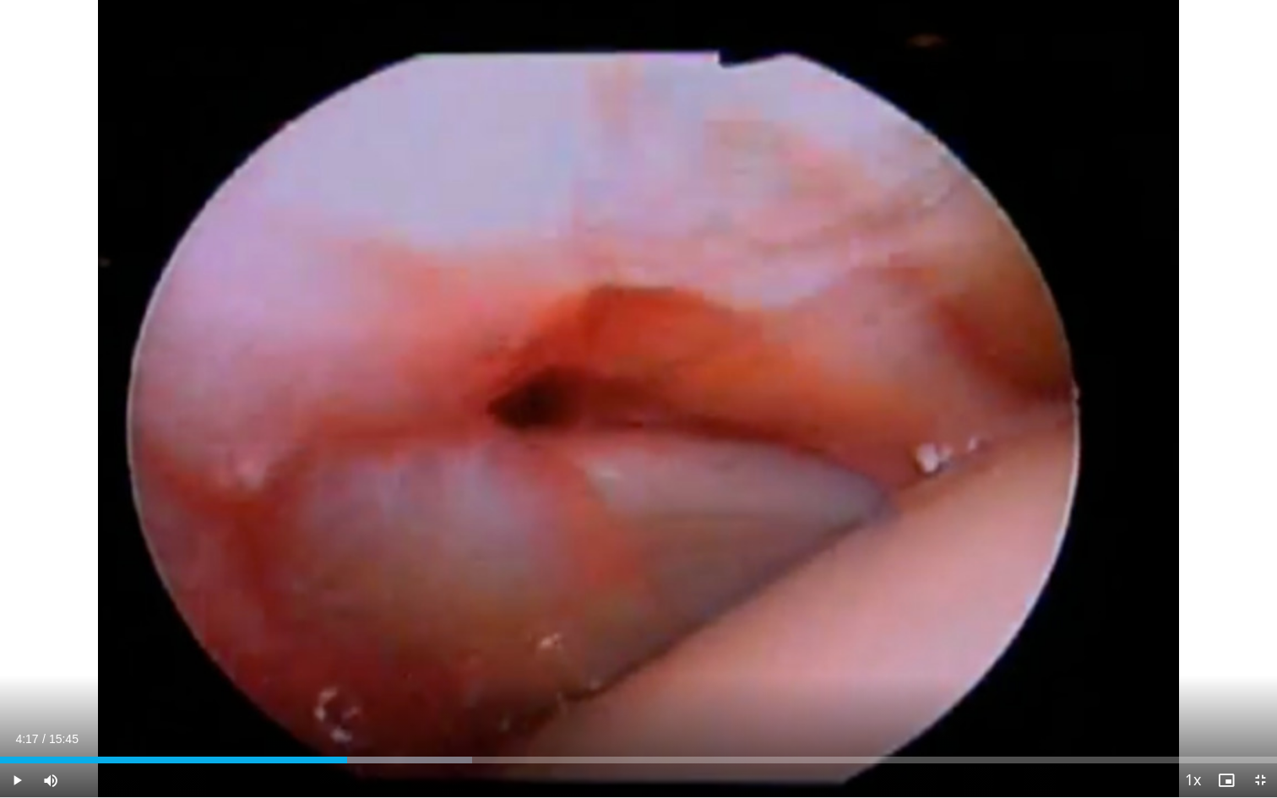
click at [16, 730] on span "Video Player" at bounding box center [17, 780] width 34 height 34
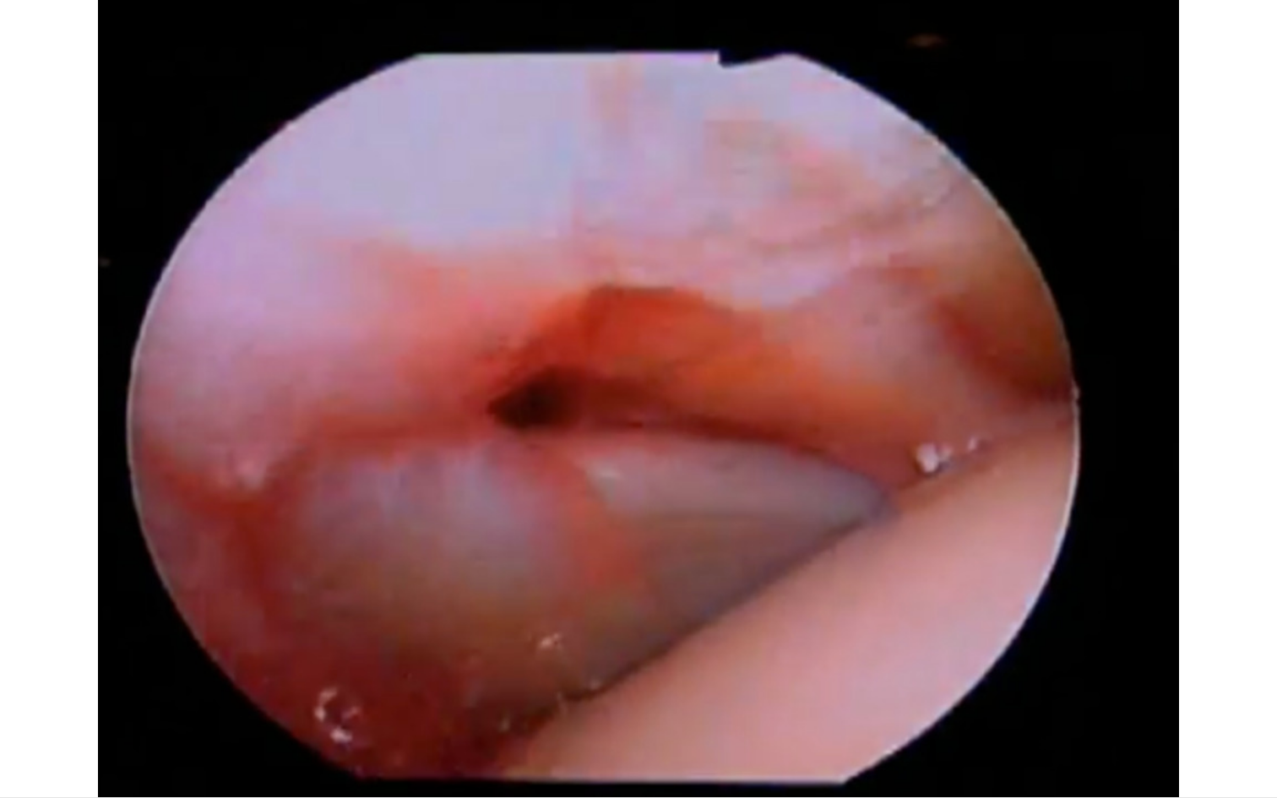
click at [16, 730] on div "10 seconds Tap to unmute" at bounding box center [638, 398] width 1277 height 797
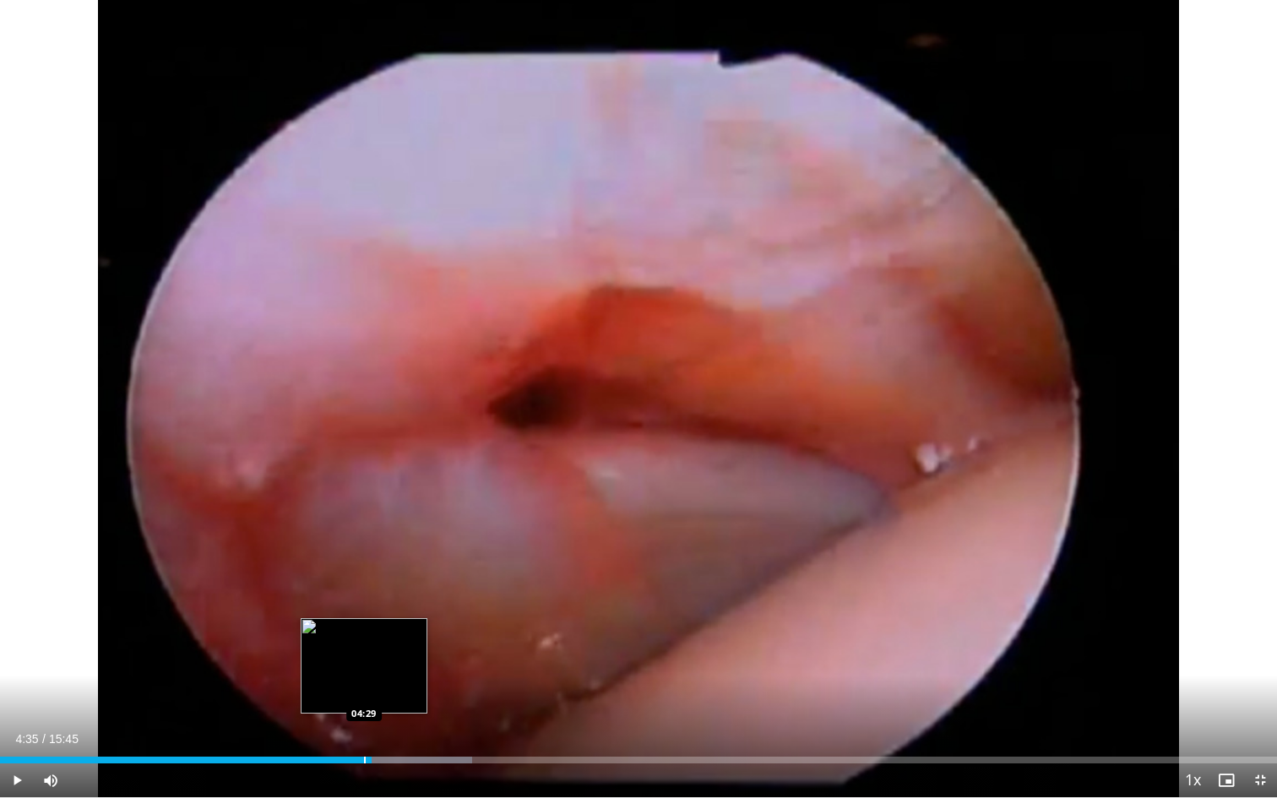
click at [364, 730] on div "Progress Bar" at bounding box center [365, 760] width 2 height 7
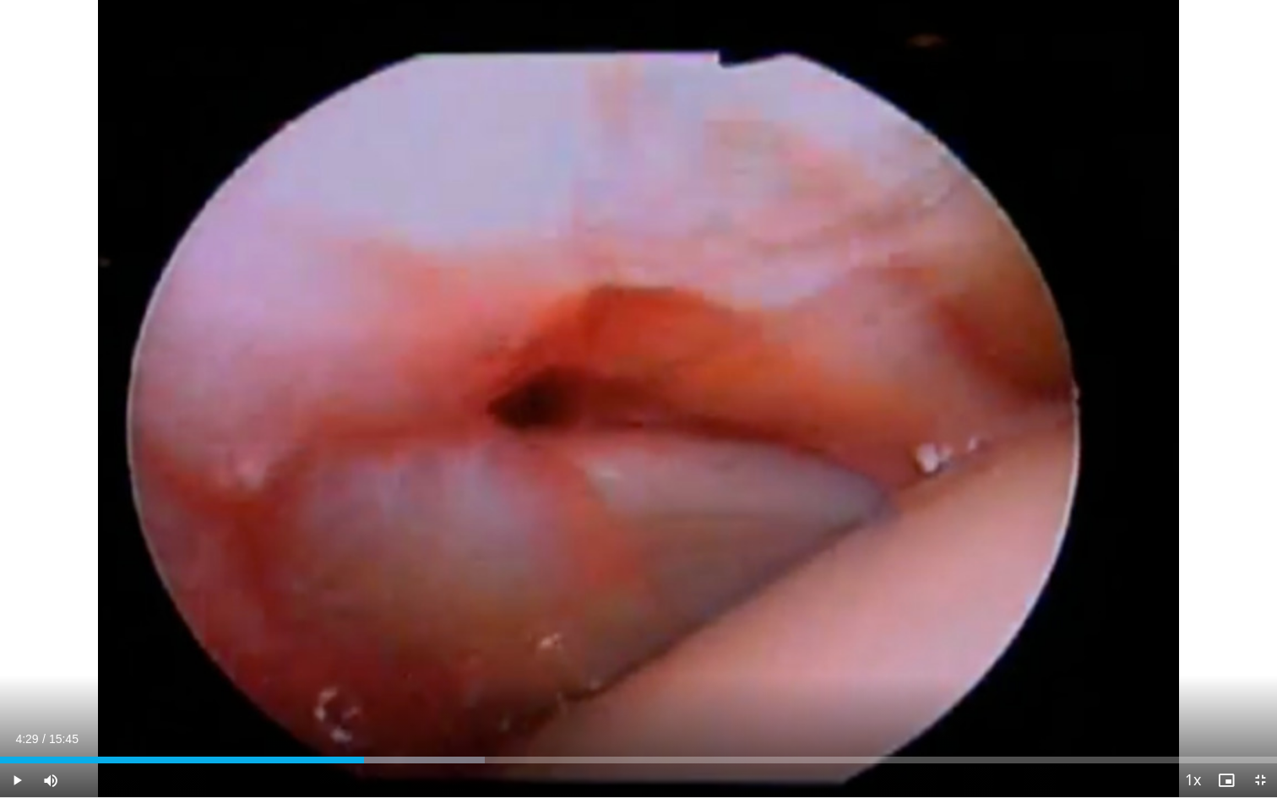
click at [16, 730] on span "Video Player" at bounding box center [17, 780] width 34 height 34
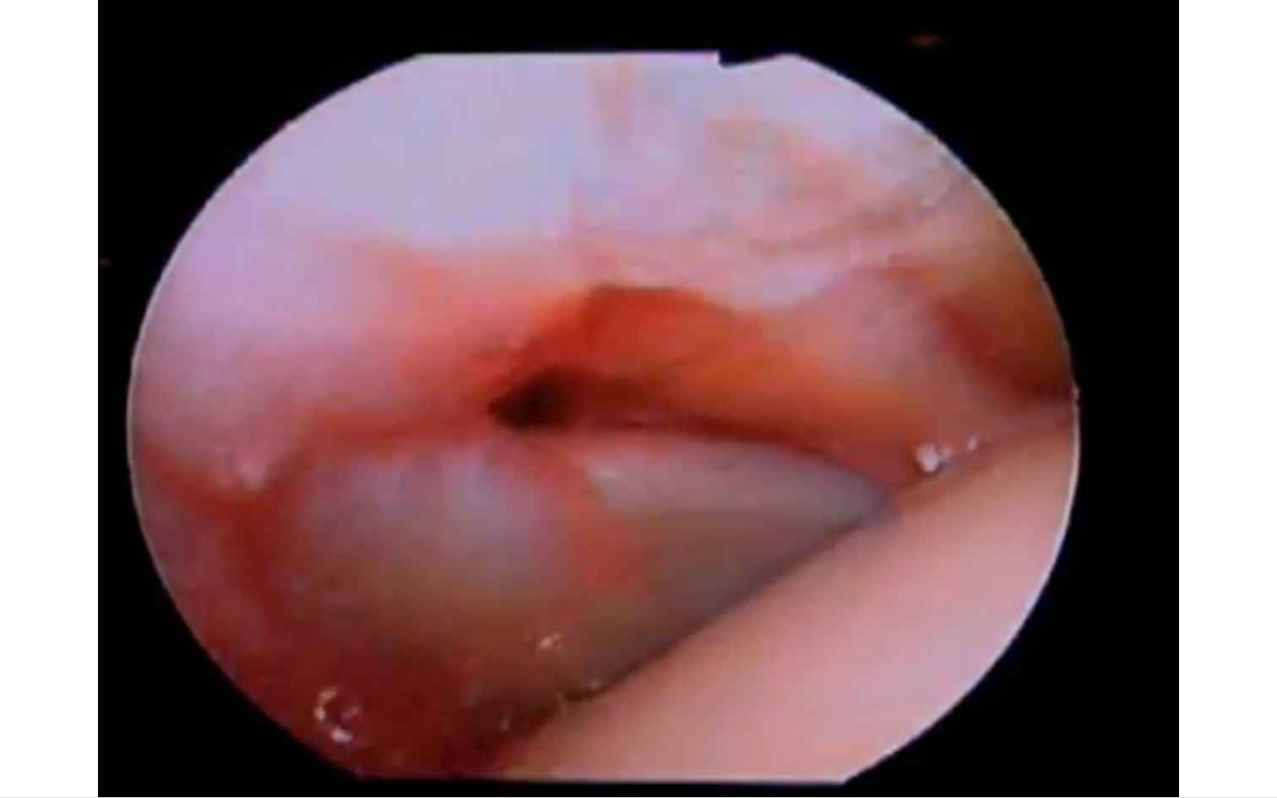
click at [16, 730] on div "10 seconds Tap to unmute" at bounding box center [638, 398] width 1277 height 797
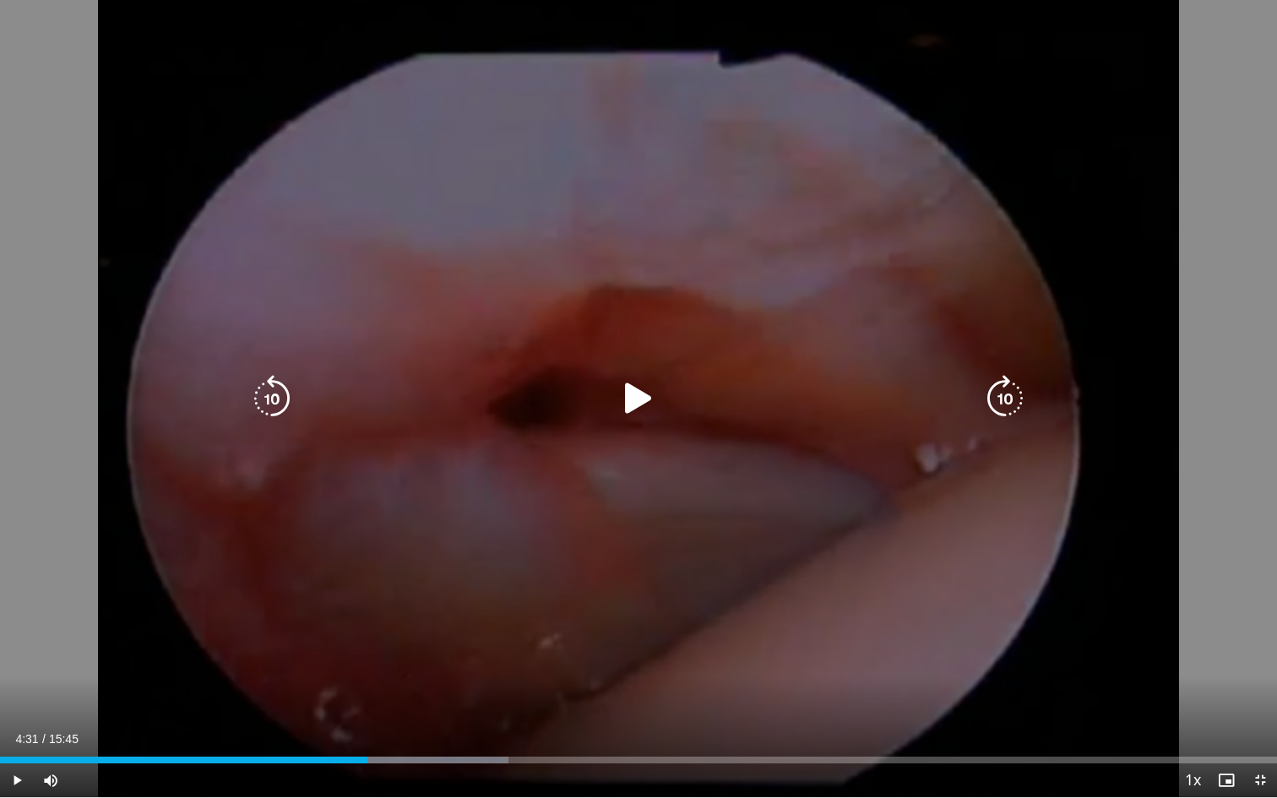
click at [312, 507] on div "10 seconds Tap to unmute" at bounding box center [638, 398] width 1277 height 797
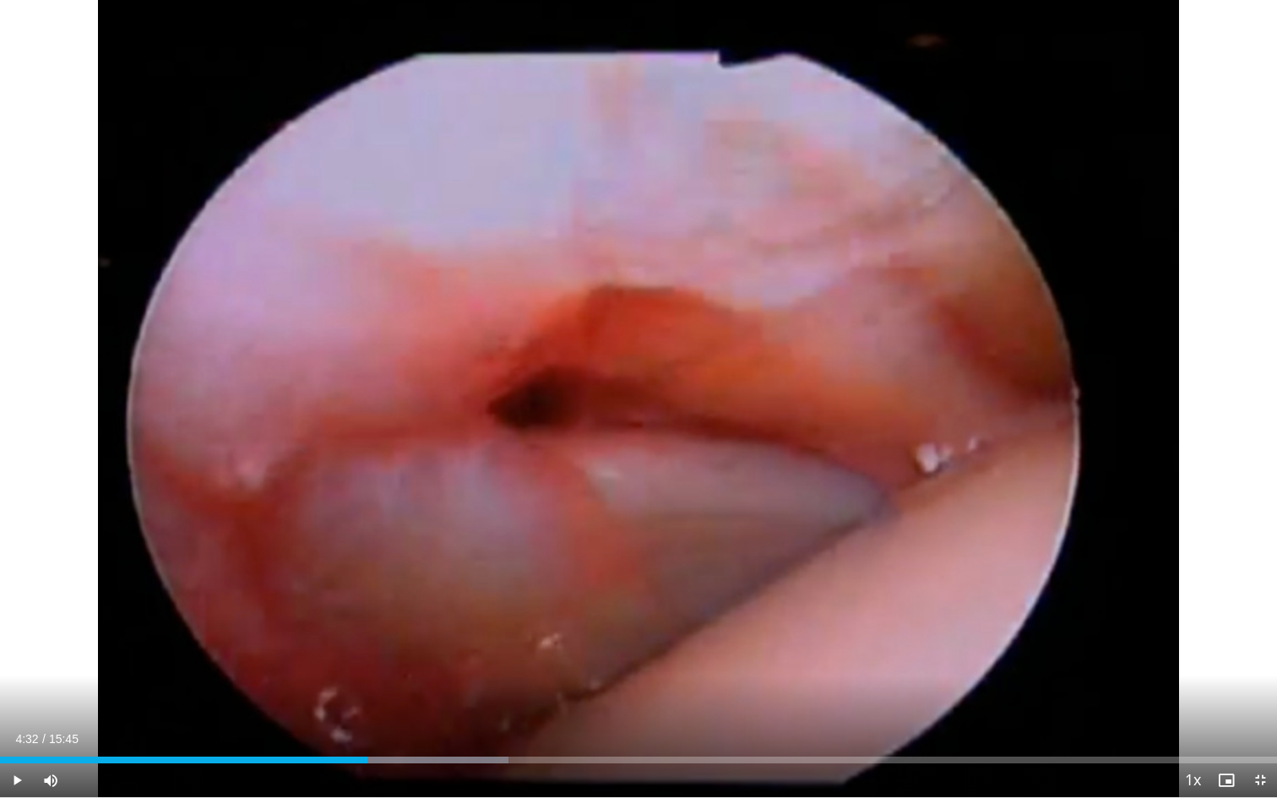
click at [18, 730] on span "Video Player" at bounding box center [17, 780] width 34 height 34
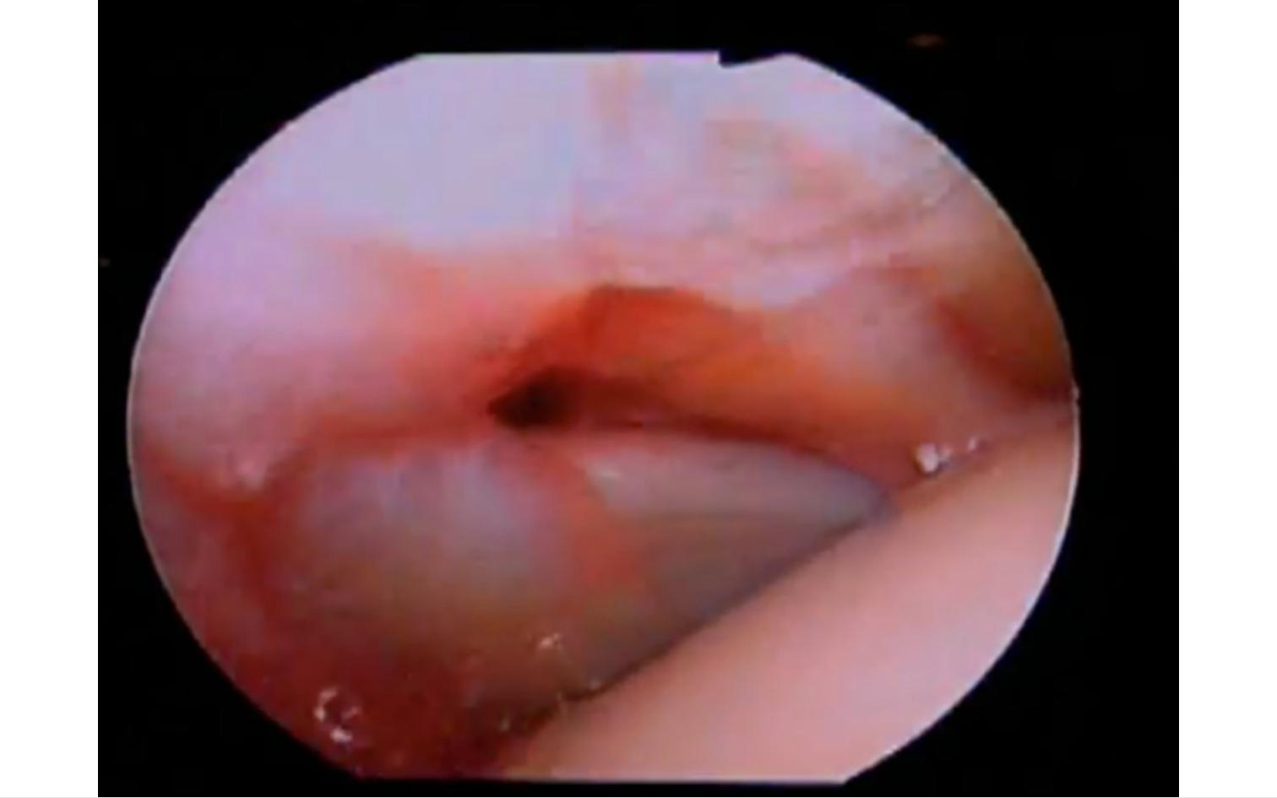
click at [18, 730] on div "10 seconds Tap to unmute" at bounding box center [638, 398] width 1277 height 797
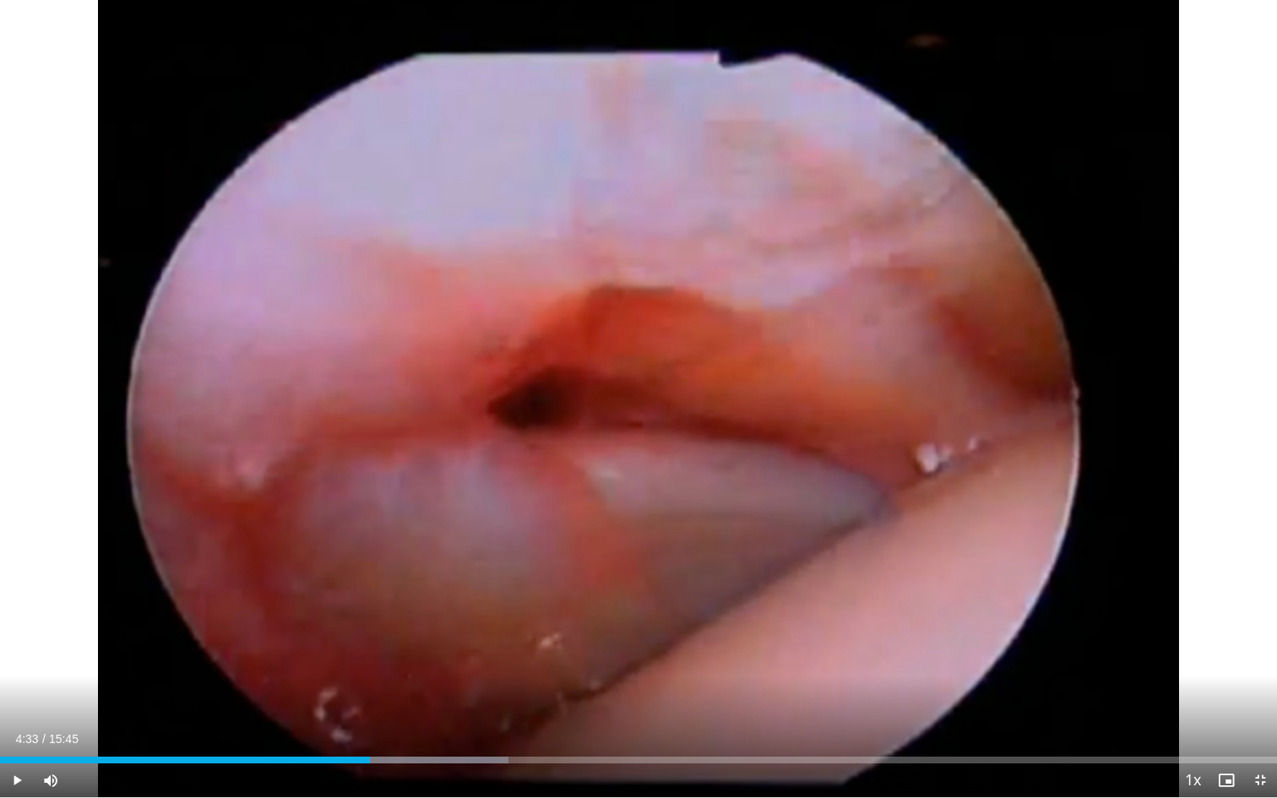
click at [15, 730] on span "Video Player" at bounding box center [17, 780] width 34 height 34
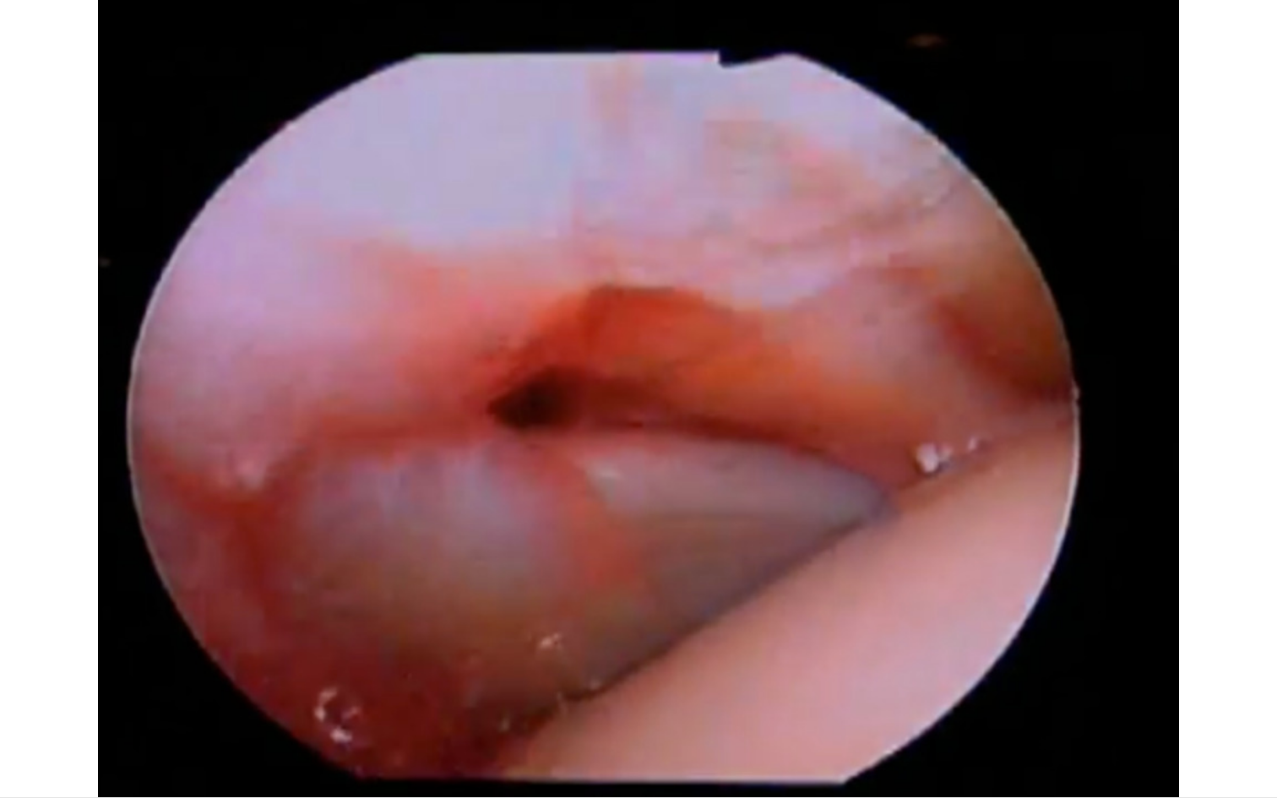
click at [15, 730] on div "10 seconds Tap to unmute" at bounding box center [638, 398] width 1277 height 797
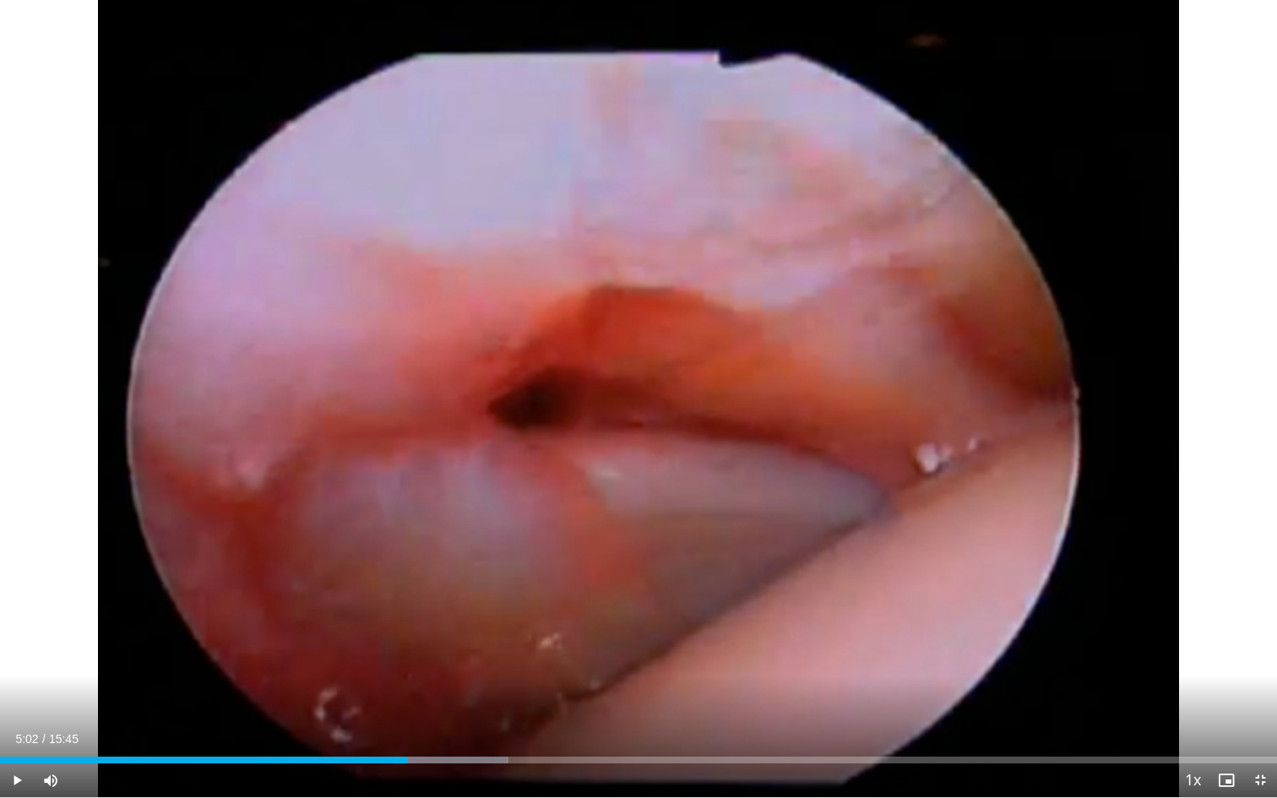
click at [15, 730] on span "Video Player" at bounding box center [17, 780] width 34 height 34
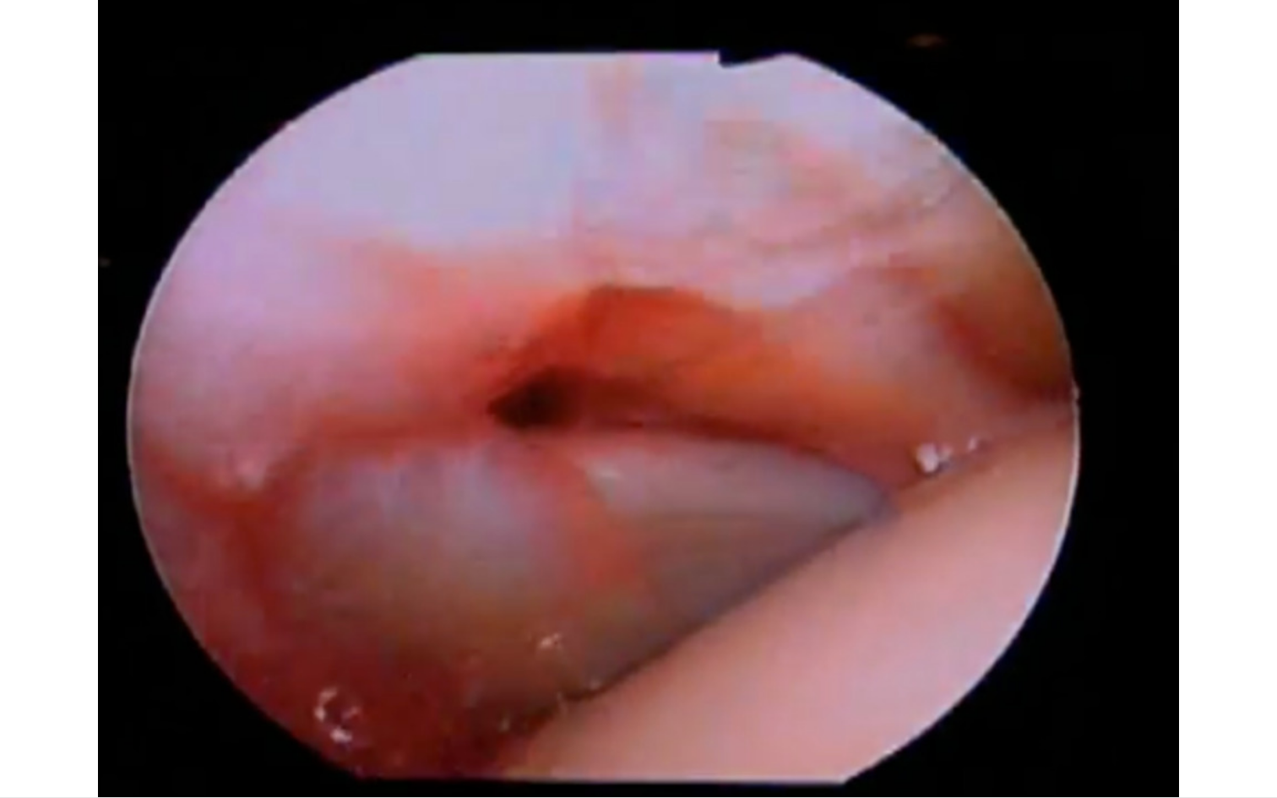
click at [15, 730] on div "10 seconds Tap to unmute" at bounding box center [638, 398] width 1277 height 797
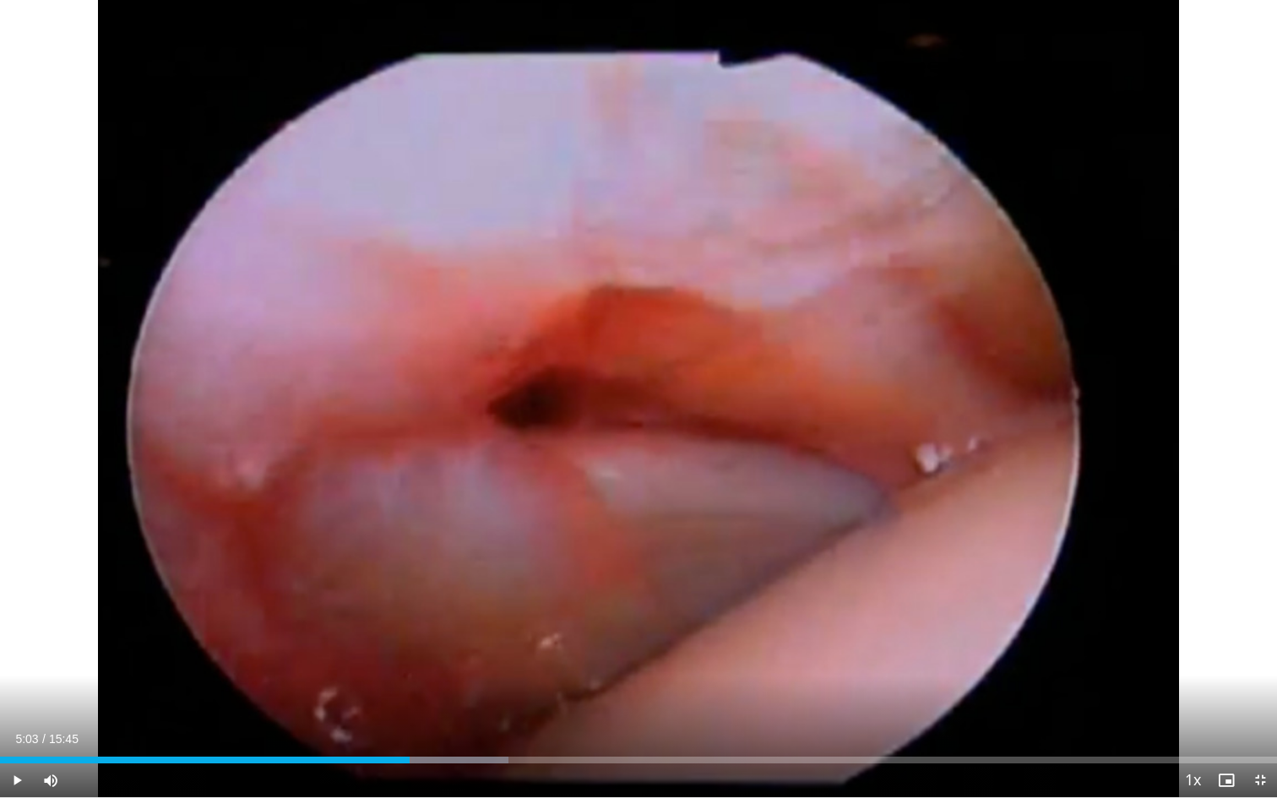
click at [15, 730] on span "Video Player" at bounding box center [17, 780] width 34 height 34
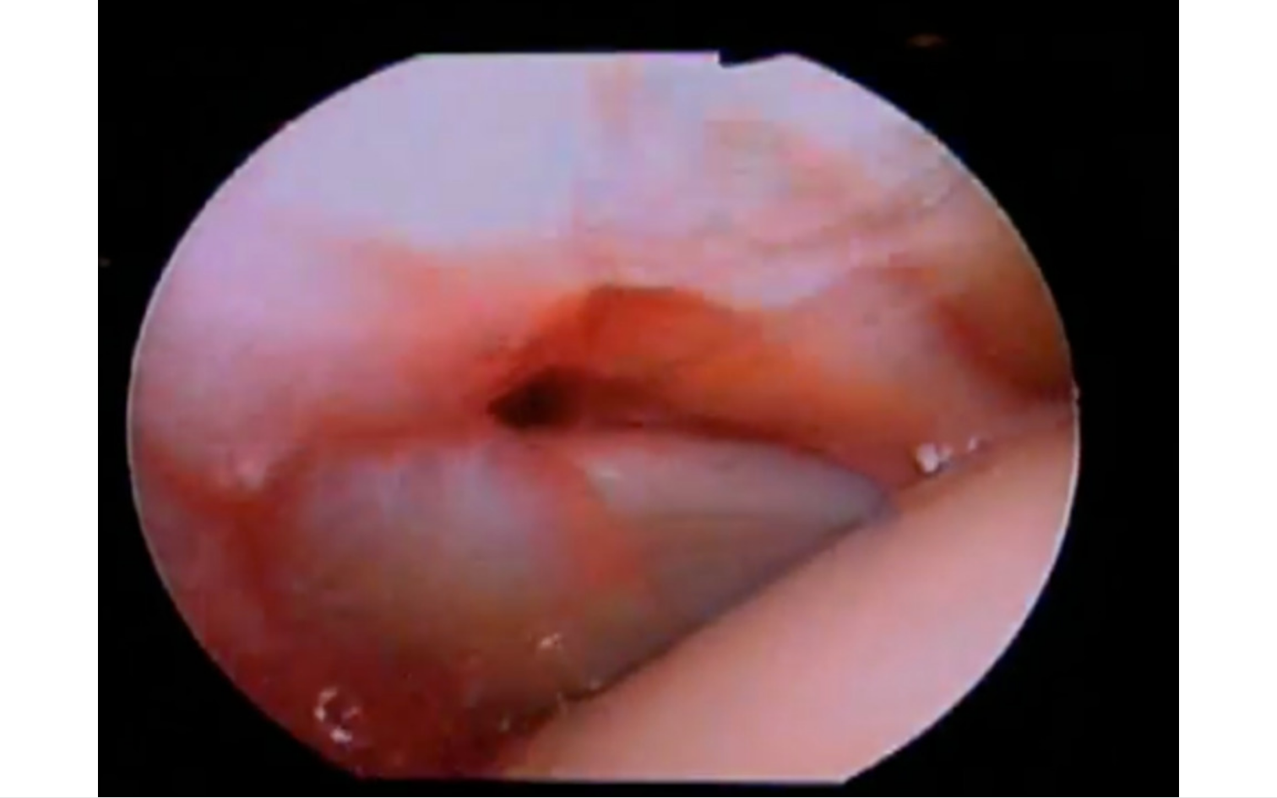
click at [15, 730] on div "10 seconds Tap to unmute" at bounding box center [638, 398] width 1277 height 797
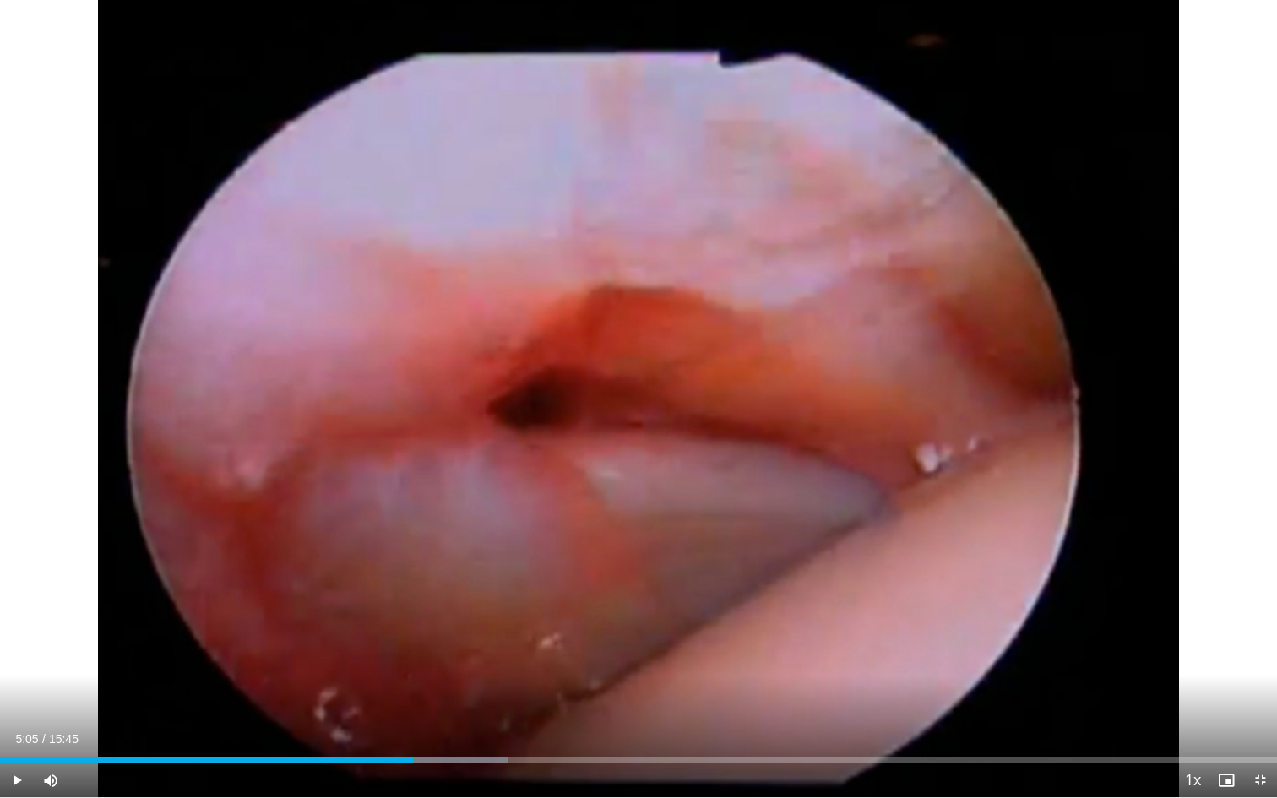
click at [15, 730] on span "Video Player" at bounding box center [17, 780] width 34 height 34
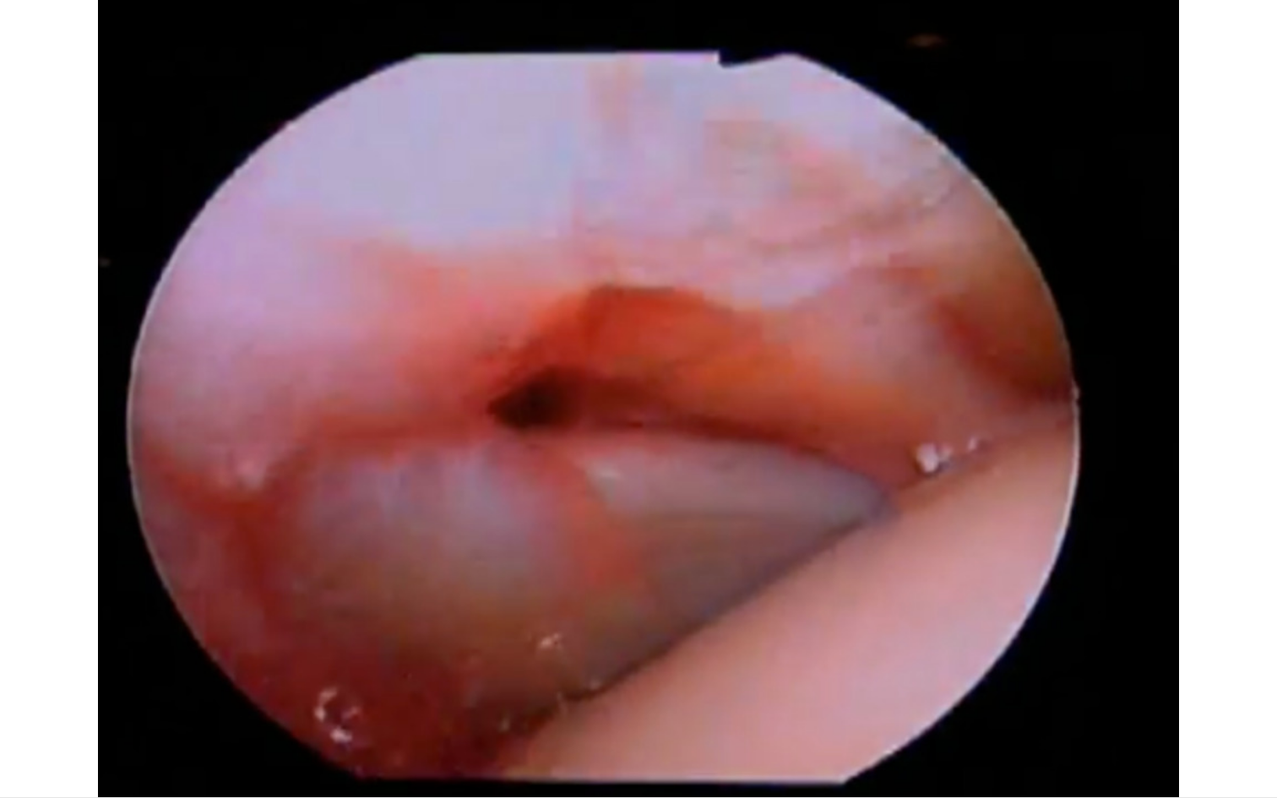
click at [15, 730] on div "10 seconds Tap to unmute" at bounding box center [638, 398] width 1277 height 797
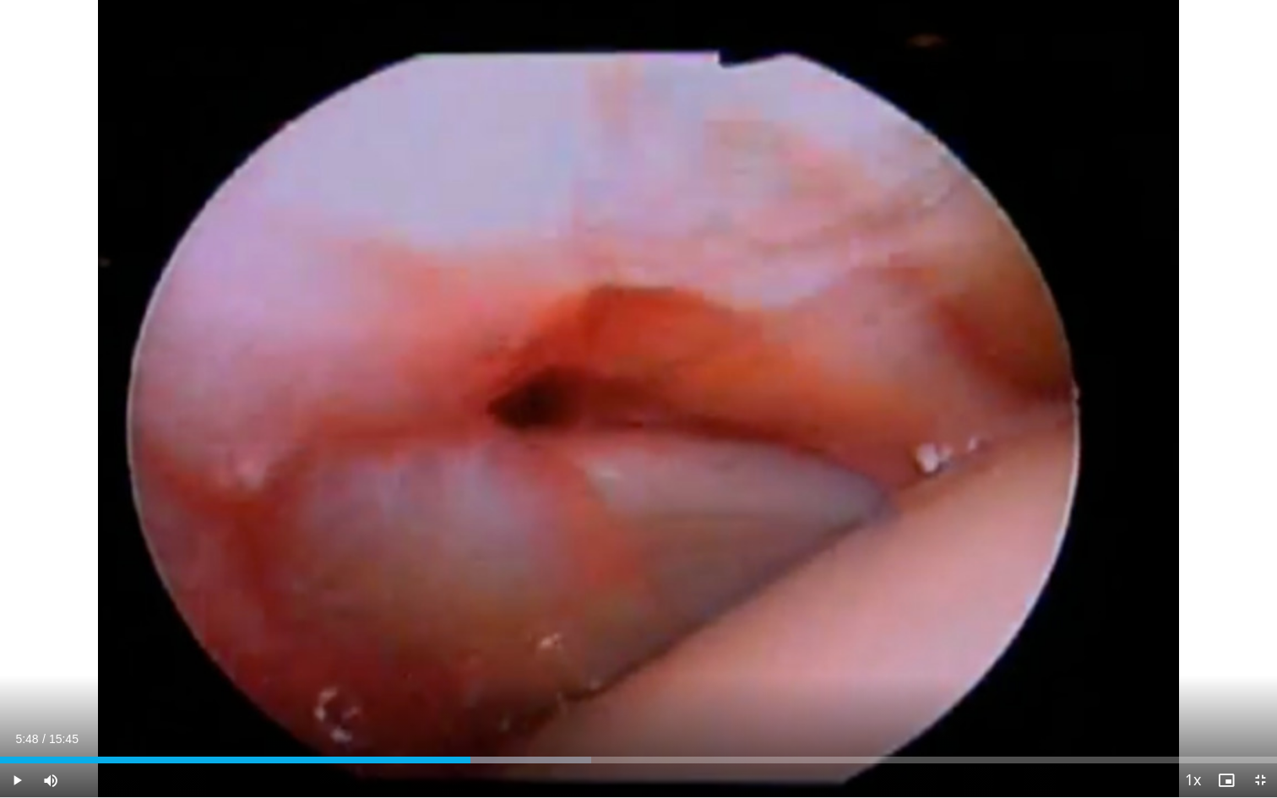
click at [465, 730] on div "05:48" at bounding box center [235, 760] width 470 height 7
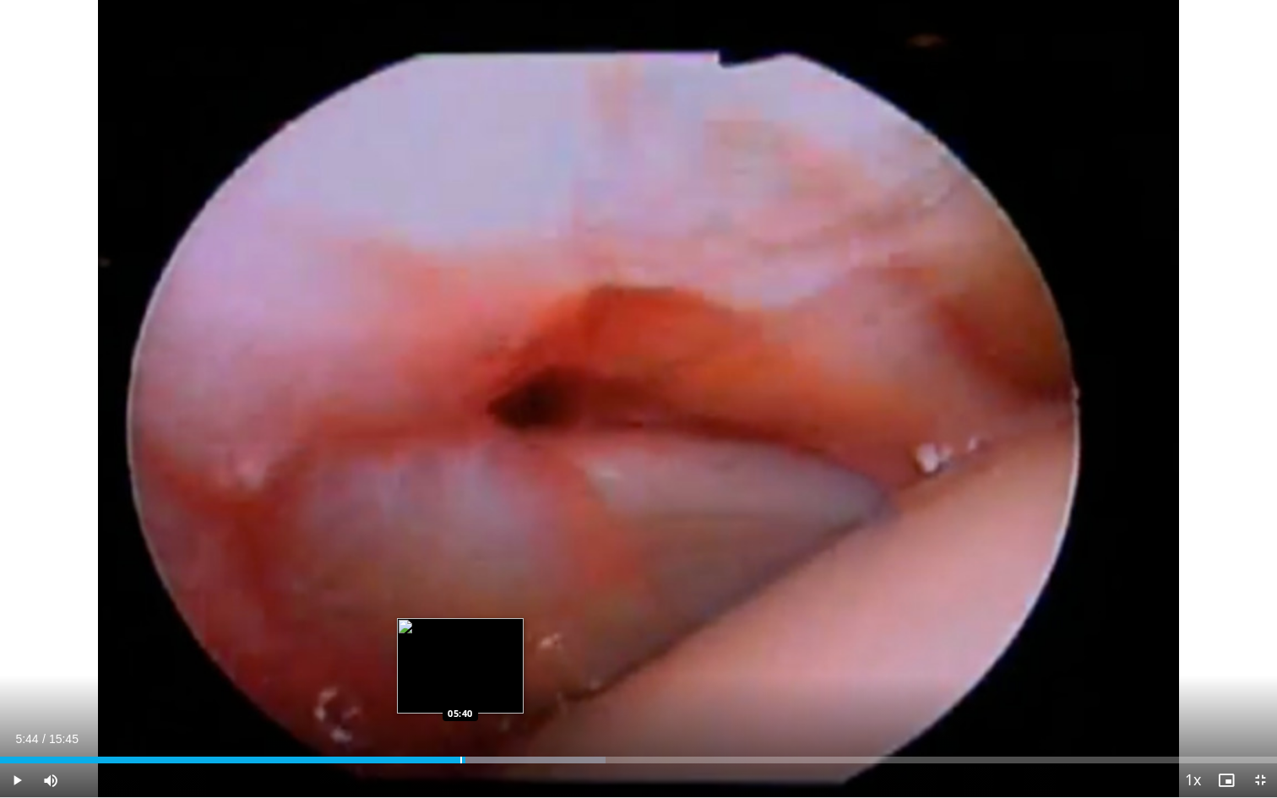
click at [460, 730] on div "Progress Bar" at bounding box center [461, 760] width 2 height 7
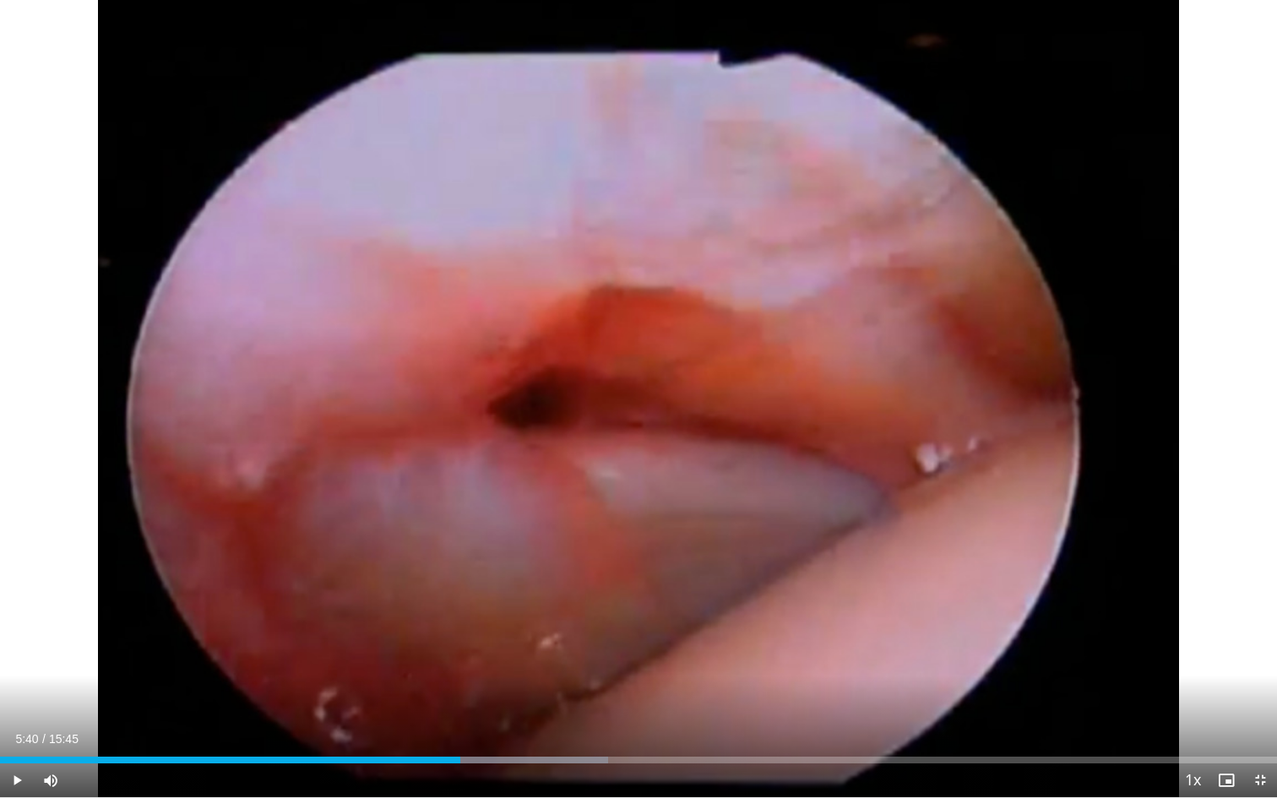
click at [18, 730] on span "Video Player" at bounding box center [17, 780] width 34 height 34
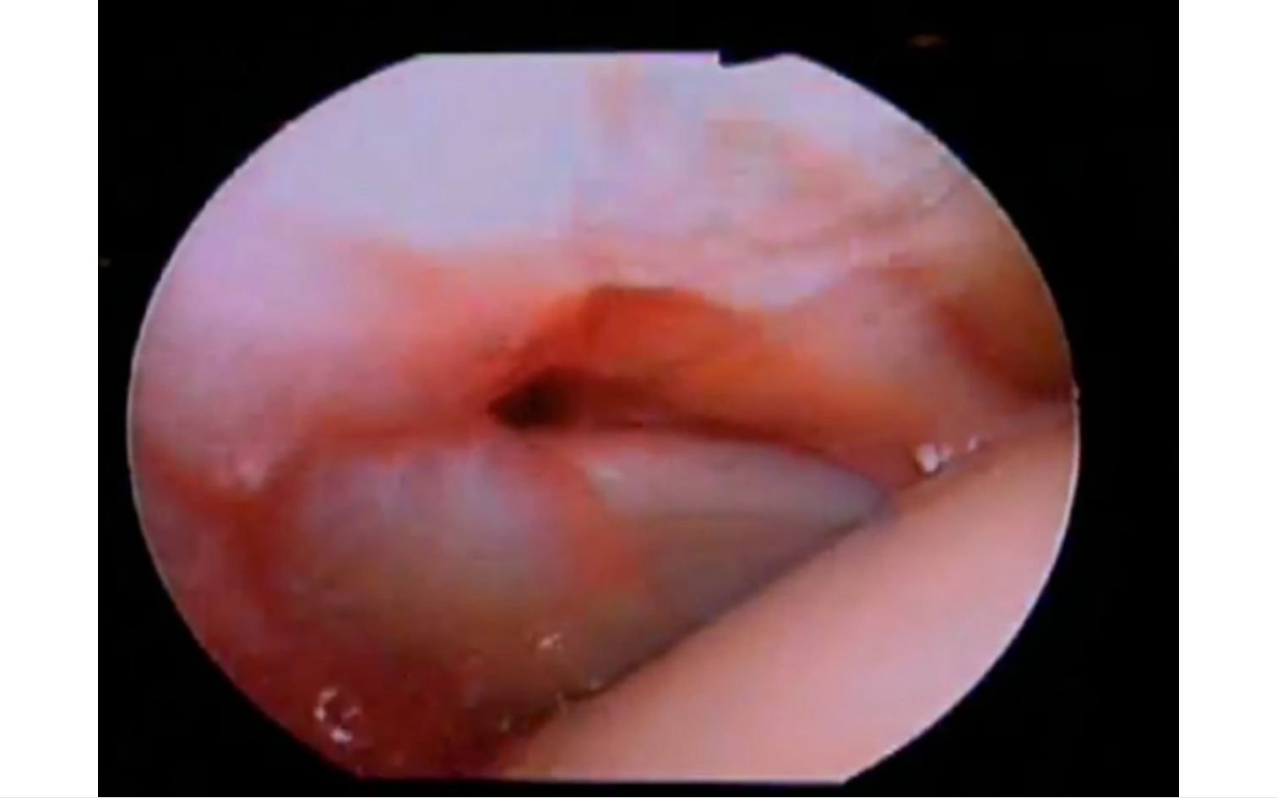
click at [18, 730] on div "10 seconds Tap to unmute" at bounding box center [638, 398] width 1277 height 797
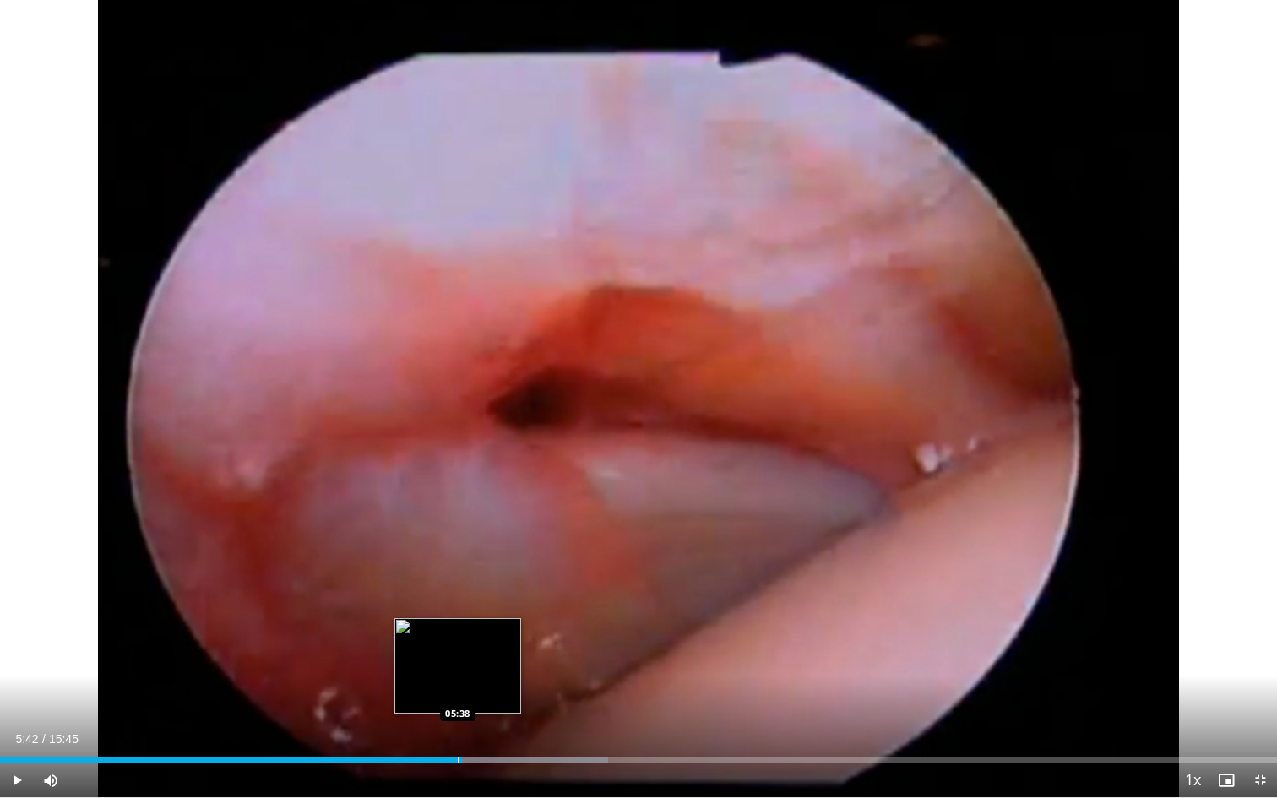
click at [458, 730] on div "Progress Bar" at bounding box center [459, 760] width 2 height 7
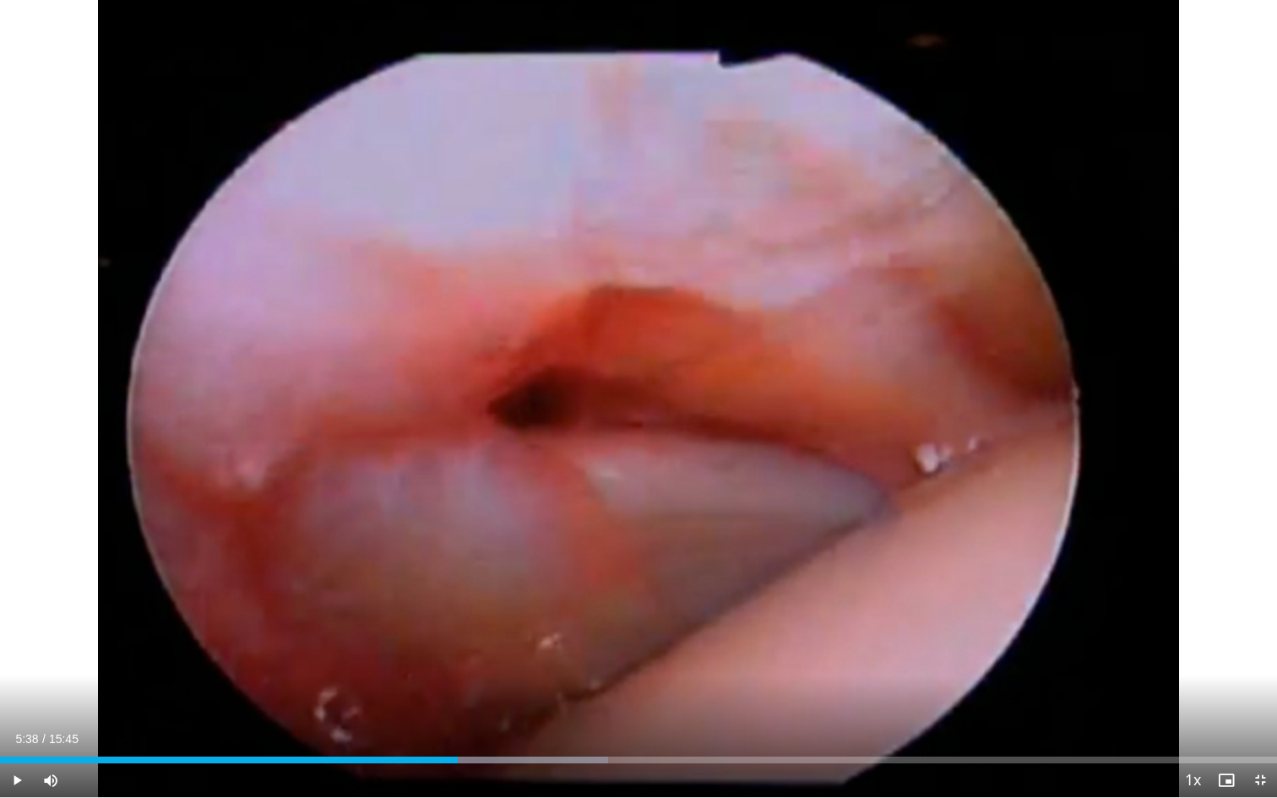
click at [18, 730] on span "Video Player" at bounding box center [17, 780] width 34 height 34
click at [464, 730] on div "Progress Bar" at bounding box center [465, 760] width 2 height 7
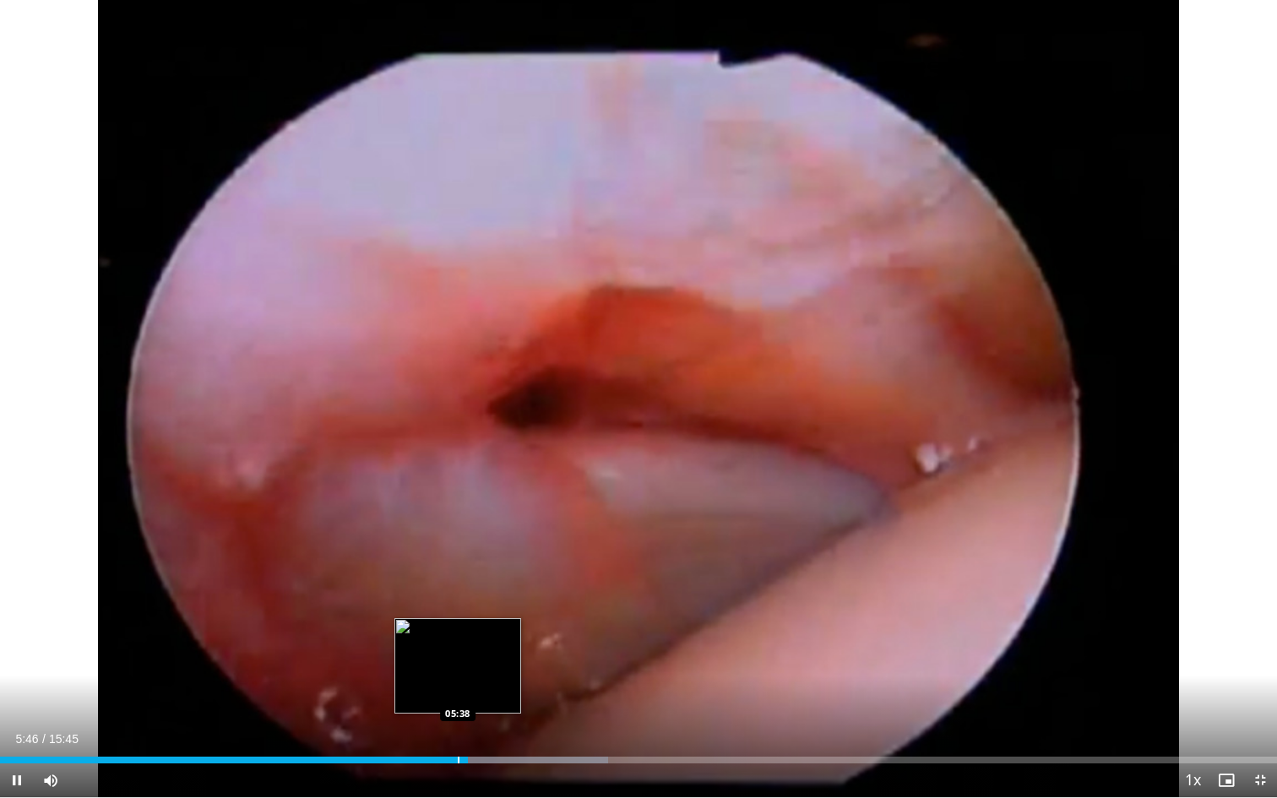
click at [458, 730] on div "Progress Bar" at bounding box center [459, 760] width 2 height 7
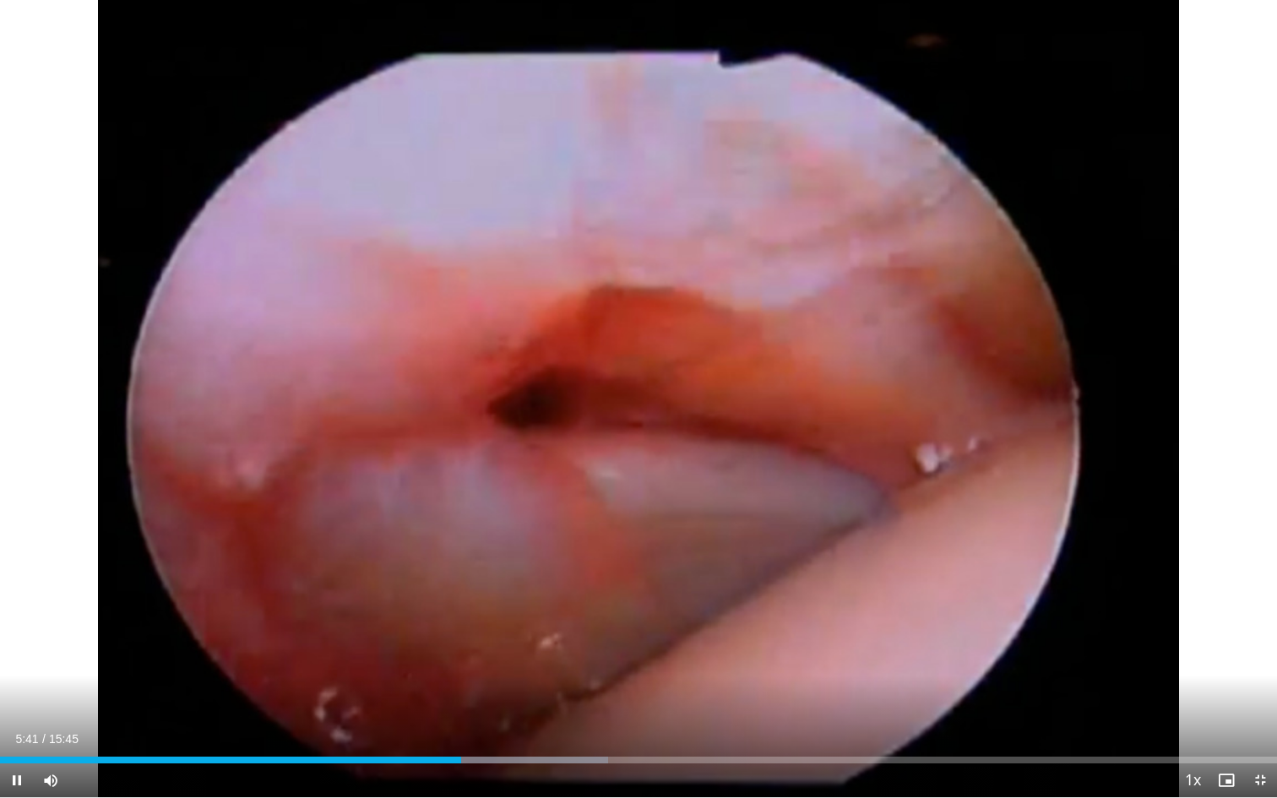
click at [18, 730] on span "Video Player" at bounding box center [17, 780] width 34 height 34
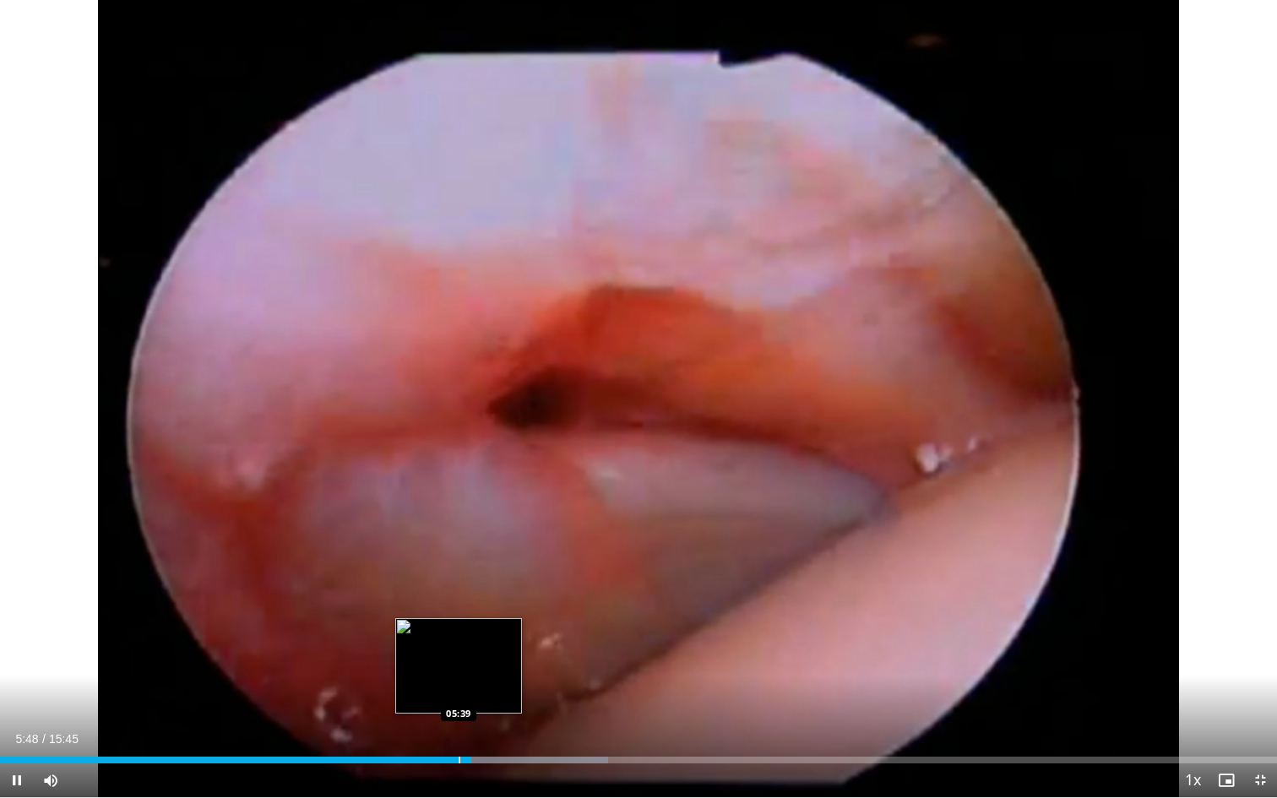
click at [459, 730] on div "Progress Bar" at bounding box center [460, 760] width 2 height 7
click at [453, 730] on div "Progress Bar" at bounding box center [454, 760] width 2 height 7
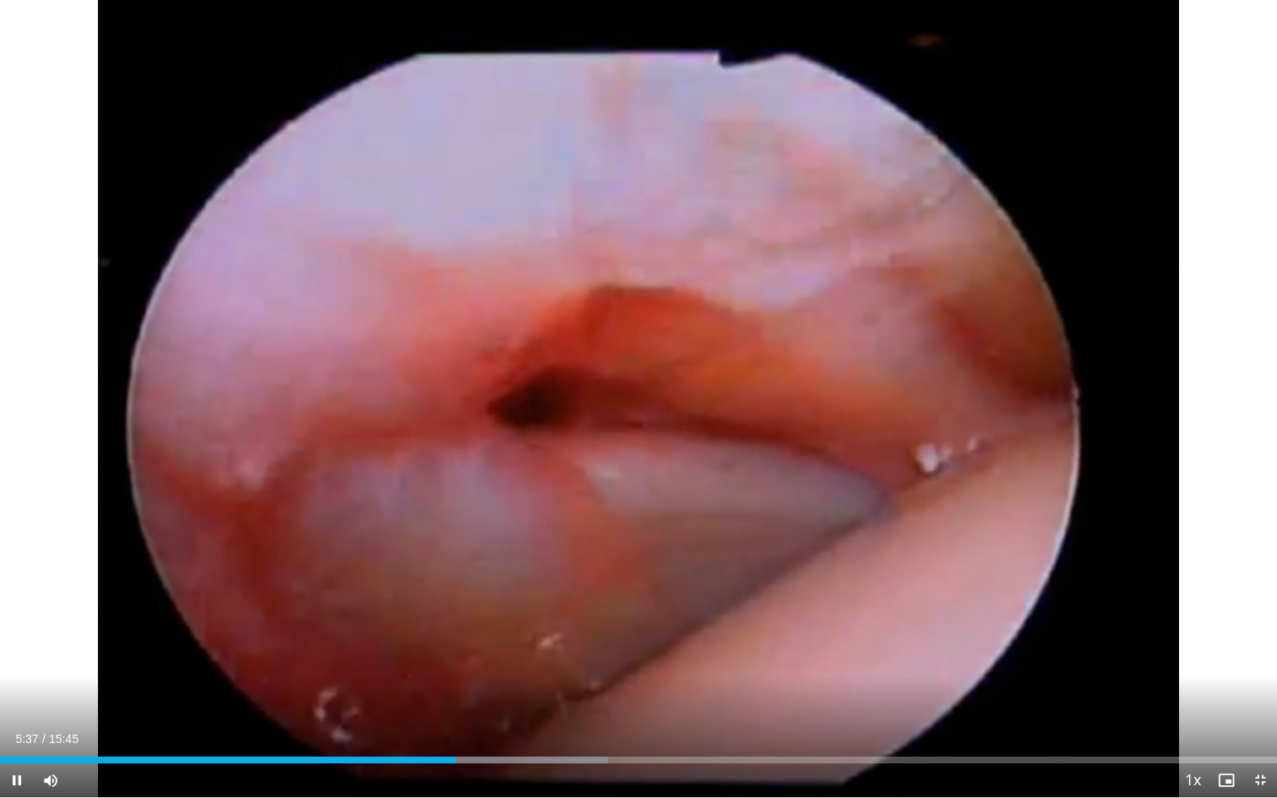
click at [19, 730] on span "Video Player" at bounding box center [17, 780] width 34 height 34
click at [453, 730] on div "Progress Bar" at bounding box center [454, 760] width 2 height 7
click at [19, 730] on span "Video Player" at bounding box center [17, 780] width 34 height 34
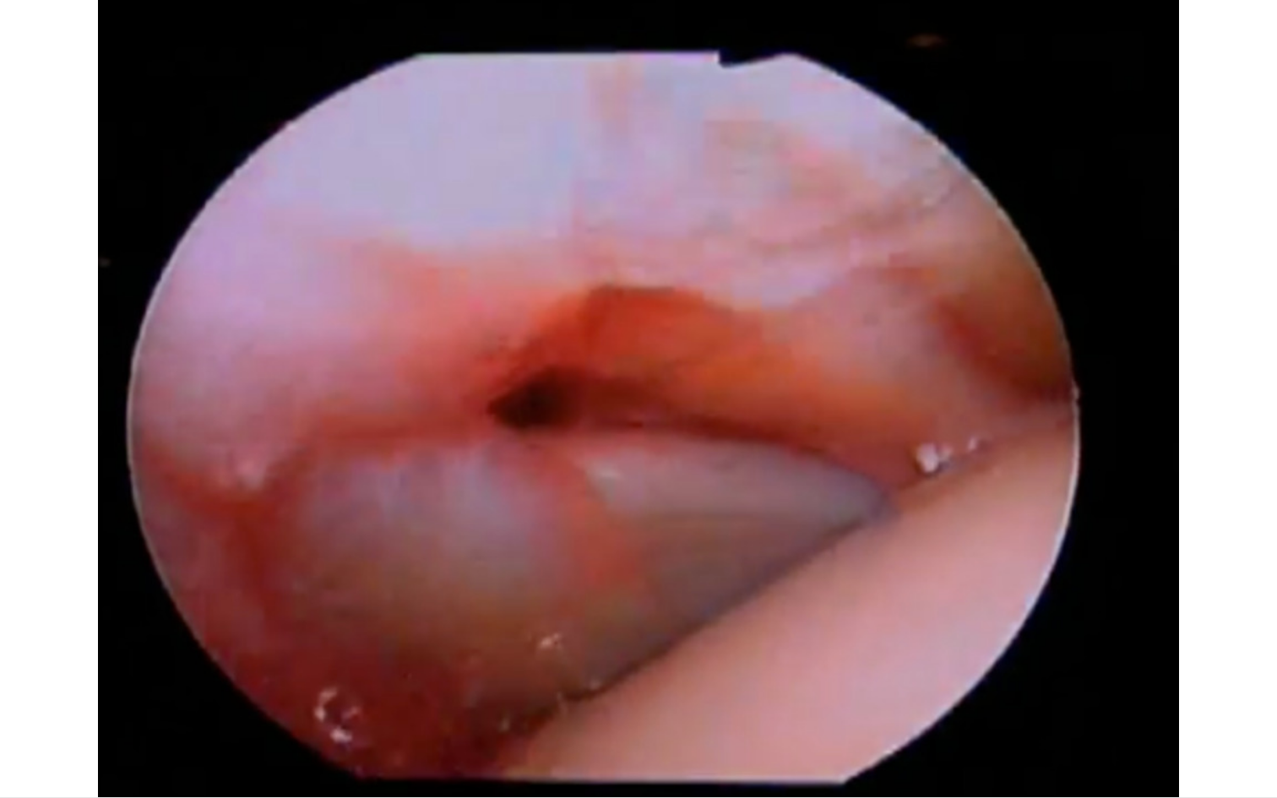
click at [19, 730] on div "10 seconds Tap to unmute" at bounding box center [638, 398] width 1277 height 797
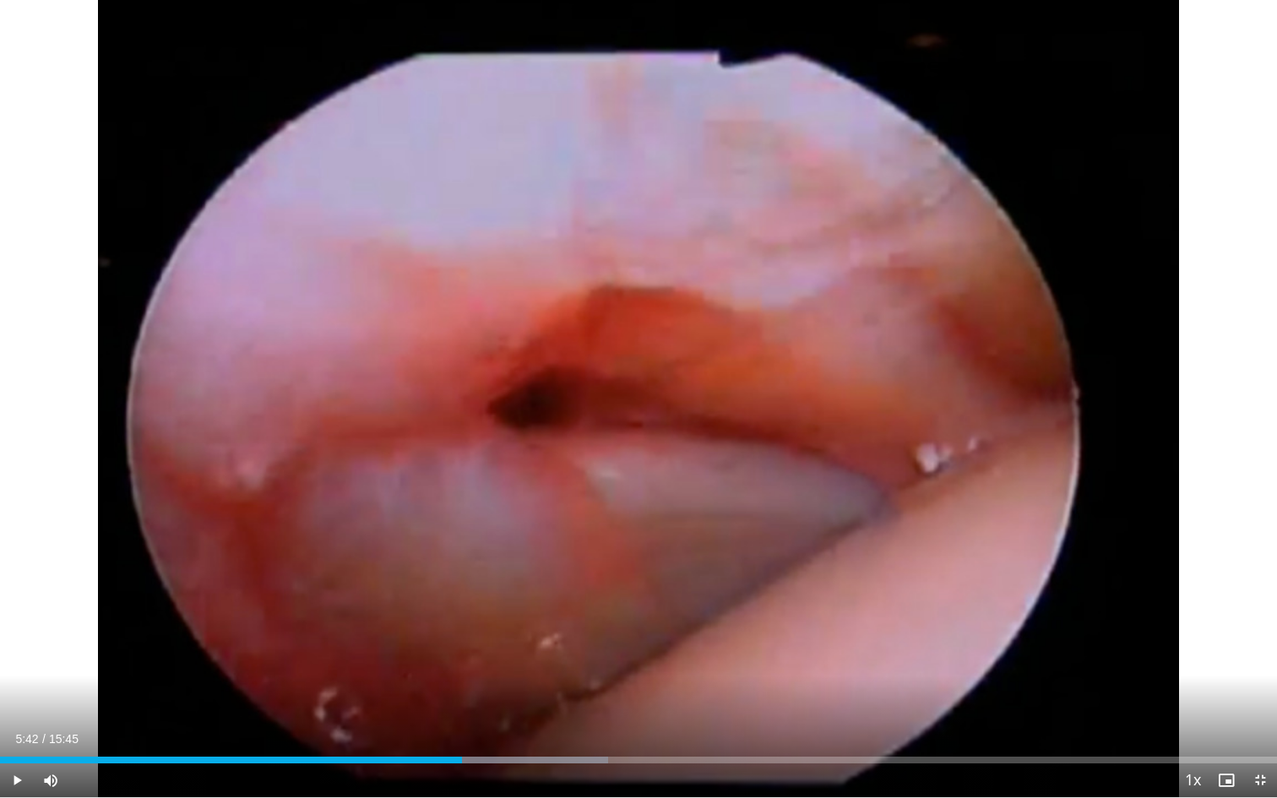
click at [19, 730] on span "Video Player" at bounding box center [17, 780] width 34 height 34
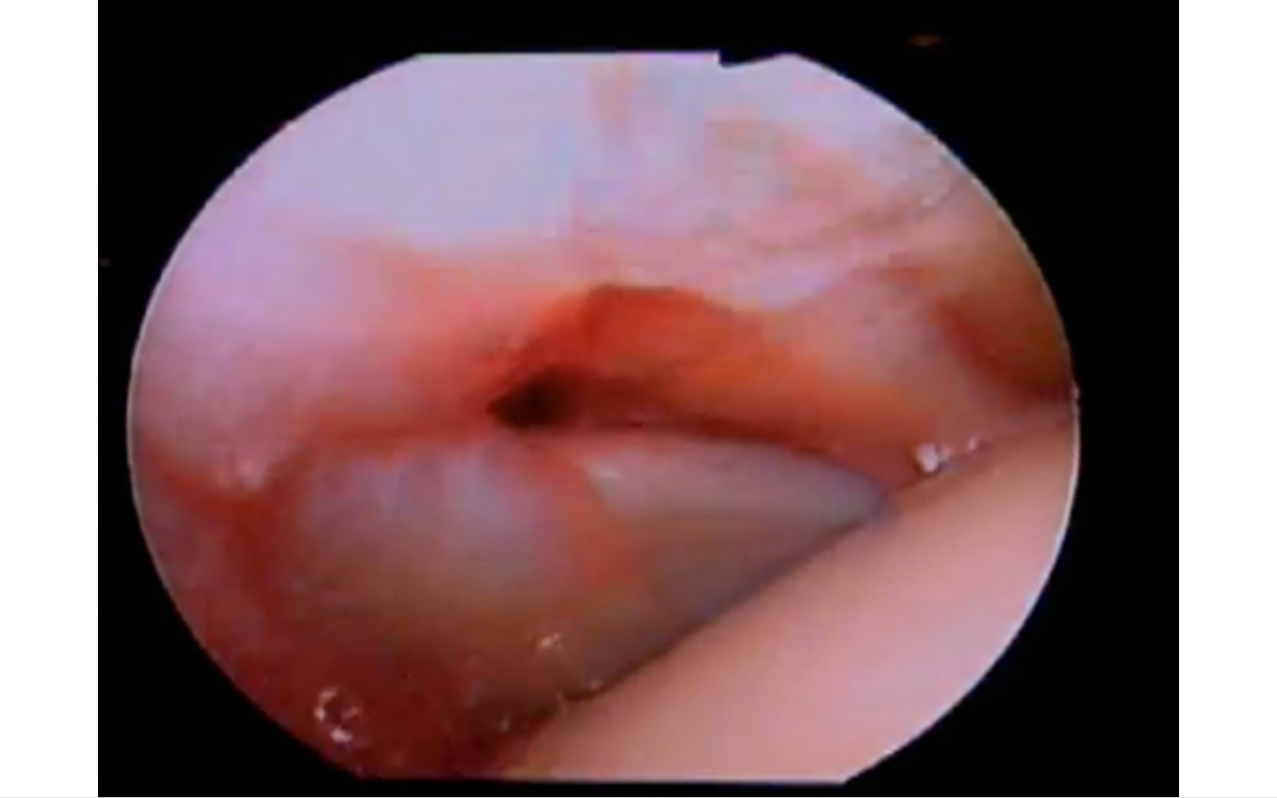
click at [19, 730] on div "10 seconds Tap to unmute" at bounding box center [638, 398] width 1277 height 797
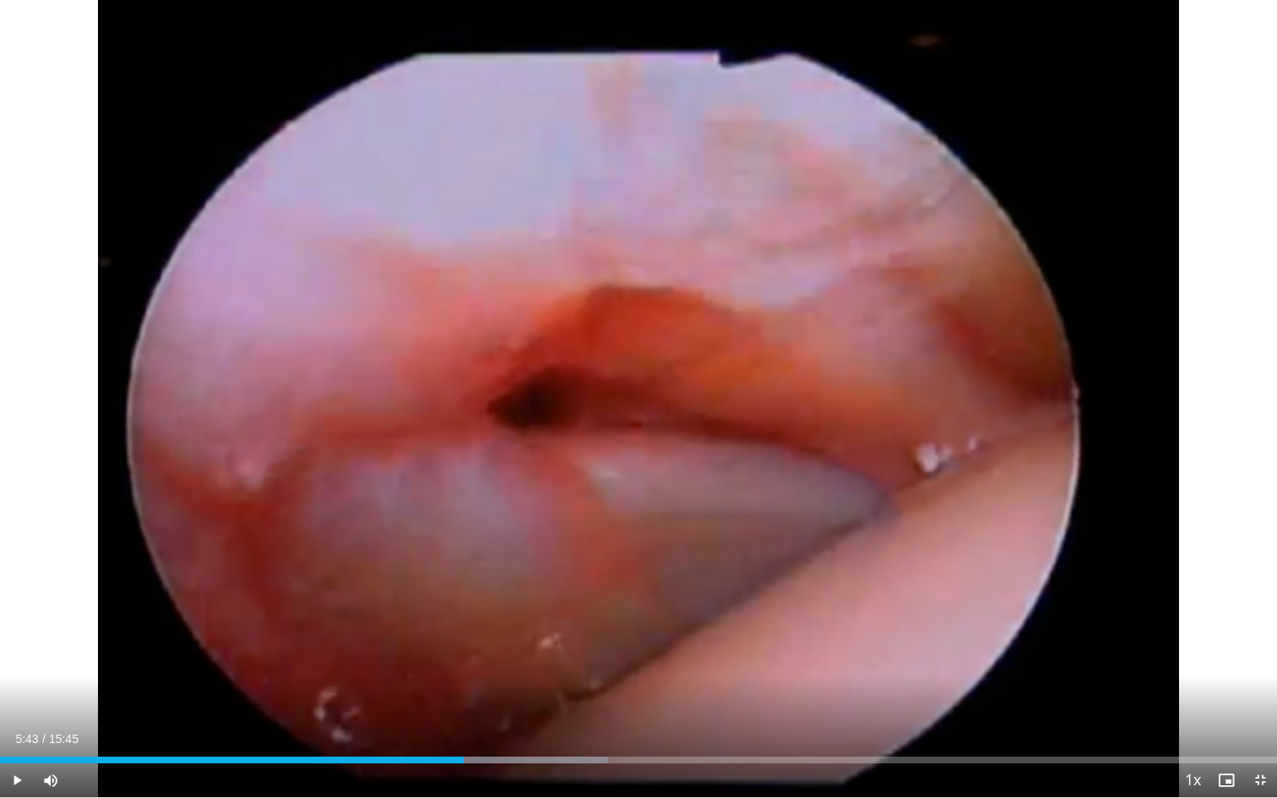
click at [14, 730] on span "Video Player" at bounding box center [17, 780] width 34 height 34
click at [15, 730] on span "Video Player" at bounding box center [17, 780] width 34 height 34
click at [18, 730] on span "Video Player" at bounding box center [17, 780] width 34 height 34
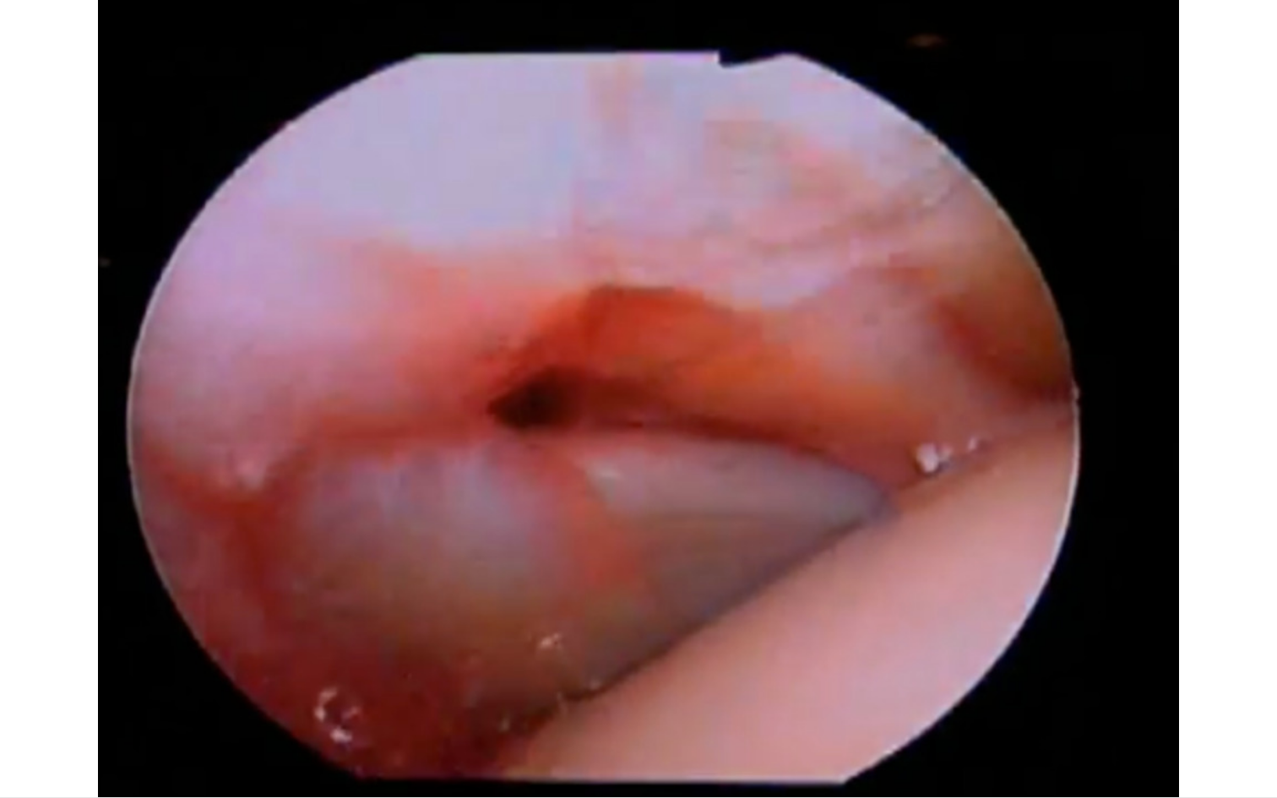
click at [18, 730] on div "10 seconds Tap to unmute" at bounding box center [638, 398] width 1277 height 797
